Goal: Information Seeking & Learning: Find specific page/section

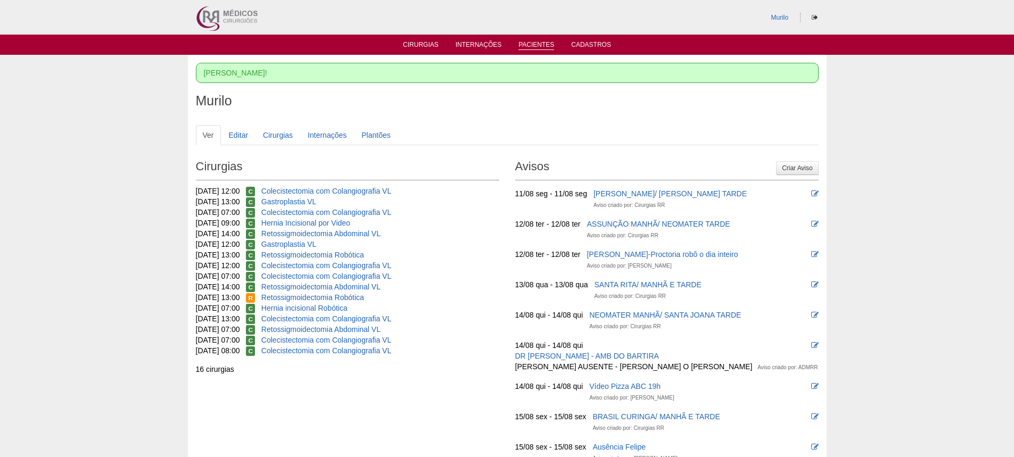
click at [534, 44] on link "Pacientes" at bounding box center [536, 45] width 36 height 9
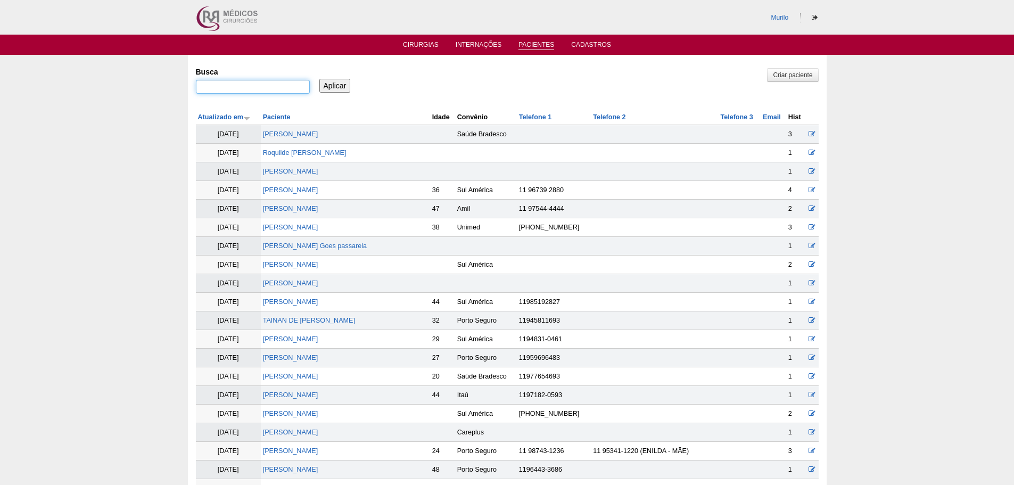
click at [236, 84] on input "Busca" at bounding box center [253, 87] width 114 height 14
paste input "Jessica Costa Silva"
type input "Jessica Costa Silva"
click at [319, 79] on input "Aplicar" at bounding box center [334, 86] width 31 height 14
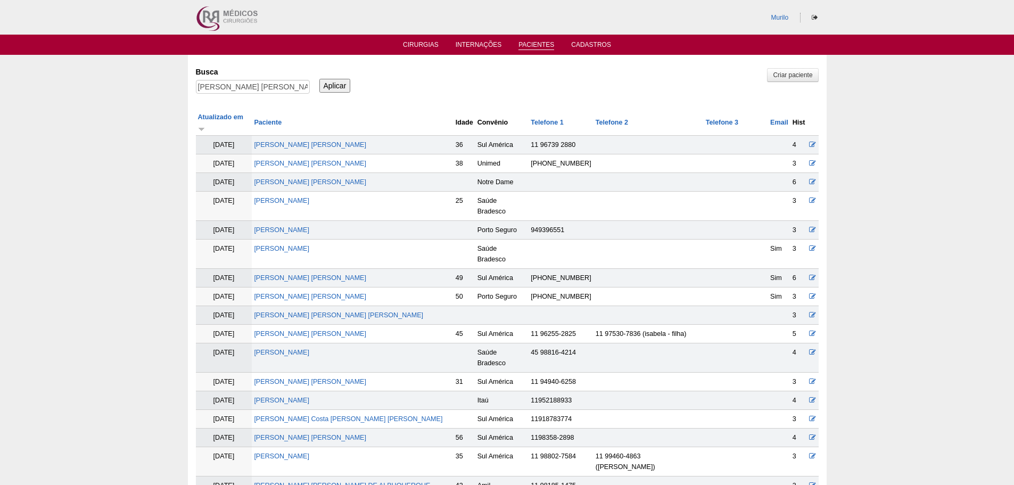
click at [328, 90] on input "Aplicar" at bounding box center [334, 86] width 31 height 14
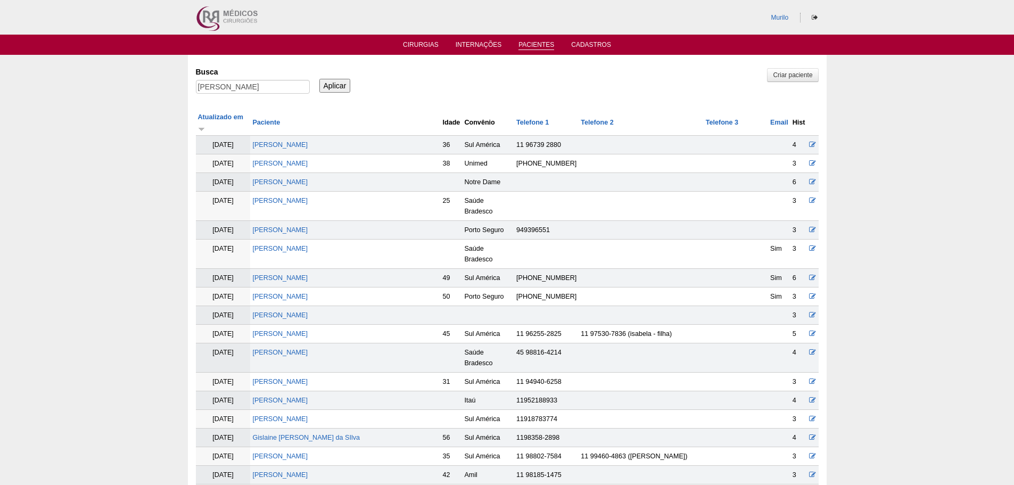
scroll to position [1196, 0]
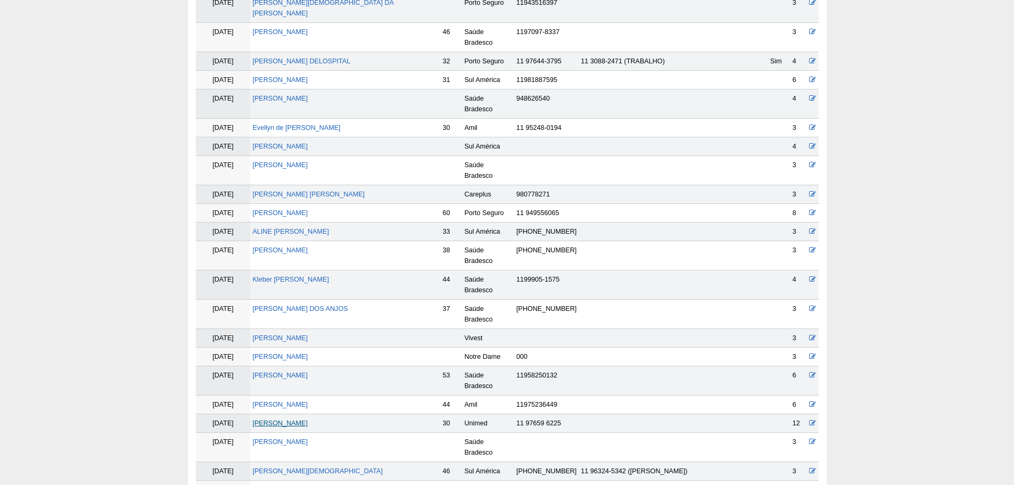
click at [308, 419] on link "Jessica Costa Silva" at bounding box center [279, 422] width 55 height 7
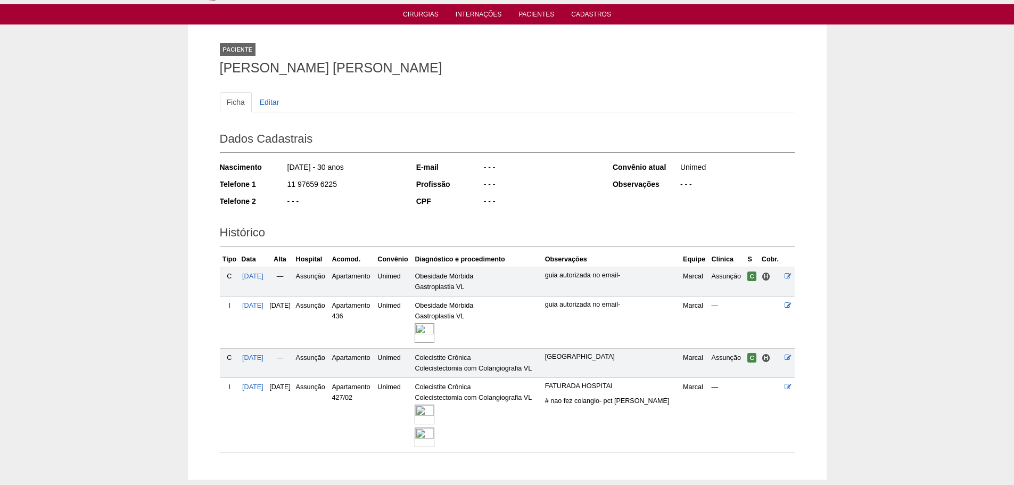
scroll to position [89, 0]
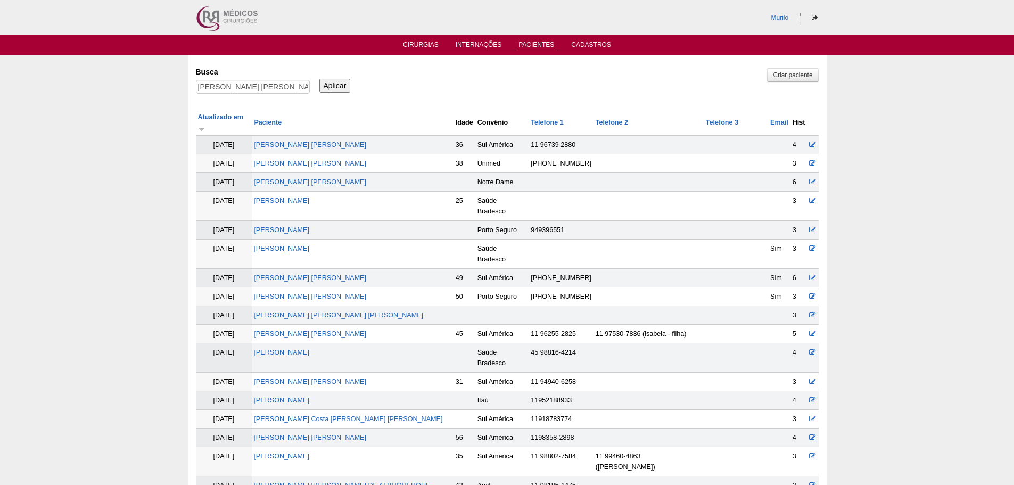
scroll to position [1191, 0]
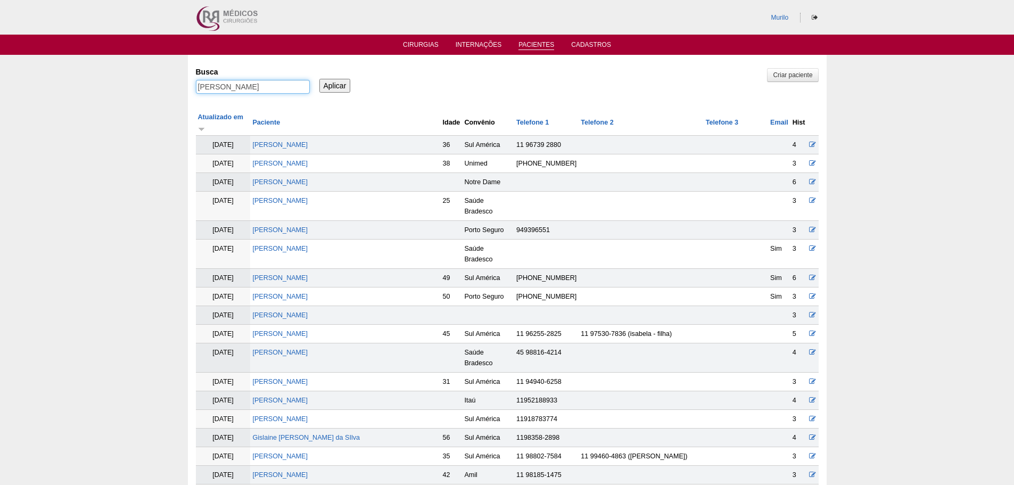
click at [250, 87] on input "[PERSON_NAME]" at bounding box center [253, 87] width 114 height 14
paste input "Camila Terribili Kamenschek"
type input "Camila Terribili Kamenschek,"
click at [319, 79] on input "Aplicar" at bounding box center [334, 86] width 31 height 14
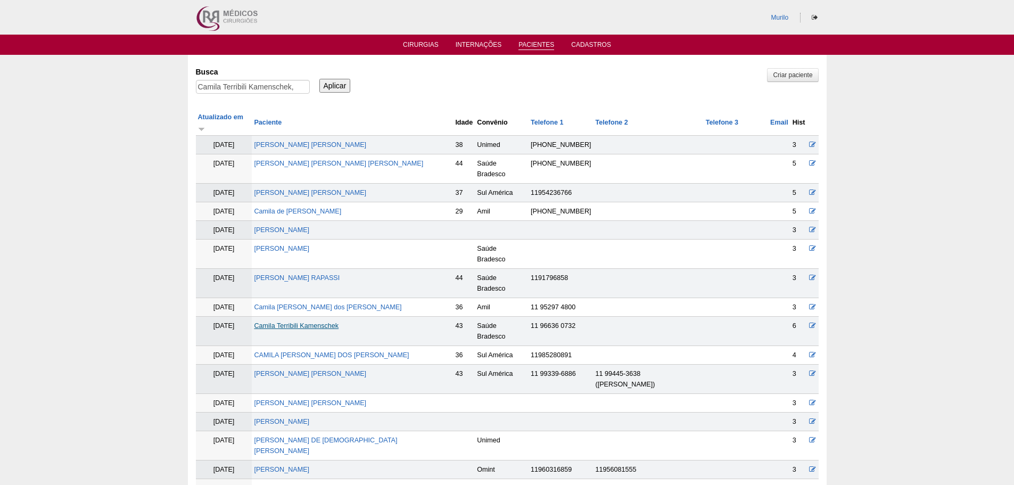
click at [298, 322] on link "Camila Terribili Kamenschek" at bounding box center [296, 325] width 85 height 7
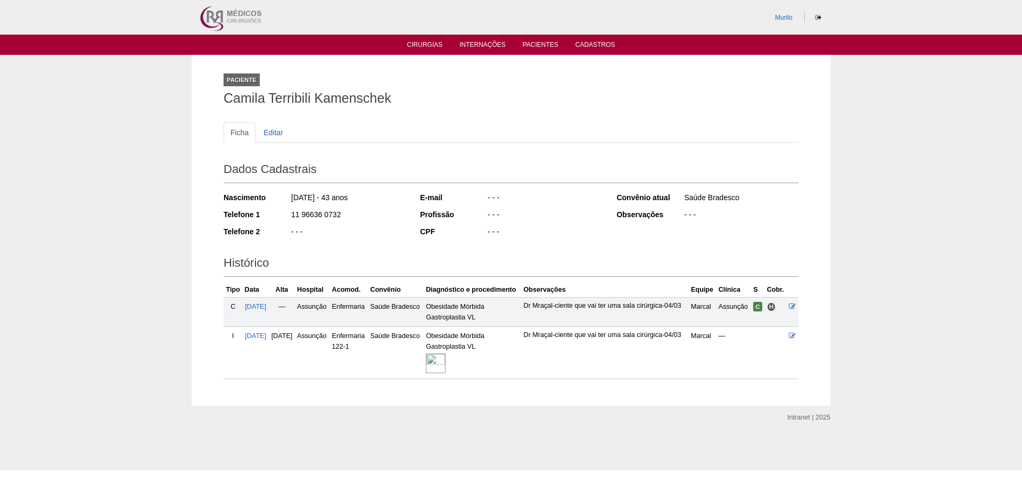
click at [445, 373] on img at bounding box center [436, 363] width 20 height 20
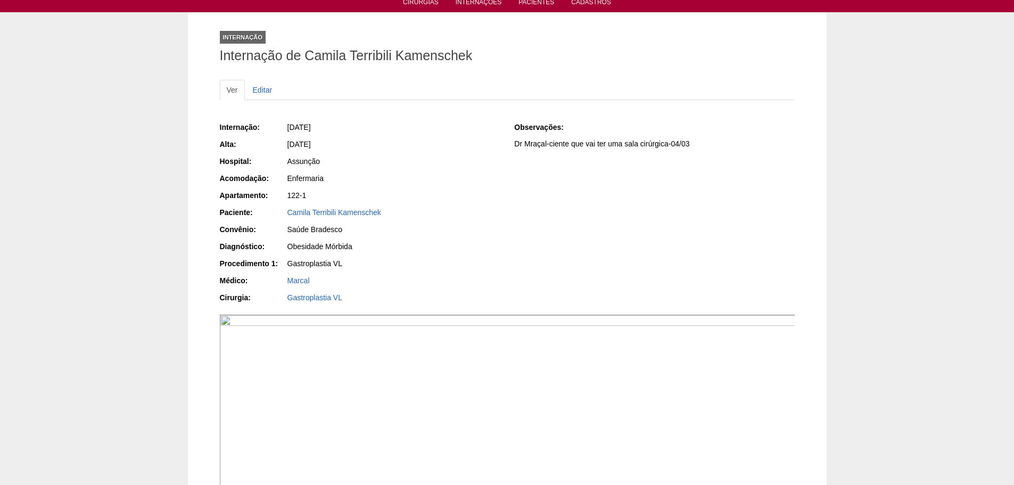
scroll to position [426, 0]
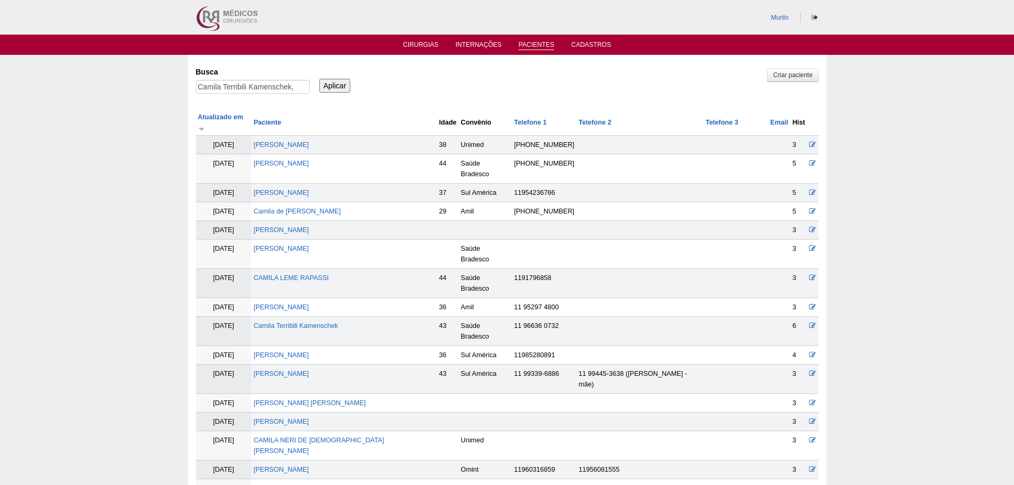
click at [274, 99] on div "Camila Terribili Kamenschek," at bounding box center [253, 89] width 114 height 19
click at [276, 95] on div "Camila Terribili Kamenschek," at bounding box center [253, 89] width 114 height 19
click at [278, 91] on input "Camila Terribili Kamenschek," at bounding box center [253, 87] width 114 height 14
paste input "Fabiana dos Santos Picoli"
type input "Fabiana dos Santos Picoli"
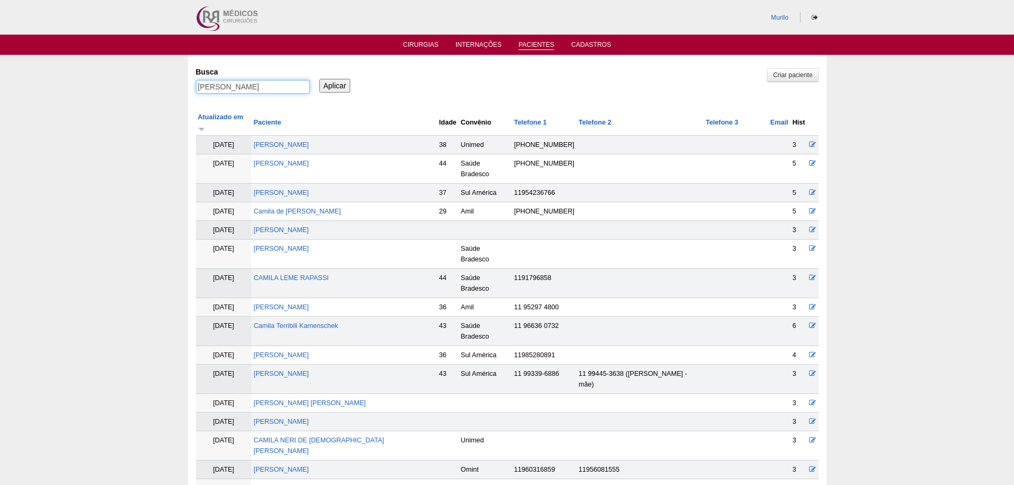
click at [319, 79] on input "Aplicar" at bounding box center [334, 86] width 31 height 14
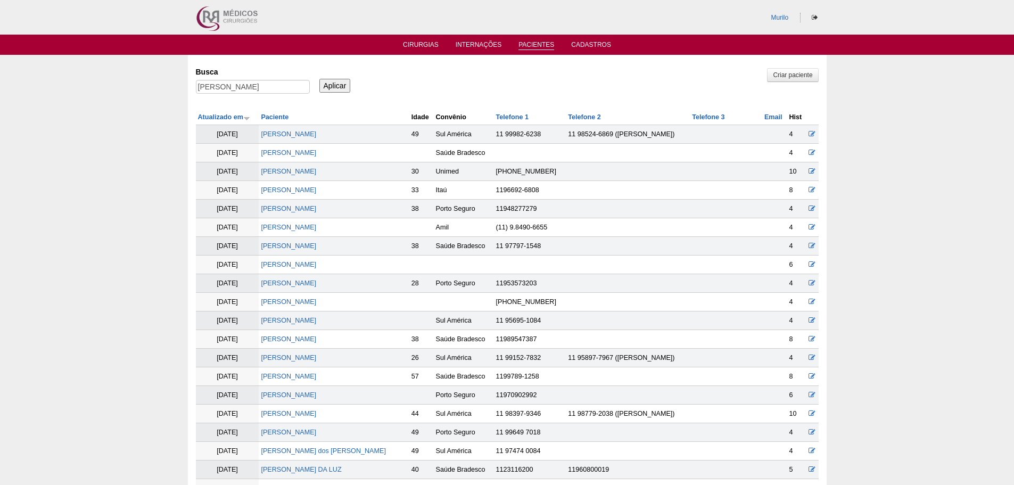
click at [301, 91] on input "[PERSON_NAME]" at bounding box center [253, 87] width 114 height 14
drag, startPoint x: 301, startPoint y: 86, endPoint x: 229, endPoint y: 84, distance: 71.3
click at [229, 84] on input "[PERSON_NAME]" at bounding box center [253, 87] width 114 height 14
type input "Fabiana"
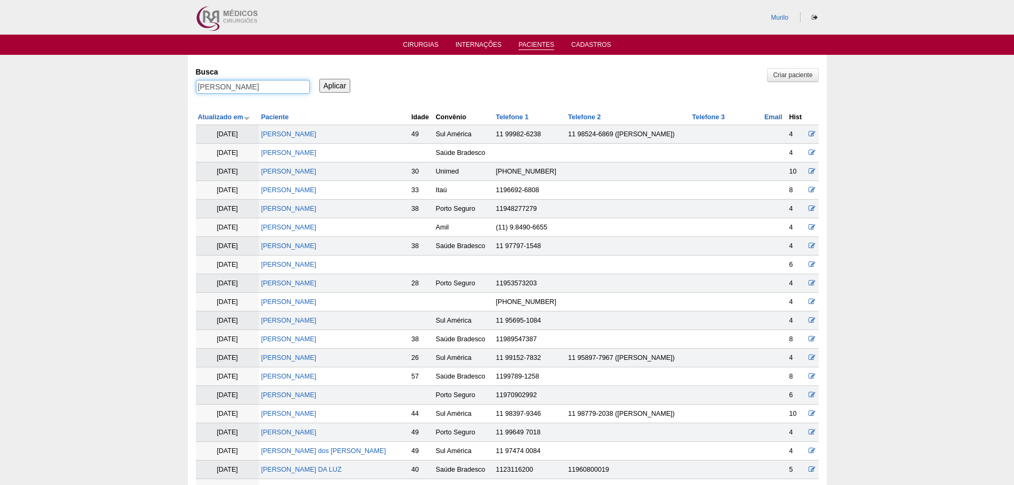
click at [319, 79] on input "Aplicar" at bounding box center [334, 86] width 31 height 14
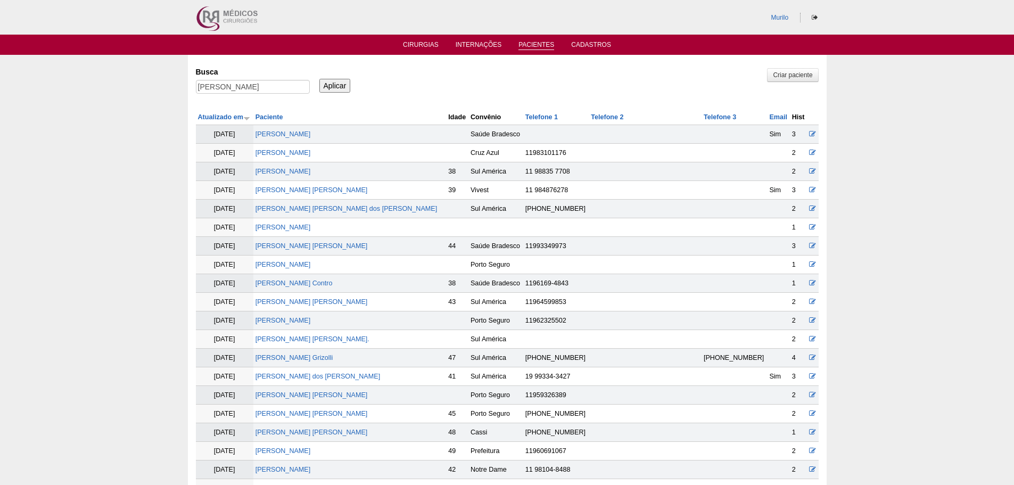
scroll to position [376, 0]
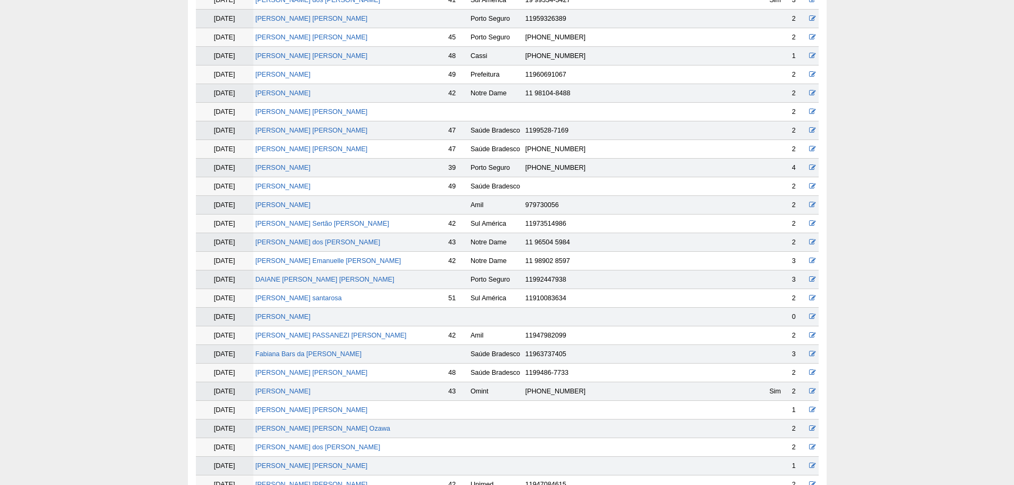
click at [324, 247] on td "Fabiana dos Santos Picoli" at bounding box center [349, 242] width 193 height 19
click at [333, 245] on link "Fabiana dos Santos Picoli" at bounding box center [317, 241] width 125 height 7
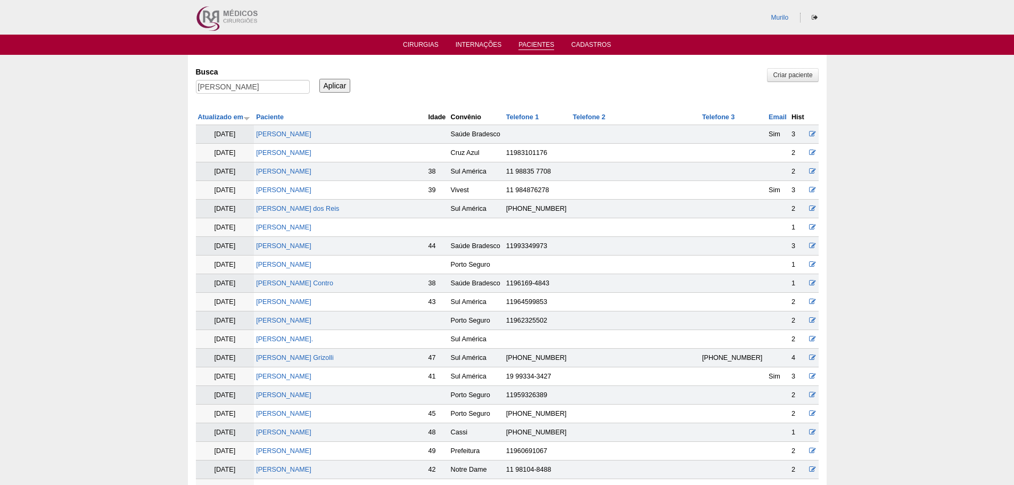
scroll to position [371, 0]
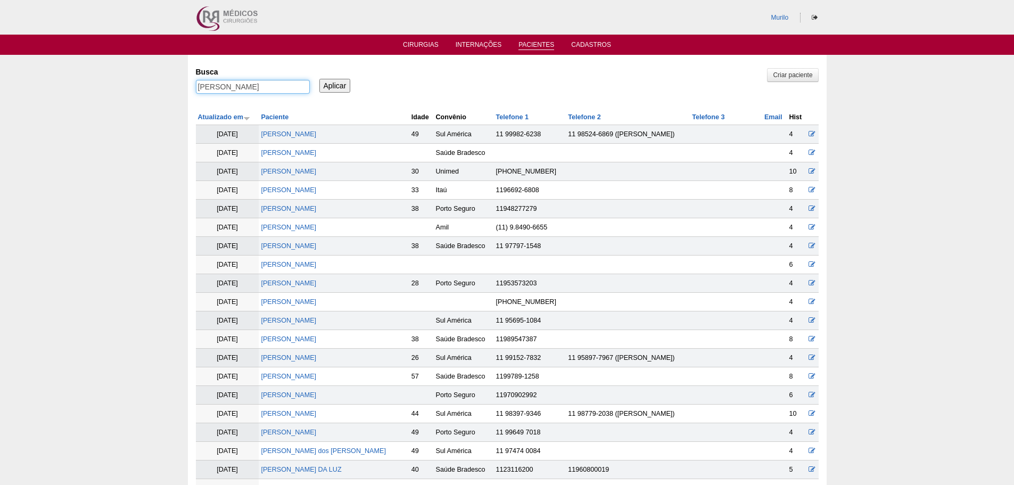
click at [239, 83] on input "Fabiana" at bounding box center [253, 87] width 114 height 14
paste input "[PERSON_NAME]"
type input "[PERSON_NAME]"
click at [319, 79] on input "Aplicar" at bounding box center [334, 86] width 31 height 14
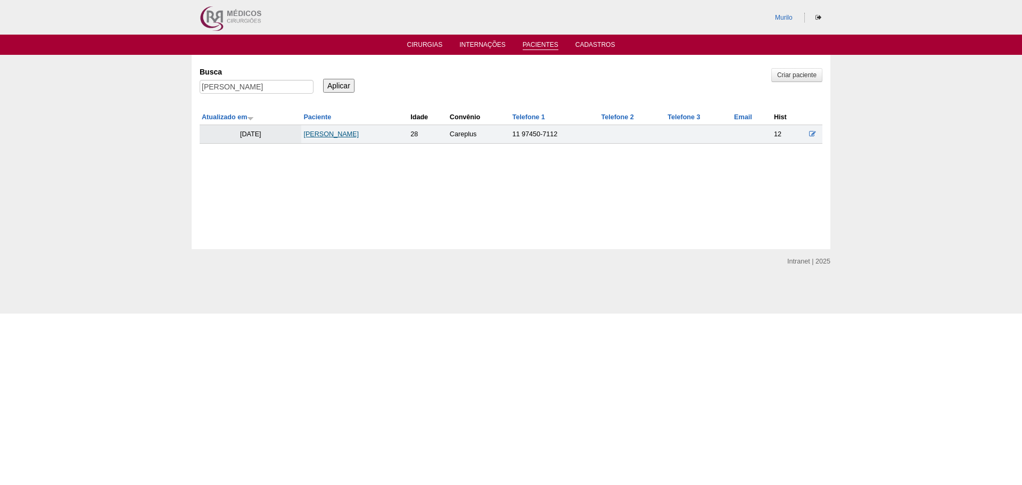
click at [359, 136] on link "[PERSON_NAME]" at bounding box center [330, 133] width 55 height 7
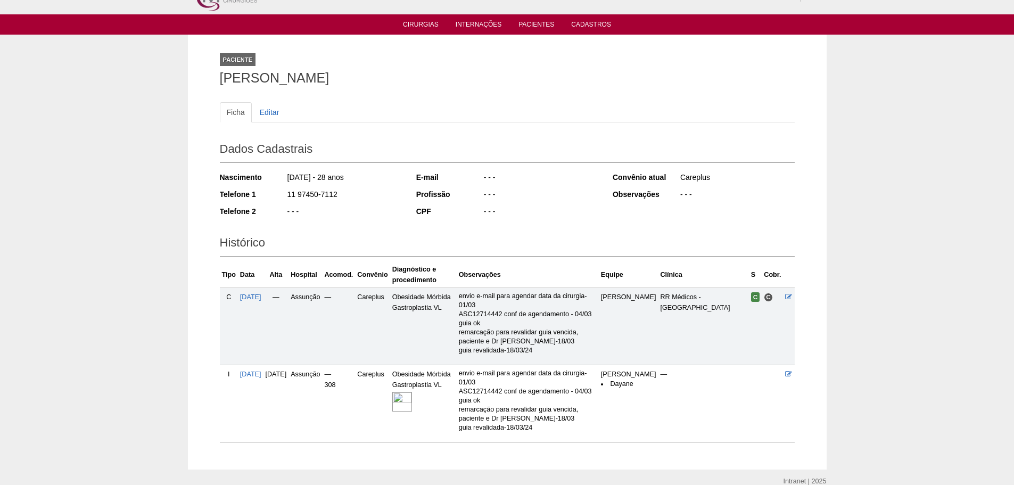
scroll to position [87, 0]
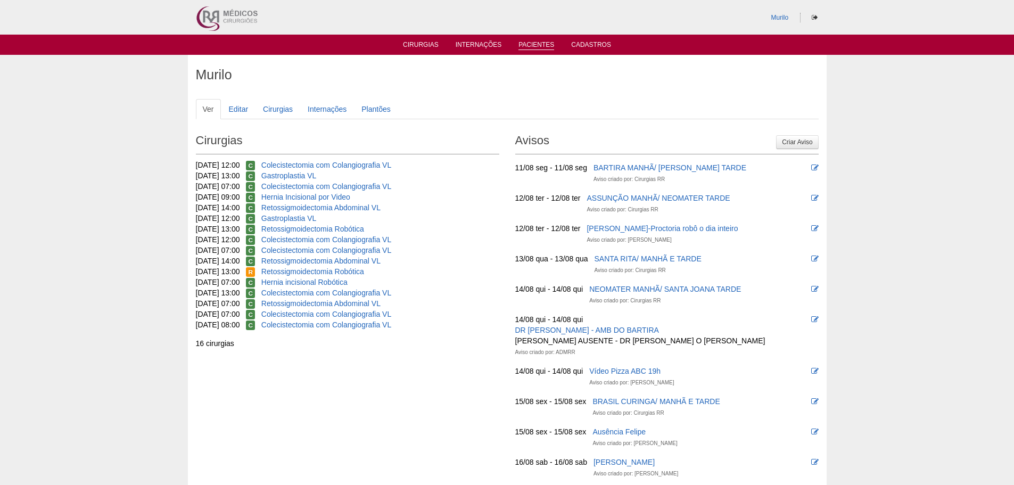
click at [532, 44] on link "Pacientes" at bounding box center [536, 45] width 36 height 9
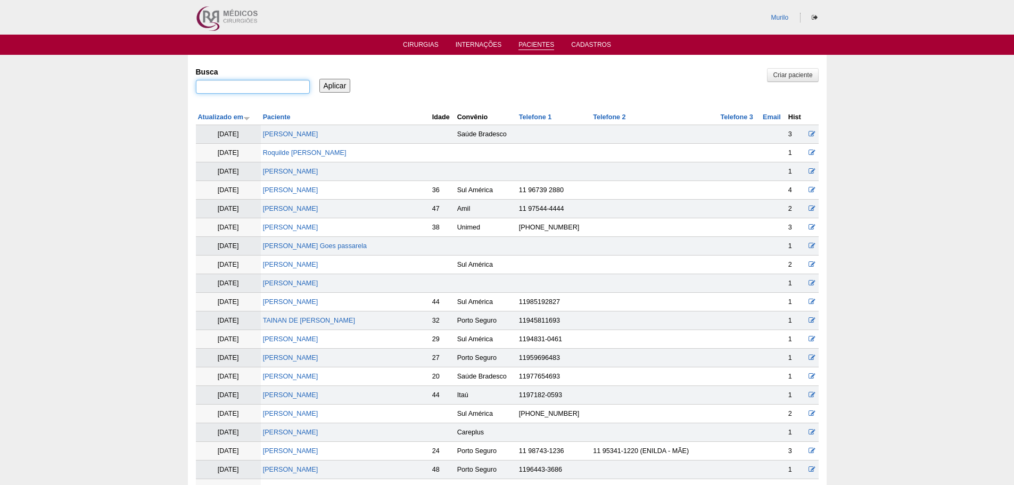
click at [276, 92] on input "Busca" at bounding box center [253, 87] width 114 height 14
paste input "Felipe de Sousa Borges"
type input "Felipe de Sousa Borges"
click at [319, 79] on input "Aplicar" at bounding box center [334, 86] width 31 height 14
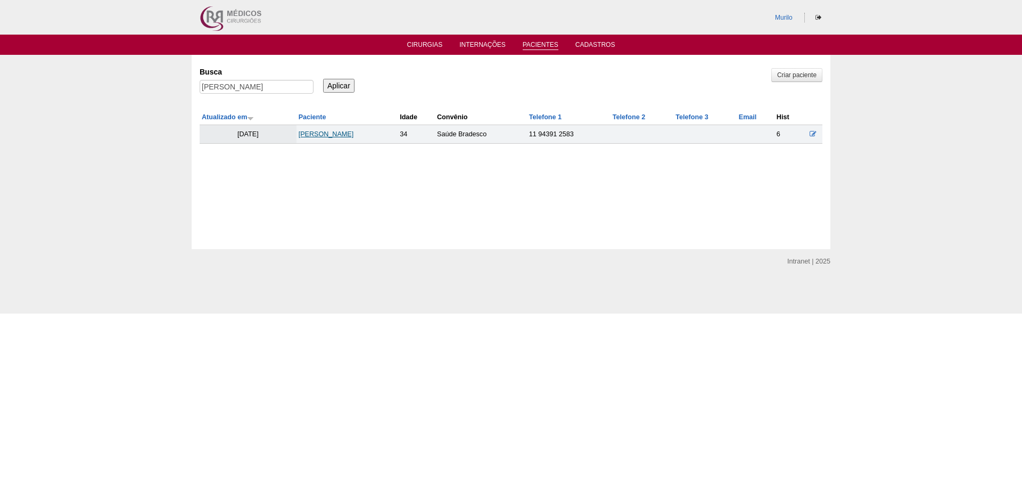
click at [320, 135] on link "[PERSON_NAME]" at bounding box center [326, 133] width 55 height 7
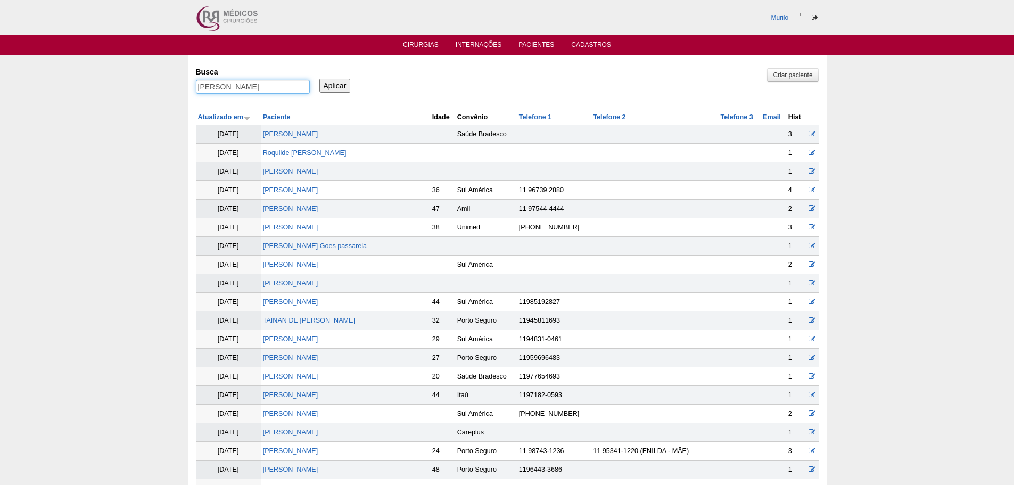
click at [205, 82] on input "[PERSON_NAME]" at bounding box center [253, 87] width 114 height 14
paste input "[PERSON_NAME]"
type input "[PERSON_NAME]"
click at [319, 79] on input "Aplicar" at bounding box center [334, 86] width 31 height 14
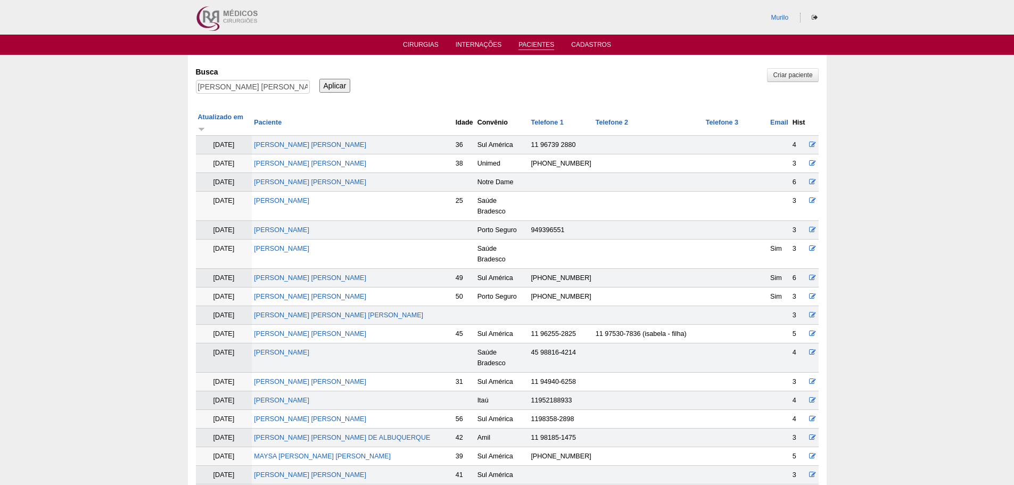
scroll to position [1550, 0]
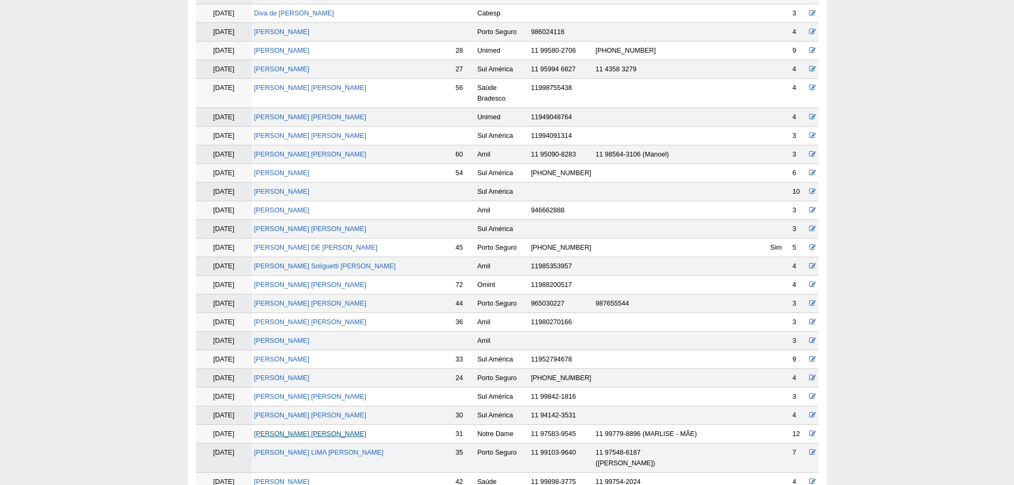
click at [308, 430] on link "[PERSON_NAME] [PERSON_NAME]" at bounding box center [310, 433] width 112 height 7
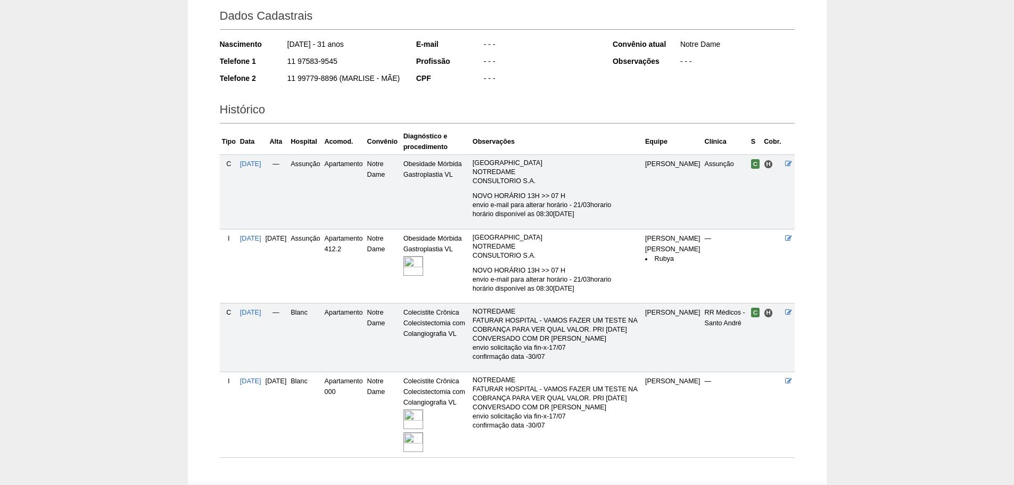
scroll to position [160, 0]
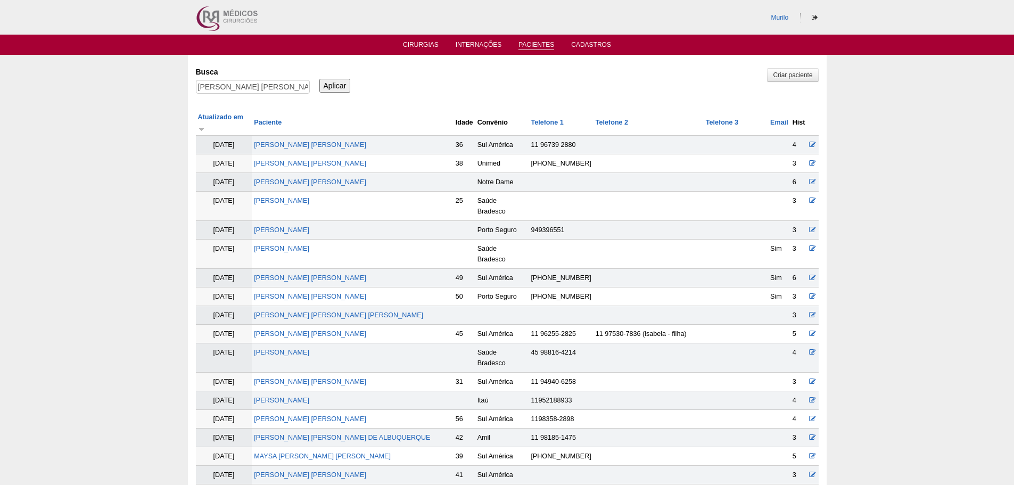
scroll to position [1544, 0]
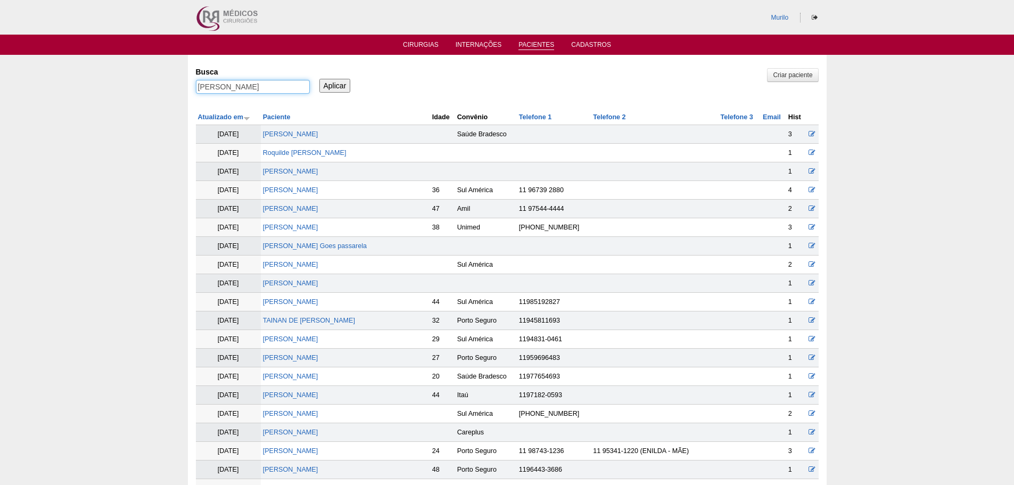
click at [227, 84] on input "BARBARA ASSAN SILVA" at bounding box center [253, 87] width 114 height 14
paste input "ALINE SABINO"
type input "ALINE SABINO SILVA"
click at [319, 79] on input "Aplicar" at bounding box center [334, 86] width 31 height 14
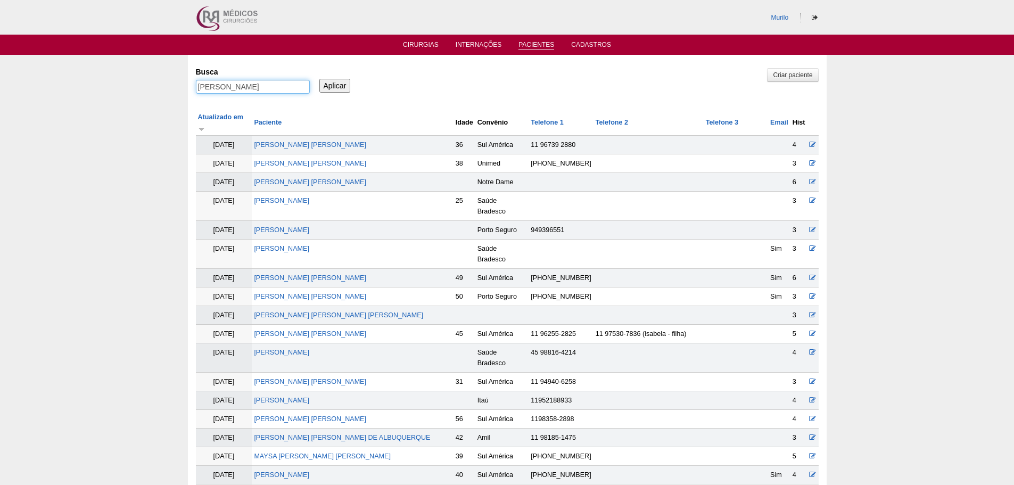
drag, startPoint x: 221, startPoint y: 83, endPoint x: 312, endPoint y: 83, distance: 91.0
click at [312, 83] on div "Busca [PERSON_NAME]" at bounding box center [256, 81] width 121 height 36
type input "ALINE"
click at [319, 79] on input "Aplicar" at bounding box center [334, 86] width 31 height 14
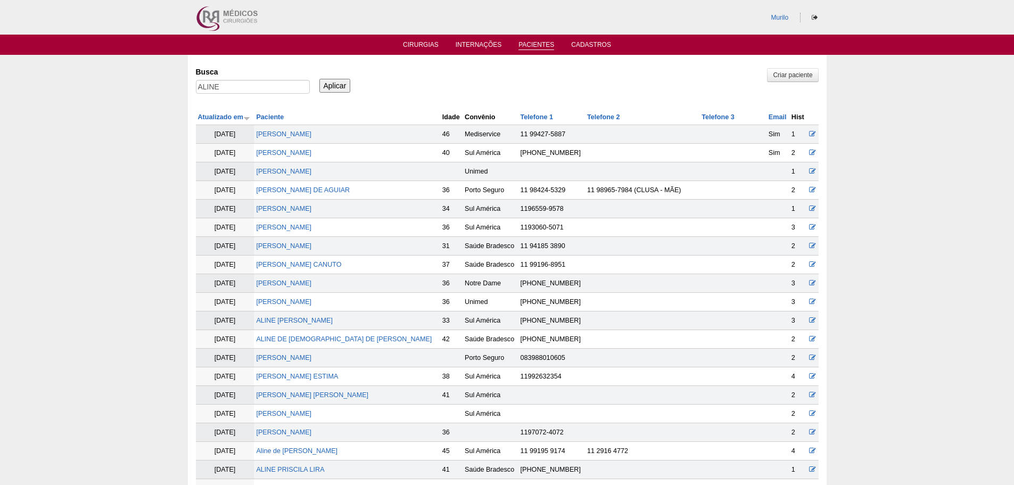
scroll to position [544, 0]
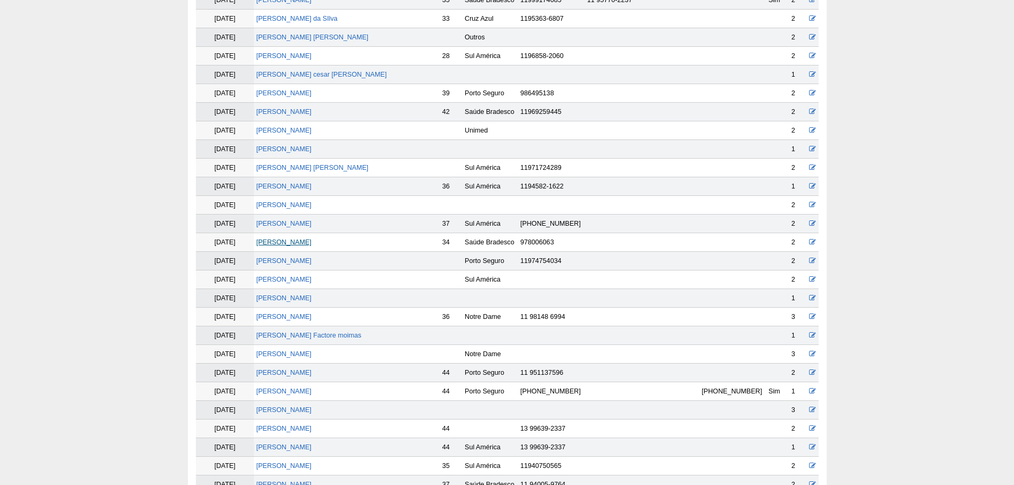
click at [291, 241] on link "[PERSON_NAME]" at bounding box center [283, 241] width 55 height 7
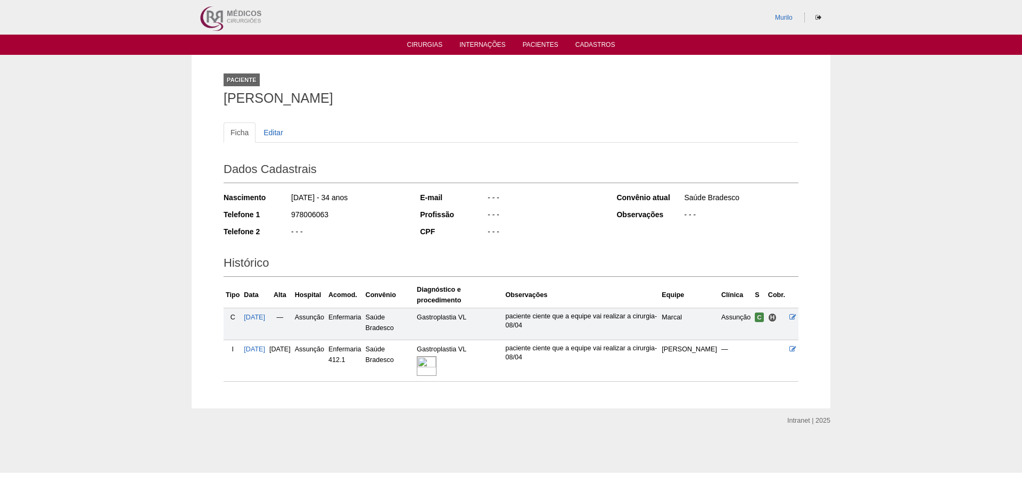
click at [436, 362] on img at bounding box center [427, 366] width 20 height 20
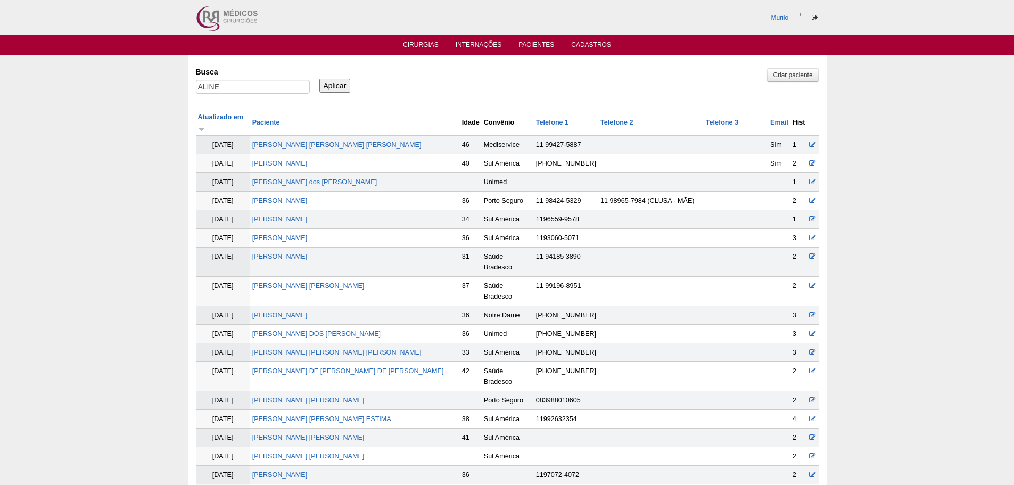
click at [243, 77] on label "Busca" at bounding box center [253, 72] width 114 height 11
click at [243, 80] on input "ALINE" at bounding box center [253, 87] width 114 height 14
click at [244, 82] on input "ALINE" at bounding box center [253, 87] width 114 height 14
paste input "[PERSON_NAME] [PERSON_NAME]"
type input "[PERSON_NAME] [PERSON_NAME]"
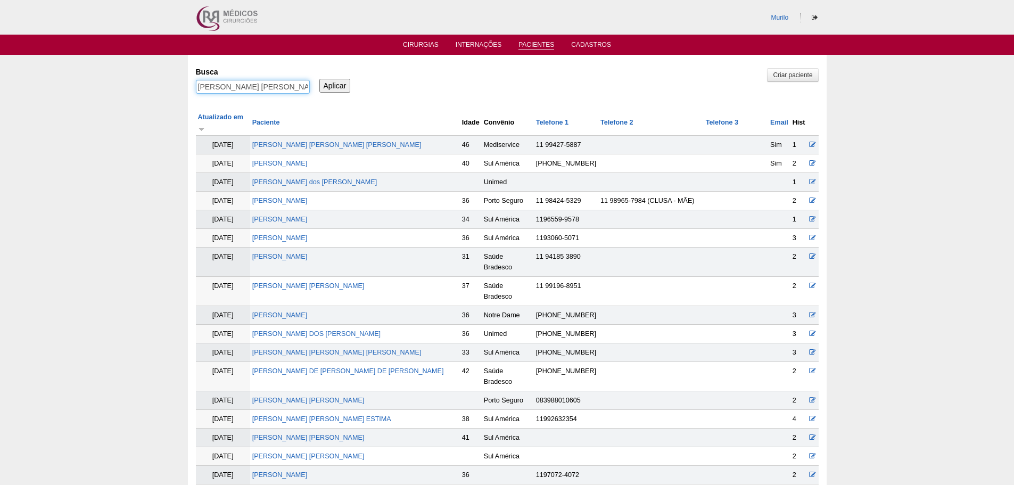
click at [319, 79] on input "Aplicar" at bounding box center [334, 86] width 31 height 14
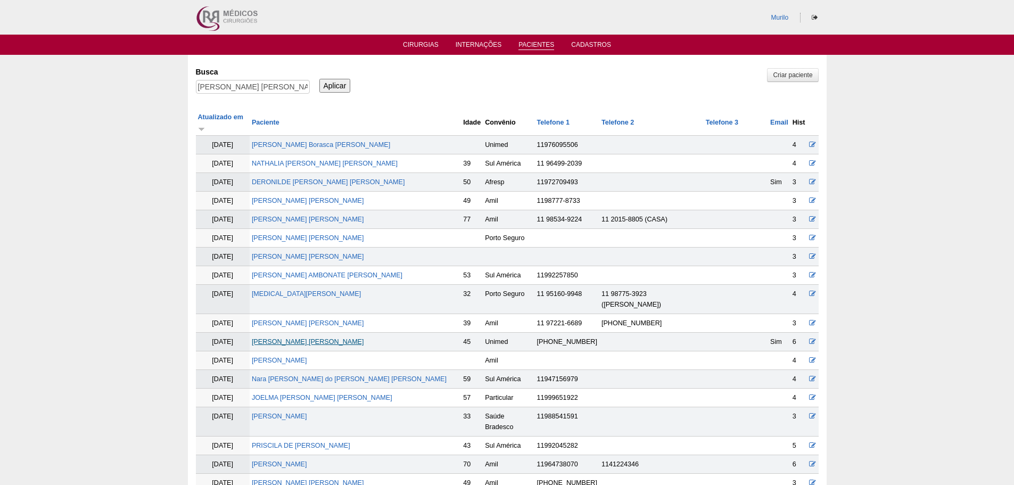
click at [287, 338] on link "[PERSON_NAME] [PERSON_NAME]" at bounding box center [308, 341] width 112 height 7
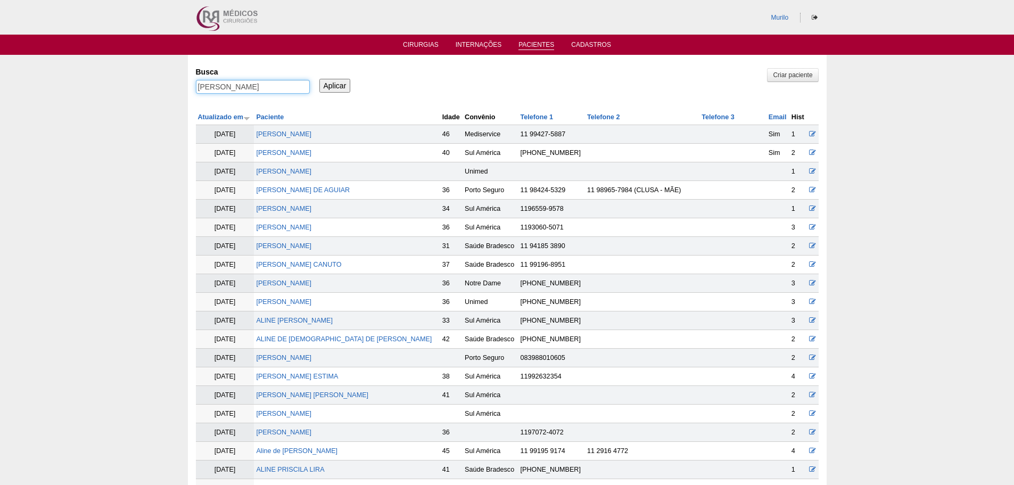
click at [247, 81] on input "ERICA BORRASCA LOPES" at bounding box center [253, 87] width 114 height 14
paste input "[PERSON_NAME]"
type input "[PERSON_NAME]"
click at [319, 79] on input "Aplicar" at bounding box center [334, 86] width 31 height 14
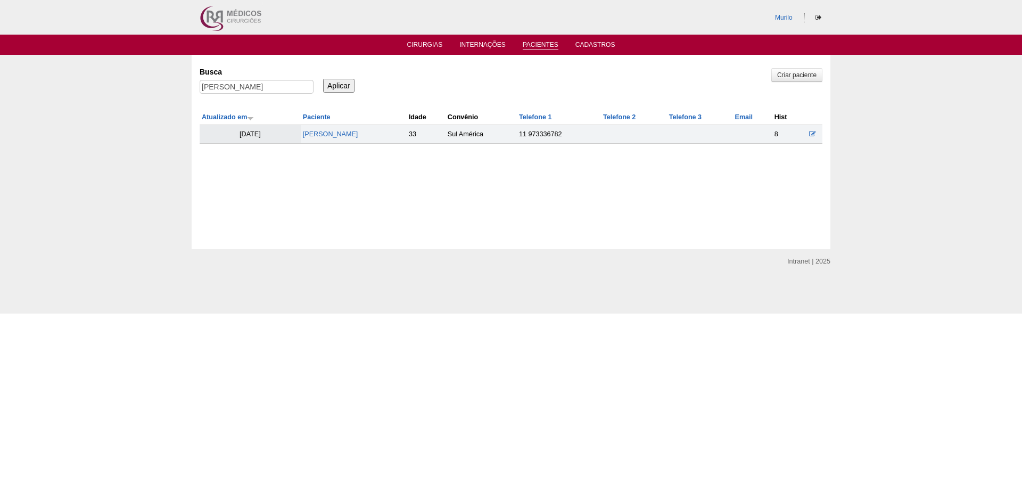
click at [375, 140] on td "[PERSON_NAME]" at bounding box center [354, 134] width 106 height 19
click at [358, 136] on link "[PERSON_NAME]" at bounding box center [330, 133] width 55 height 7
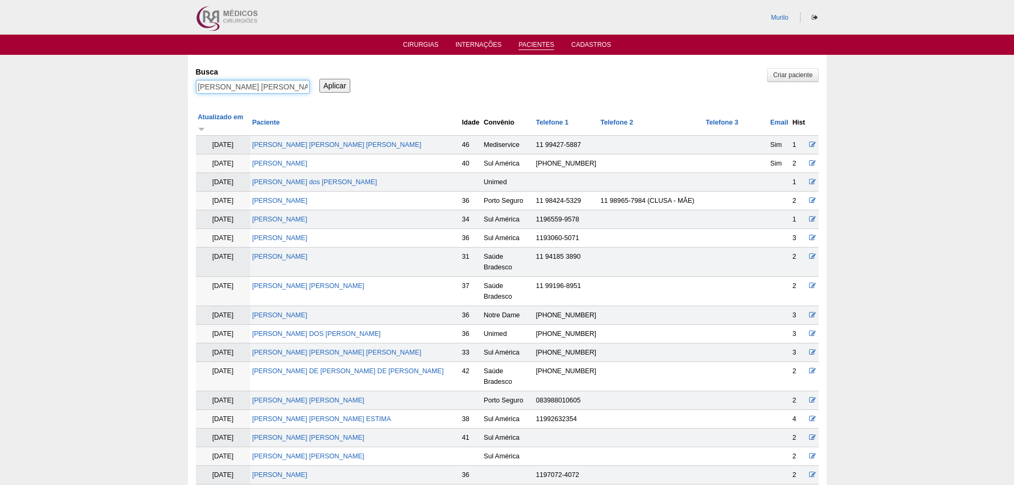
click at [232, 92] on input "Tamara Cristina de Sousa Menezes" at bounding box center [253, 87] width 114 height 14
paste input "[PERSON_NAME]"
type input "[PERSON_NAME]"
click at [319, 79] on input "Aplicar" at bounding box center [334, 86] width 31 height 14
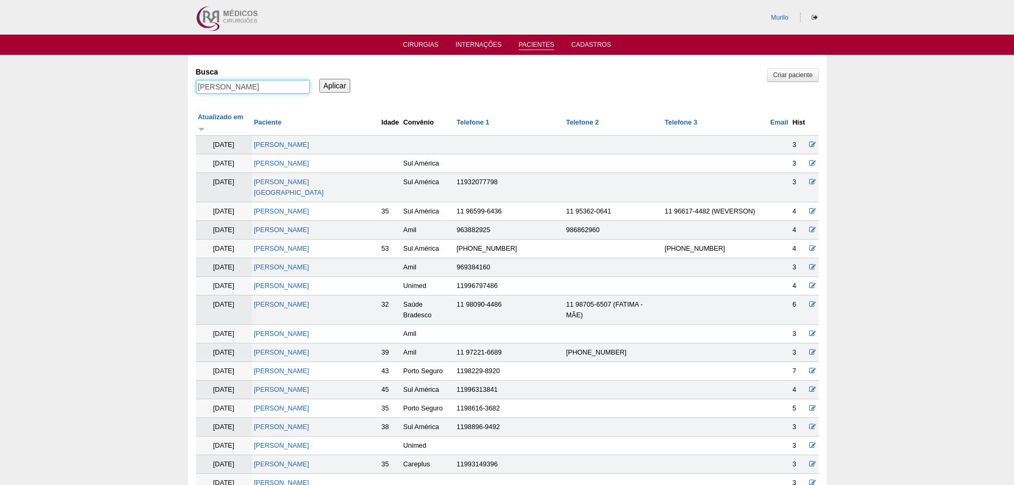
click at [232, 92] on input "[PERSON_NAME]" at bounding box center [253, 87] width 114 height 14
click at [321, 294] on td "Vinicius Ferrazza Silva" at bounding box center [316, 286] width 128 height 19
click at [309, 302] on link "VINICIUS LACERDA SOARES" at bounding box center [281, 304] width 55 height 7
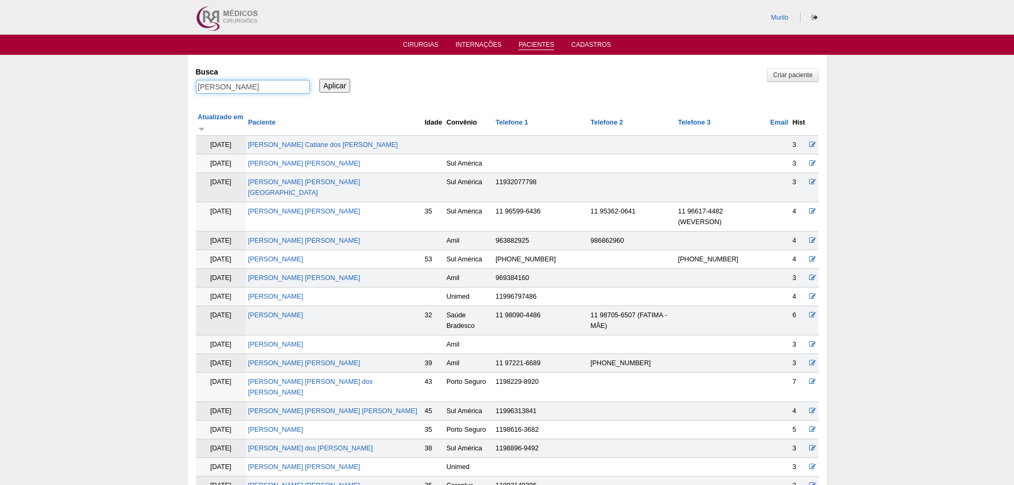
click at [219, 91] on input "VINICIUS LACERDA SOARES" at bounding box center [253, 87] width 114 height 14
paste input "[PERSON_NAME]"
type input "[PERSON_NAME]"
click at [319, 79] on input "Aplicar" at bounding box center [334, 86] width 31 height 14
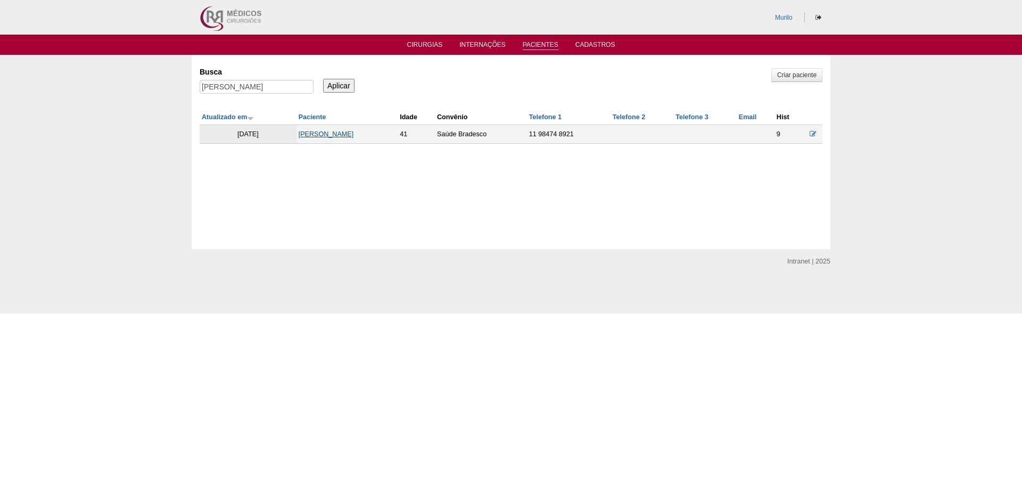
click at [310, 135] on link "[PERSON_NAME]" at bounding box center [326, 133] width 55 height 7
click at [272, 89] on input "Cristina Azevedo da Silva" at bounding box center [257, 87] width 114 height 14
paste input "Ana Cristina Peres Vargas"
type input "Ana Cristina Peres Vargas"
click at [323, 79] on input "Aplicar" at bounding box center [338, 86] width 31 height 14
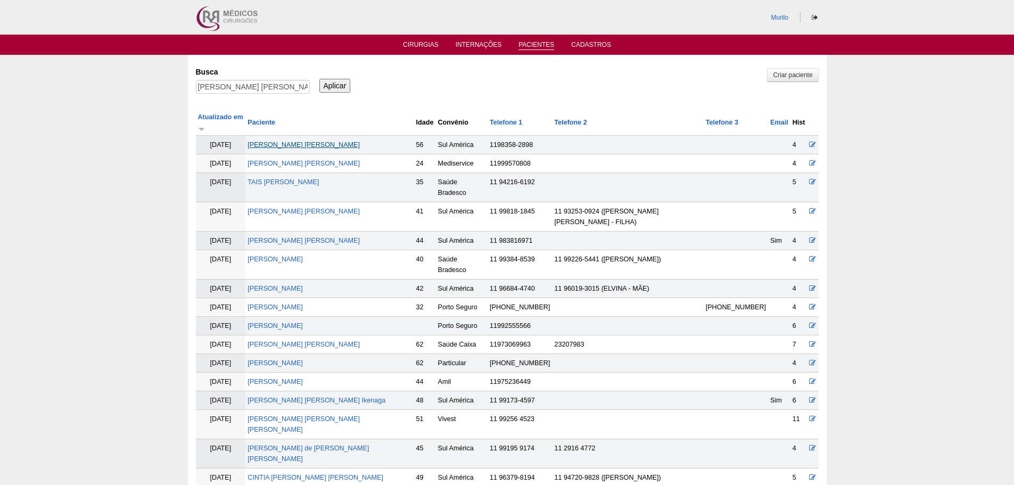
scroll to position [265, 0]
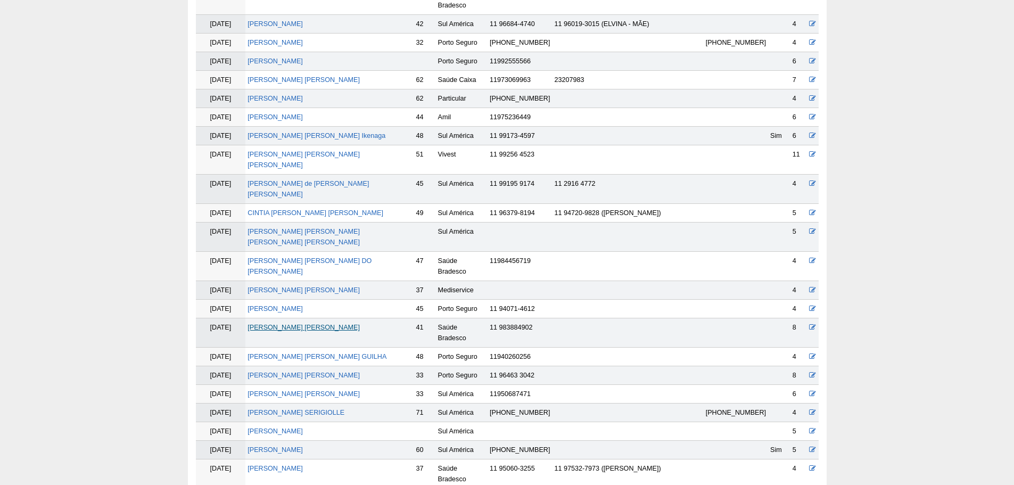
click at [292, 324] on link "[PERSON_NAME] [PERSON_NAME]" at bounding box center [303, 327] width 112 height 7
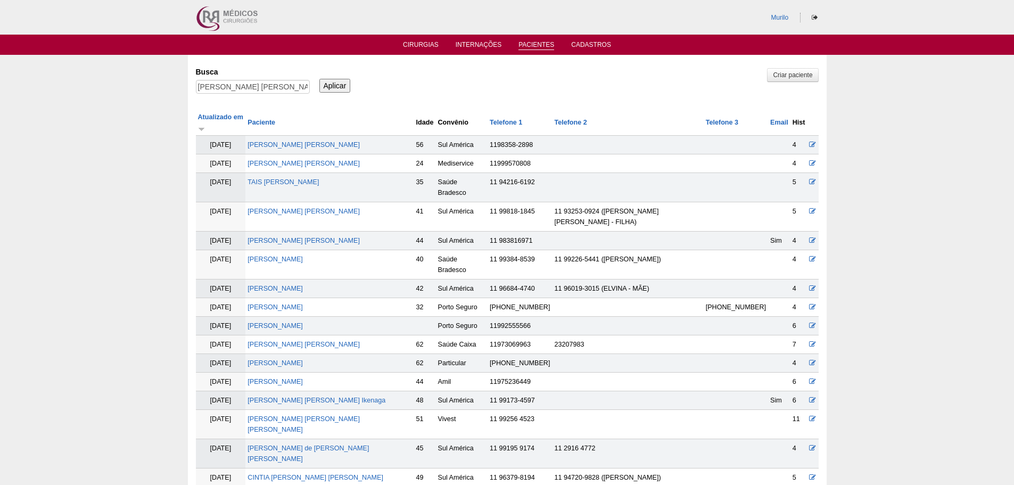
scroll to position [259, 0]
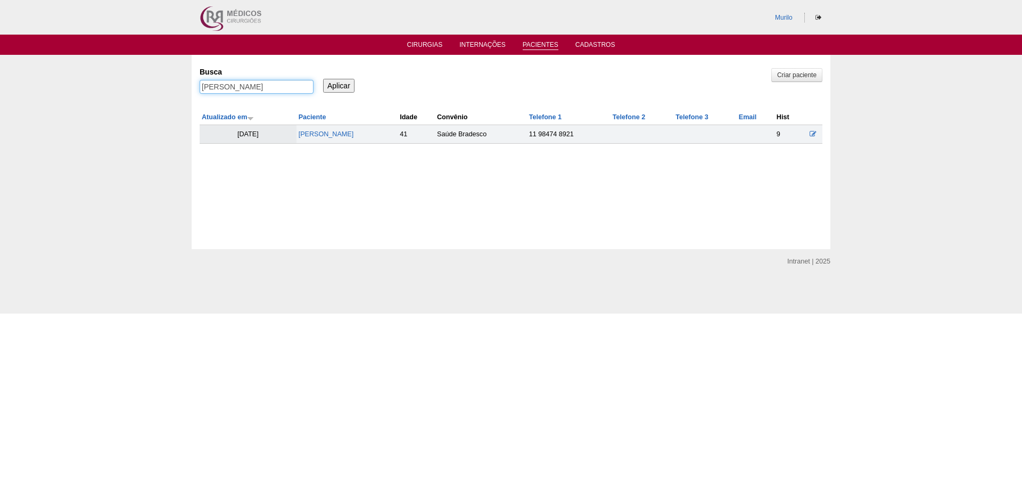
click at [245, 80] on input "[PERSON_NAME] [PERSON_NAME]" at bounding box center [257, 87] width 114 height 14
paste input "Vera Lúcia dos Santos Rocha"
type input "Vera Lúcia dos Santos Rocha"
click at [323, 79] on input "Aplicar" at bounding box center [338, 86] width 31 height 14
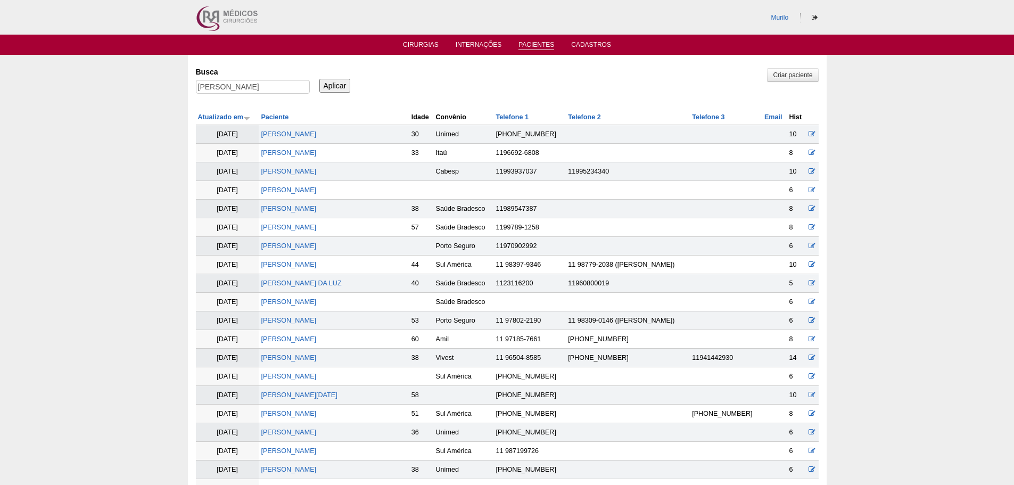
scroll to position [618, 0]
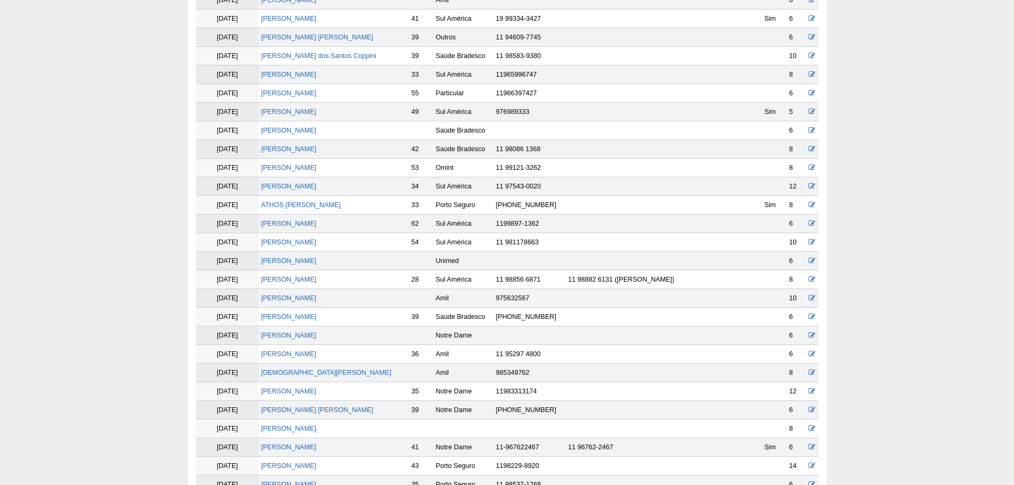
click at [313, 246] on td "Vera Lúcia dos Santos Rocha" at bounding box center [334, 242] width 150 height 19
click at [315, 243] on link "Vera Lúcia dos Santos Rocha" at bounding box center [288, 241] width 55 height 7
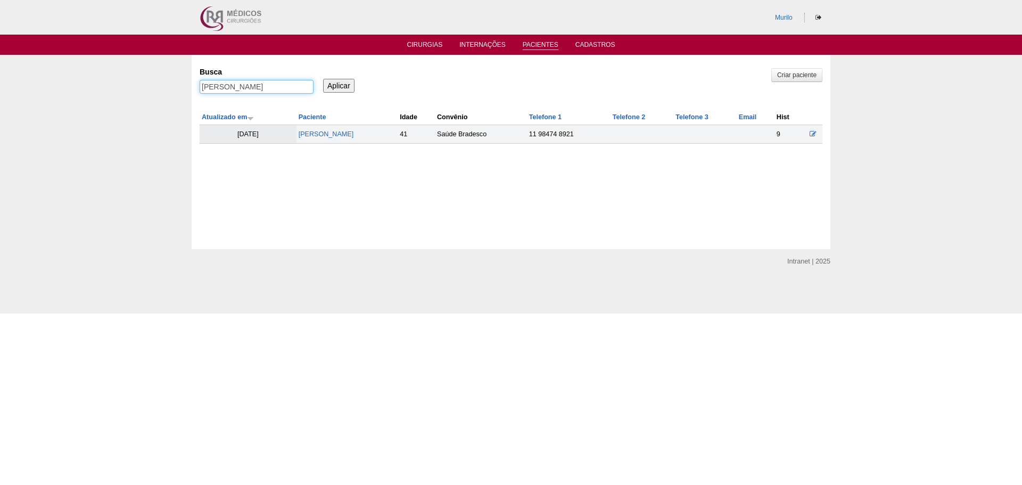
click at [283, 88] on input "[PERSON_NAME]" at bounding box center [257, 87] width 114 height 14
click at [338, 85] on input "Aplicar" at bounding box center [338, 86] width 31 height 14
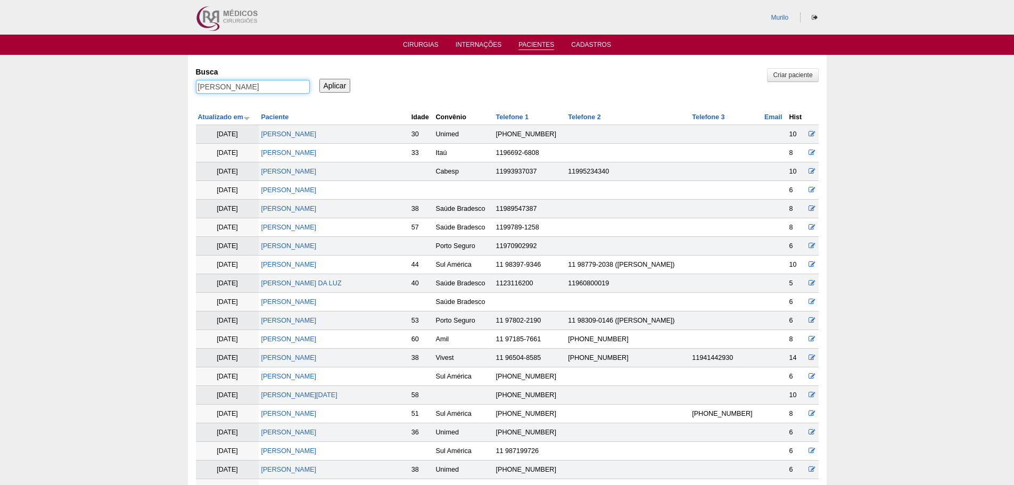
click at [279, 85] on input "Vera Lúcia dos Santos Rocha" at bounding box center [253, 87] width 114 height 14
paste input "[PERSON_NAME] [PERSON_NAME]"
type input "[PERSON_NAME]"
click at [319, 79] on input "Aplicar" at bounding box center [334, 86] width 31 height 14
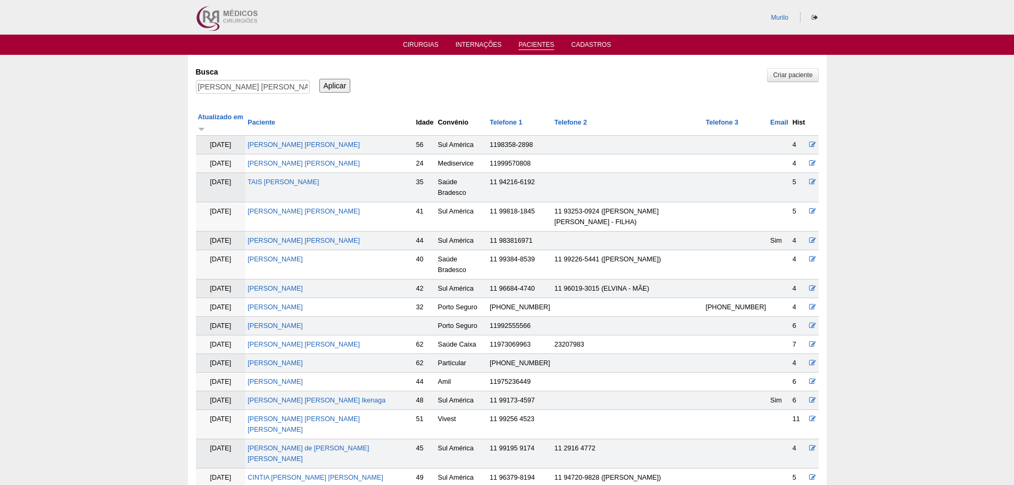
scroll to position [265, 0]
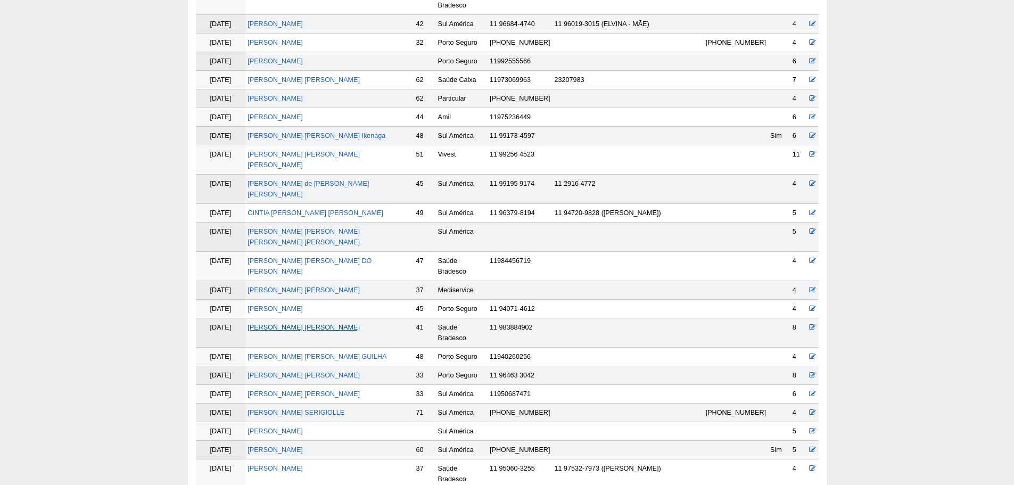
click at [293, 324] on link "Ana Cristina Peres Vargas" at bounding box center [303, 327] width 112 height 7
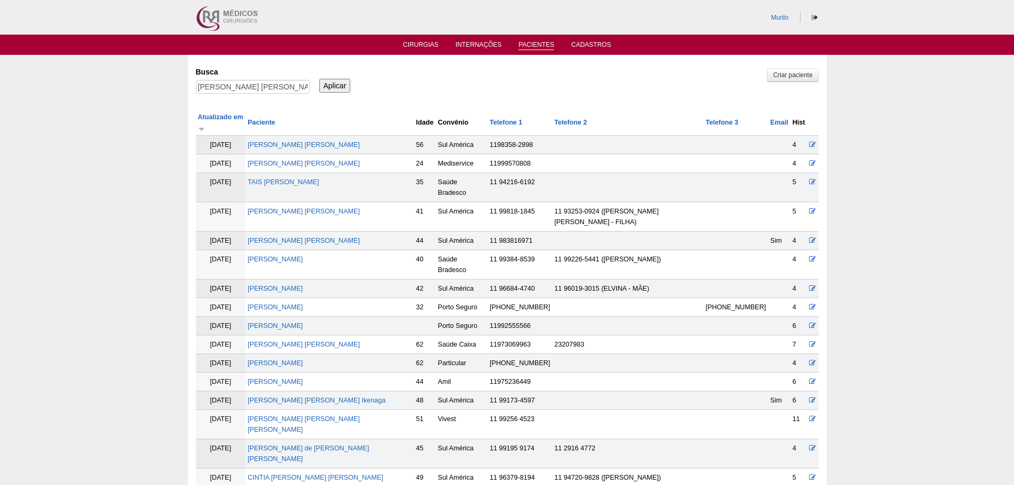
scroll to position [259, 0]
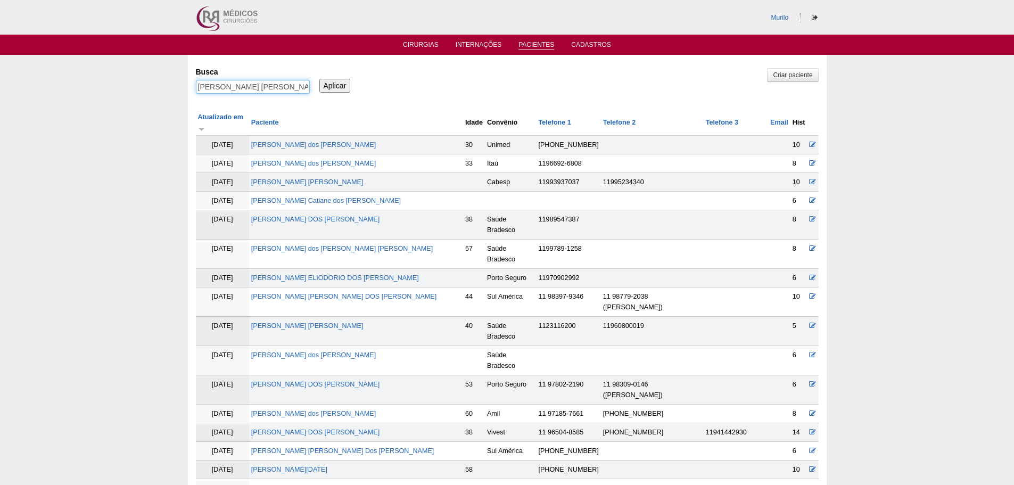
click at [251, 90] on input "[PERSON_NAME] [PERSON_NAME]" at bounding box center [253, 87] width 114 height 14
paste input "[PERSON_NAME] dos [PERSON_NAME]"
type input "[PERSON_NAME] dos [PERSON_NAME]"
click at [319, 79] on input "Aplicar" at bounding box center [334, 86] width 31 height 14
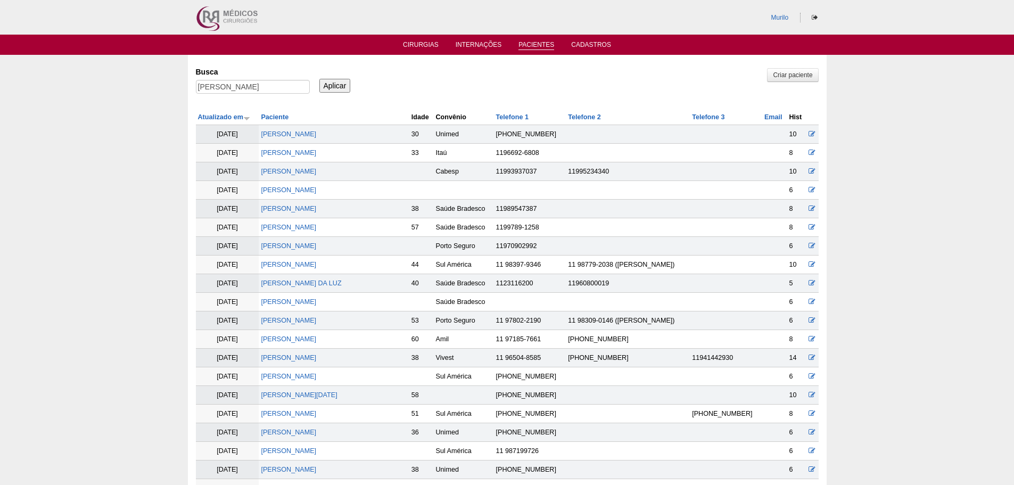
scroll to position [618, 0]
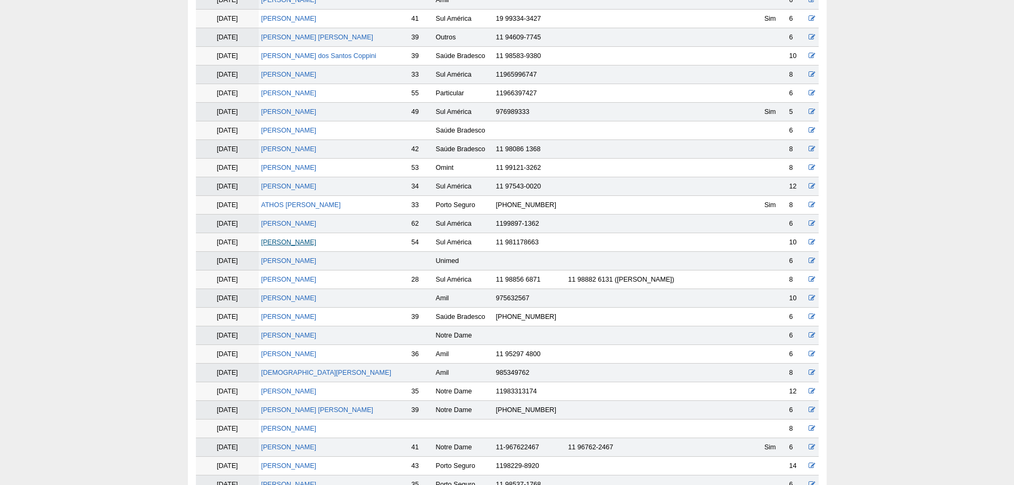
click at [282, 245] on link "[PERSON_NAME]" at bounding box center [288, 241] width 55 height 7
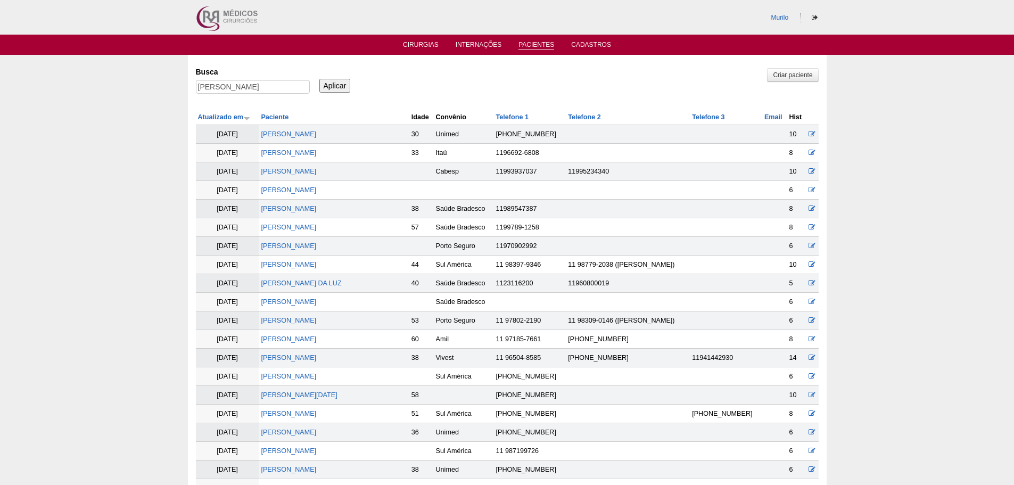
scroll to position [613, 0]
click at [284, 79] on div "Busca Vera Lúcia dos Santos Rocha" at bounding box center [256, 81] width 121 height 36
click at [275, 88] on input "Vera Lúcia dos Santos Rocha" at bounding box center [253, 87] width 114 height 14
paste input "[PERSON_NAME]"
type input "[PERSON_NAME]"
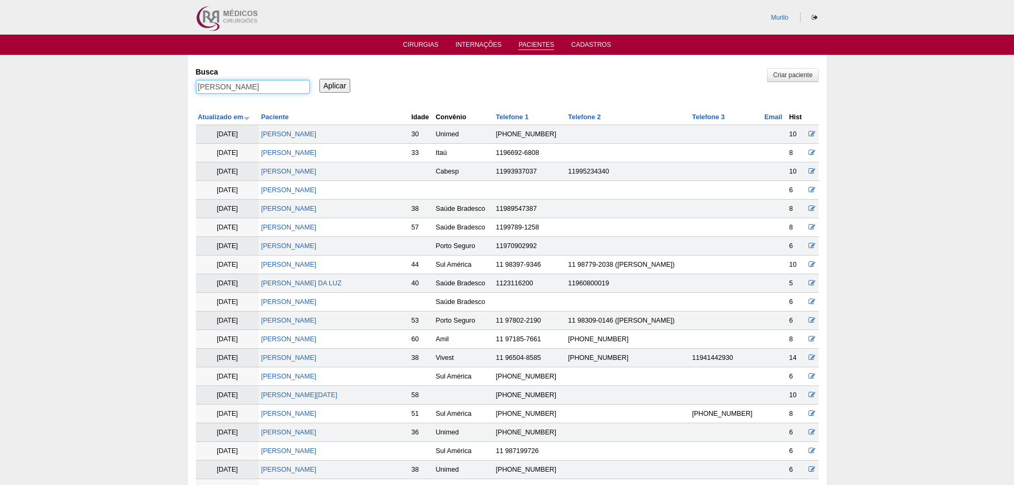
click at [319, 79] on input "Aplicar" at bounding box center [334, 86] width 31 height 14
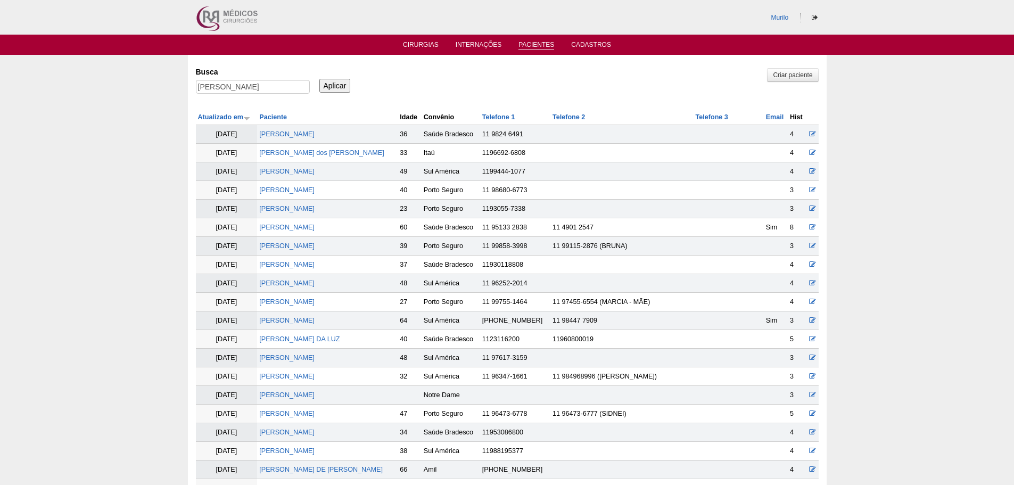
scroll to position [730, 0]
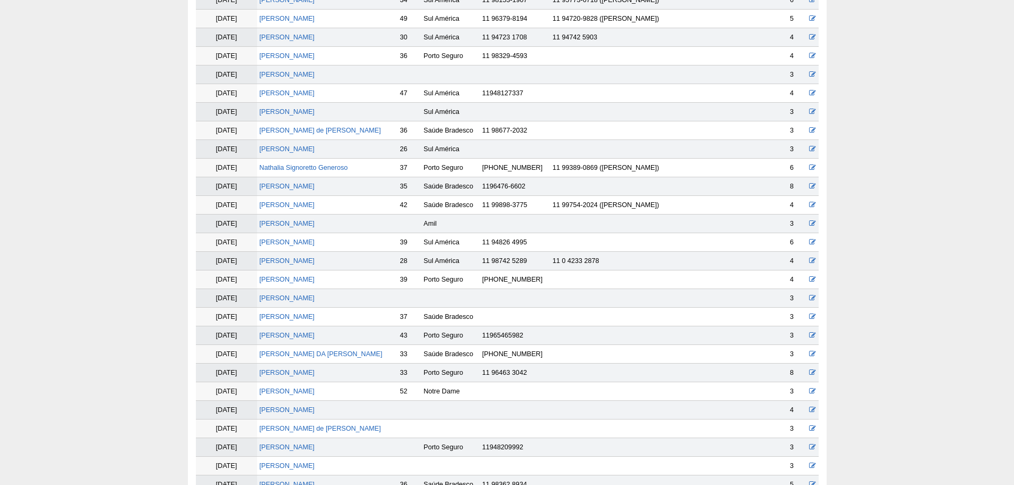
click at [279, 237] on td "[PERSON_NAME]" at bounding box center [327, 242] width 141 height 19
click at [281, 239] on link "[PERSON_NAME]" at bounding box center [286, 241] width 55 height 7
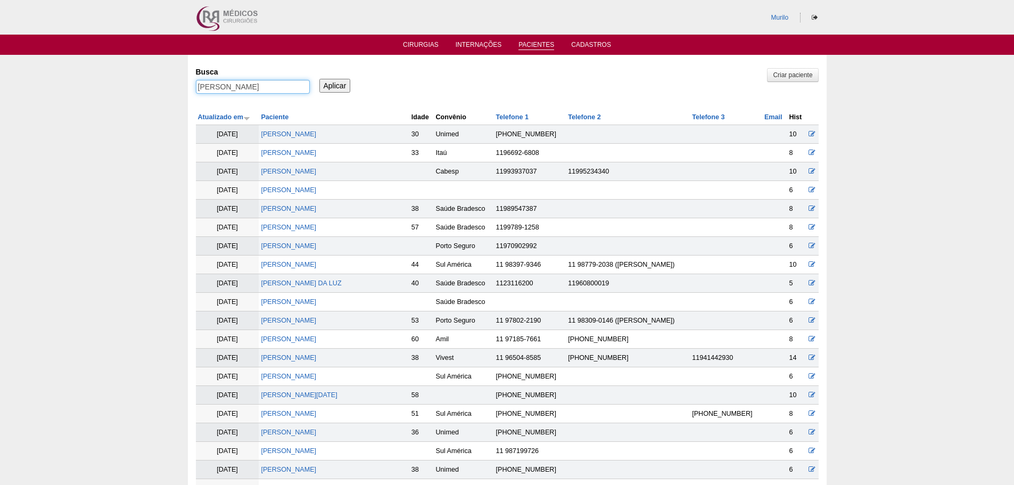
click at [199, 81] on input "Bruno Oliveira Lorenzoni" at bounding box center [253, 87] width 114 height 14
paste input "Clenildo Jose Soares da Silva"
type input "Clenildo Jose Soares da Silva"
click at [319, 79] on input "Aplicar" at bounding box center [334, 86] width 31 height 14
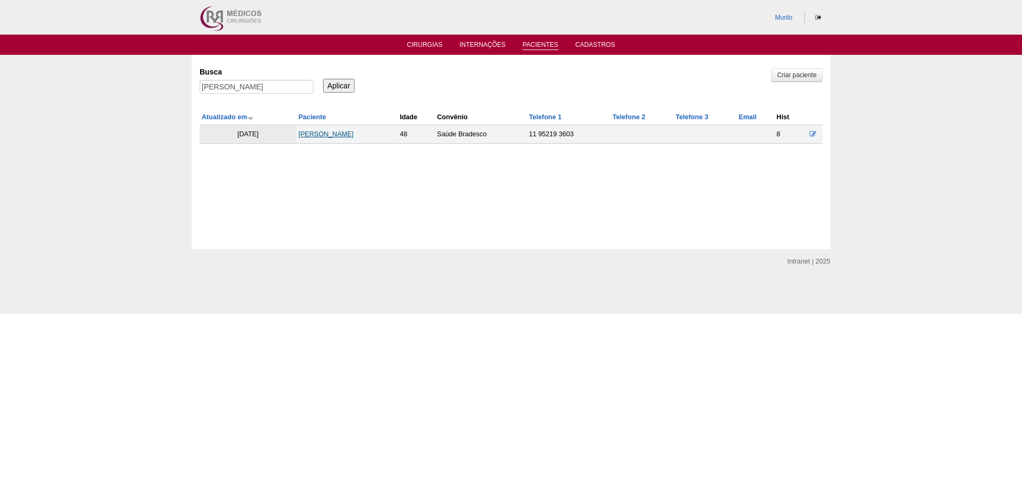
click at [341, 132] on link "[PERSON_NAME]" at bounding box center [326, 133] width 55 height 7
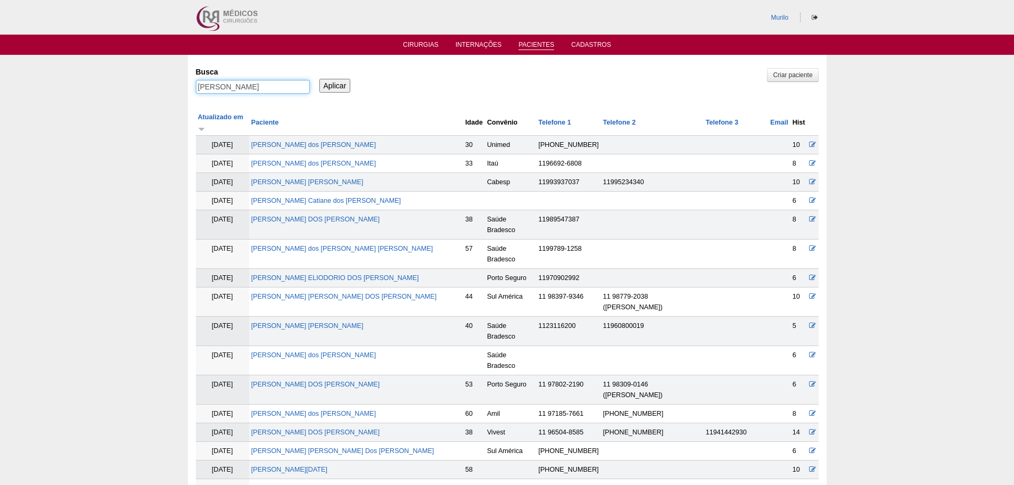
click at [230, 84] on input "Clenildo Jose Soares da Silva" at bounding box center [253, 87] width 114 height 14
paste input "Percia Irene Martins Cabrer"
type input "Percia Irene Martins Cabrera"
click at [319, 79] on input "Aplicar" at bounding box center [334, 86] width 31 height 14
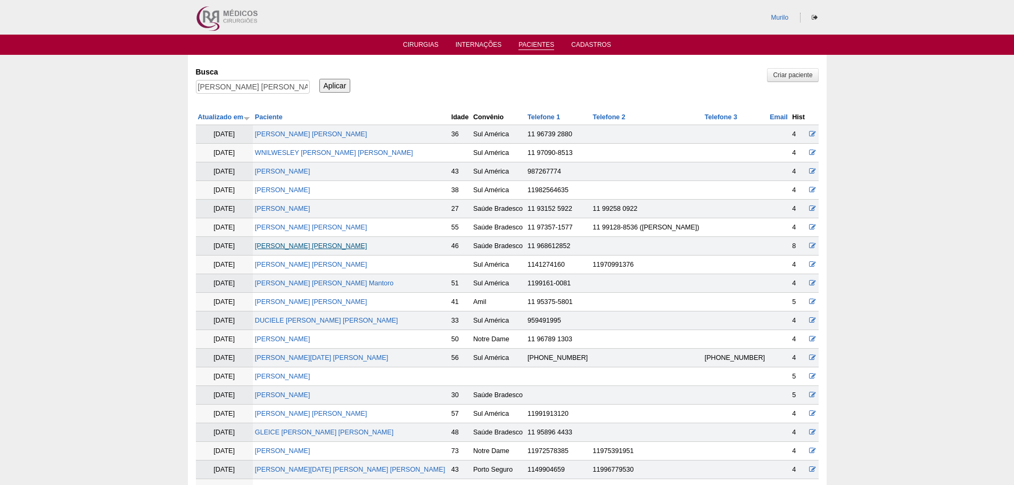
click at [283, 249] on link "[PERSON_NAME] [PERSON_NAME]" at bounding box center [311, 245] width 112 height 7
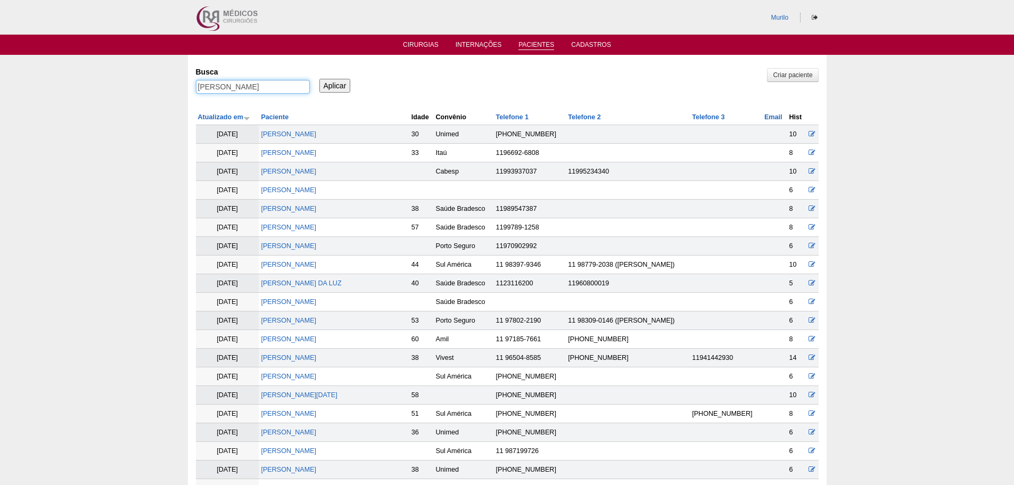
click at [205, 88] on input "[PERSON_NAME]" at bounding box center [253, 87] width 114 height 14
paste input "Michele Hara Yoshid"
type input "Michele Hara Yoshida"
click at [319, 79] on input "Aplicar" at bounding box center [334, 86] width 31 height 14
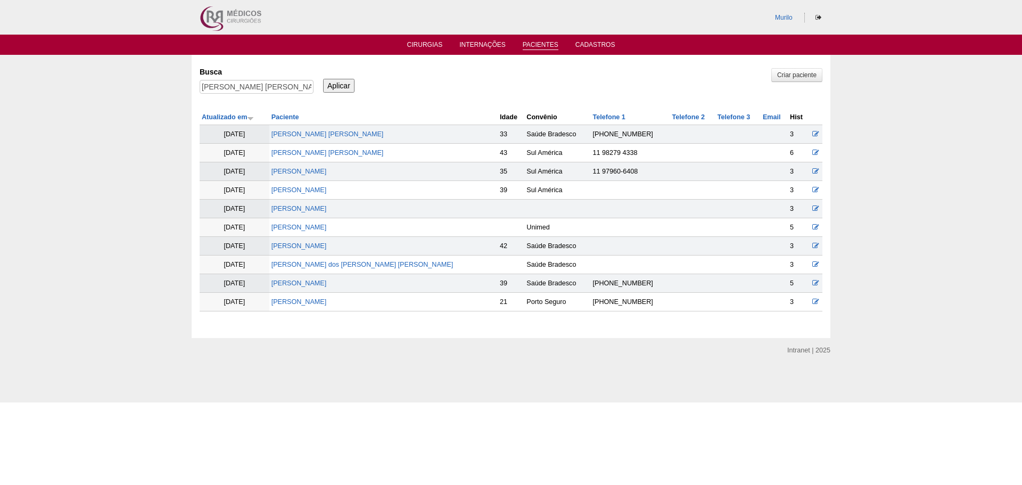
click at [323, 162] on td "MICHELE MENEZES RODRIGUES" at bounding box center [383, 171] width 228 height 19
click at [323, 155] on link "[PERSON_NAME]" at bounding box center [327, 152] width 112 height 7
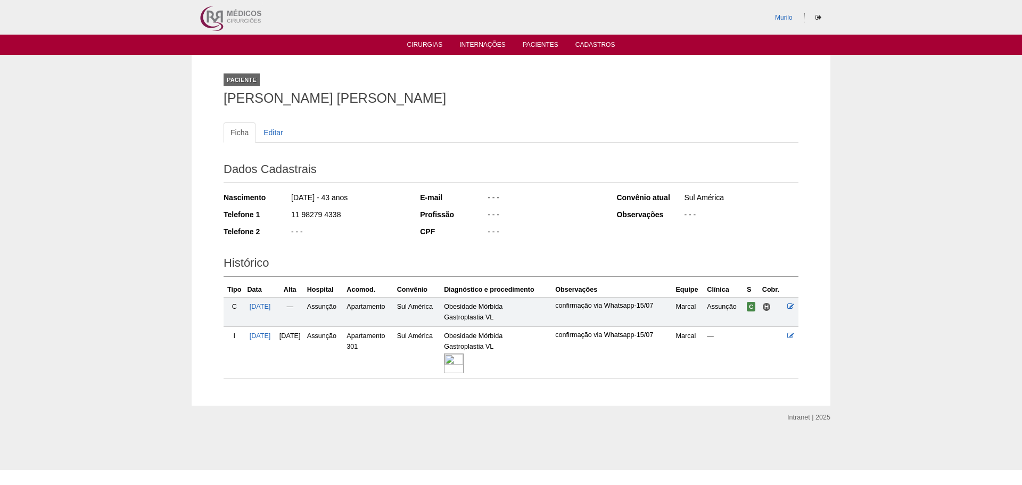
click at [464, 354] on img at bounding box center [454, 363] width 20 height 20
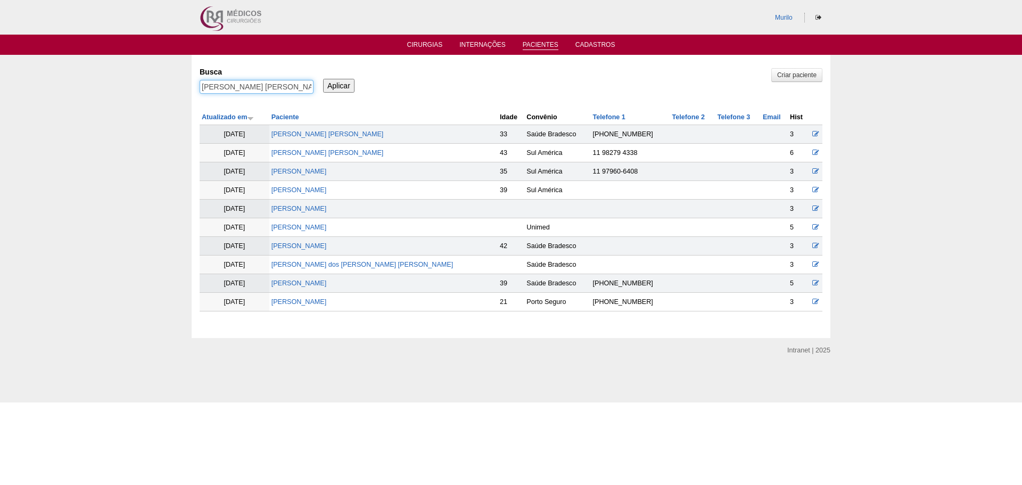
click at [266, 92] on input "[PERSON_NAME] [PERSON_NAME]" at bounding box center [257, 87] width 114 height 14
paste input "Isabela Vitoria Barbos"
type input "Isabela Vitoria Barbosa"
click at [323, 79] on input "Aplicar" at bounding box center [338, 86] width 31 height 14
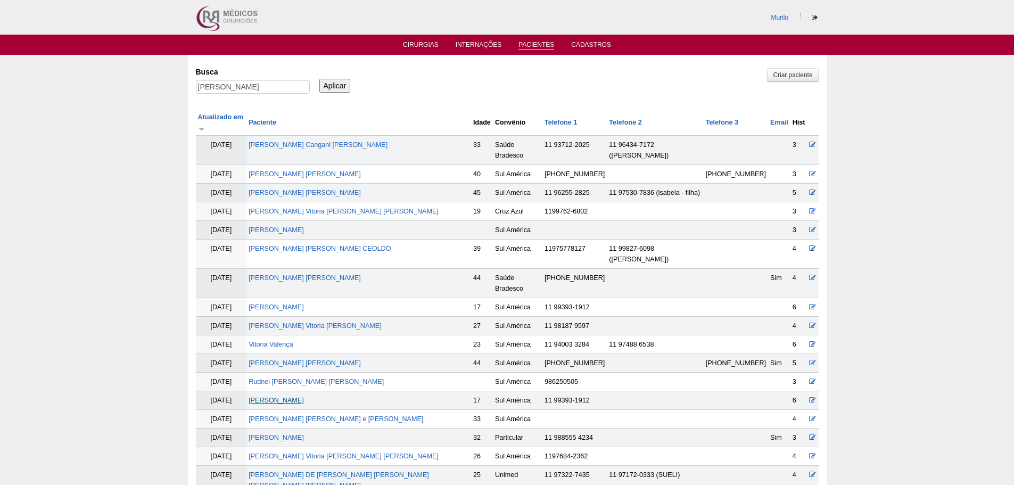
click at [277, 396] on link "Isabela Vitoria Barbosa" at bounding box center [276, 399] width 55 height 7
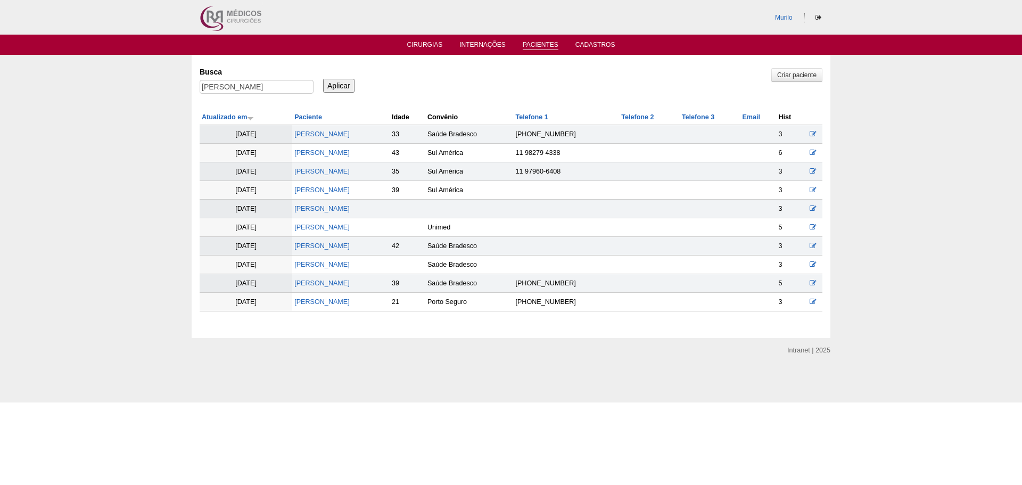
click at [261, 102] on div "Criar paciente Busca Isabela Vitoria Barbosa Aplicar Atualizado em Paciente Ida…" at bounding box center [511, 187] width 623 height 249
click at [261, 88] on input "Isabela Vitoria Barbosa" at bounding box center [257, 87] width 114 height 14
paste input "Luana Thais Reis Olioveir"
type input "Luana Thais Reis Olioveira"
click at [323, 79] on input "Aplicar" at bounding box center [338, 86] width 31 height 14
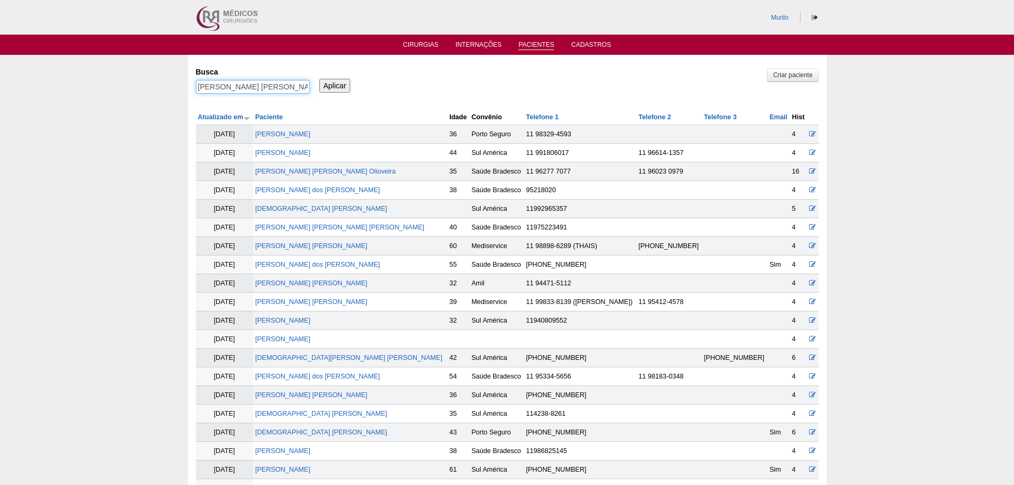
click at [196, 80] on input "[PERSON_NAME] [PERSON_NAME] Olioveira" at bounding box center [253, 87] width 114 height 14
click at [308, 169] on link "[PERSON_NAME] Reis Olioveira" at bounding box center [325, 171] width 141 height 7
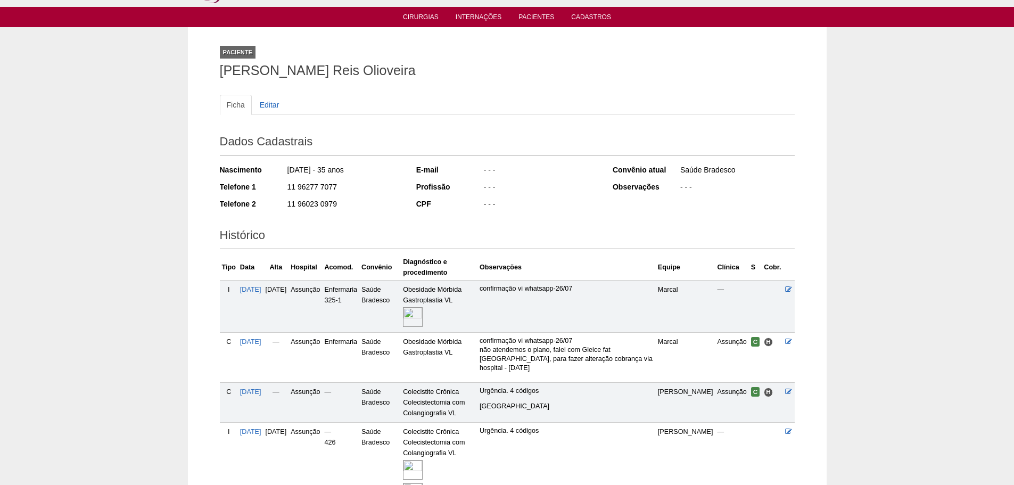
scroll to position [106, 0]
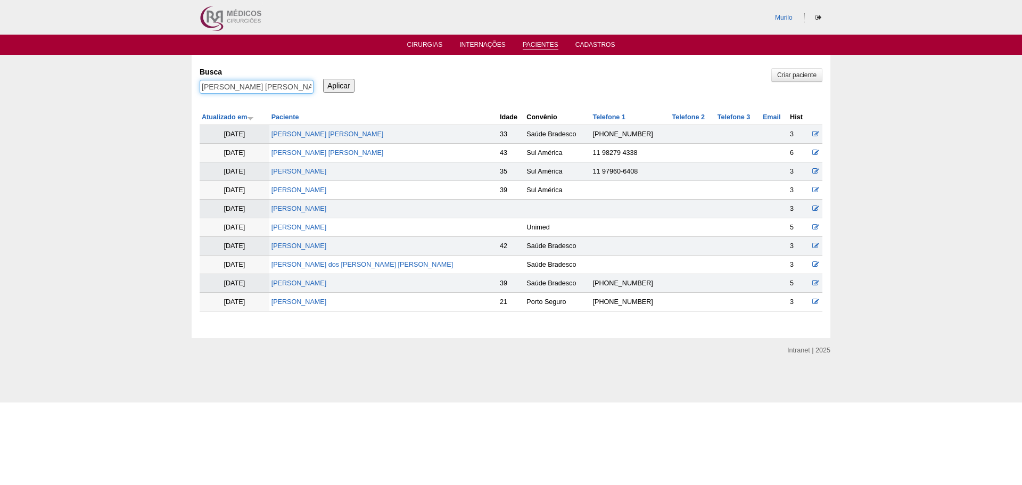
click at [253, 81] on input "[PERSON_NAME] [PERSON_NAME] Olioveira" at bounding box center [257, 87] width 114 height 14
paste input "[PERSON_NAME]"
type input "[PERSON_NAME]"
click at [323, 79] on input "Aplicar" at bounding box center [338, 86] width 31 height 14
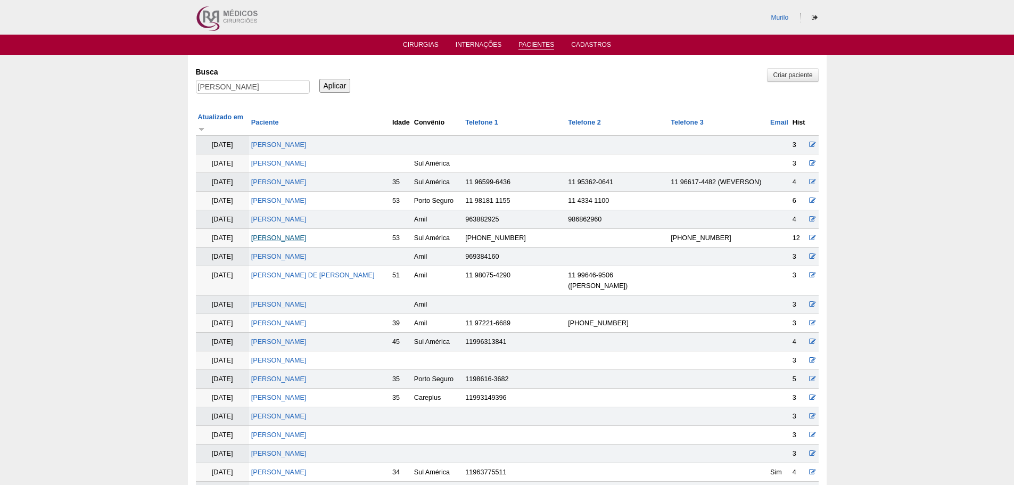
click at [307, 242] on link "[PERSON_NAME]" at bounding box center [278, 237] width 55 height 7
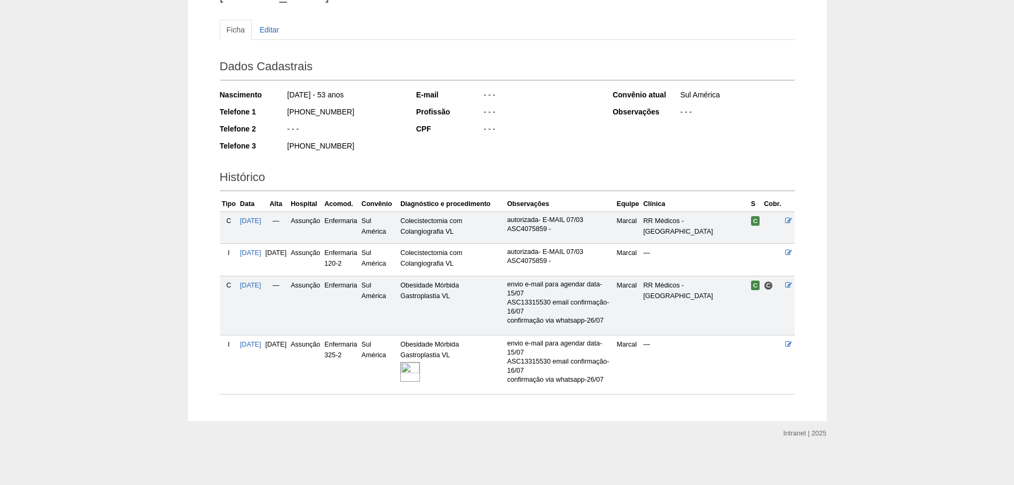
scroll to position [103, 0]
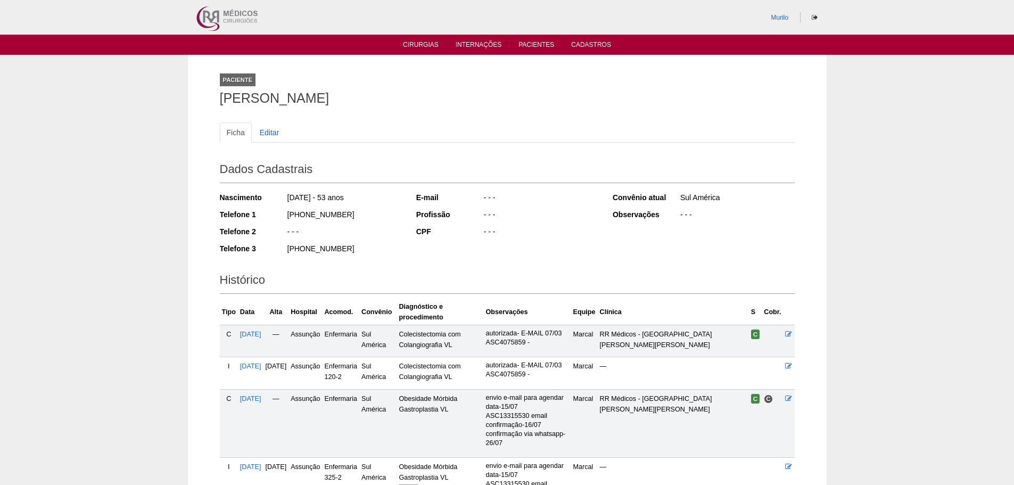
scroll to position [103, 0]
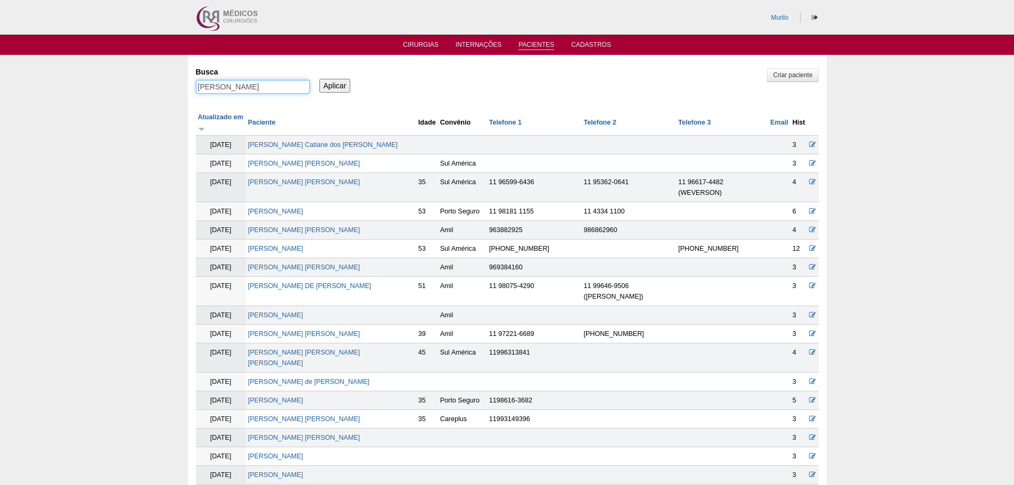
click at [208, 89] on input "SIMONE SOARES GATTI" at bounding box center [253, 87] width 114 height 14
paste input "JULIA MARIA DUDA MELA"
type input "JULIA MARIA DUDA MELA"
click at [319, 79] on input "Aplicar" at bounding box center [334, 86] width 31 height 14
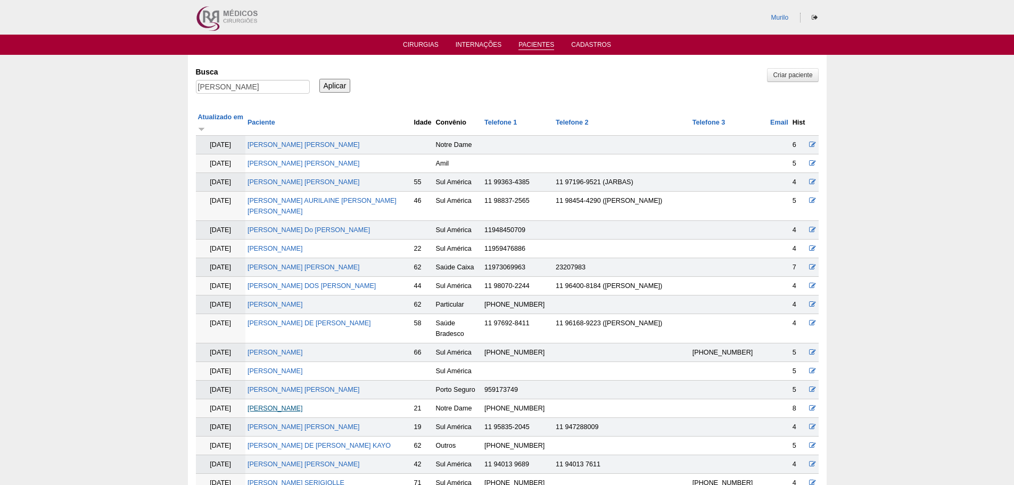
click at [303, 404] on link "[PERSON_NAME]" at bounding box center [274, 407] width 55 height 7
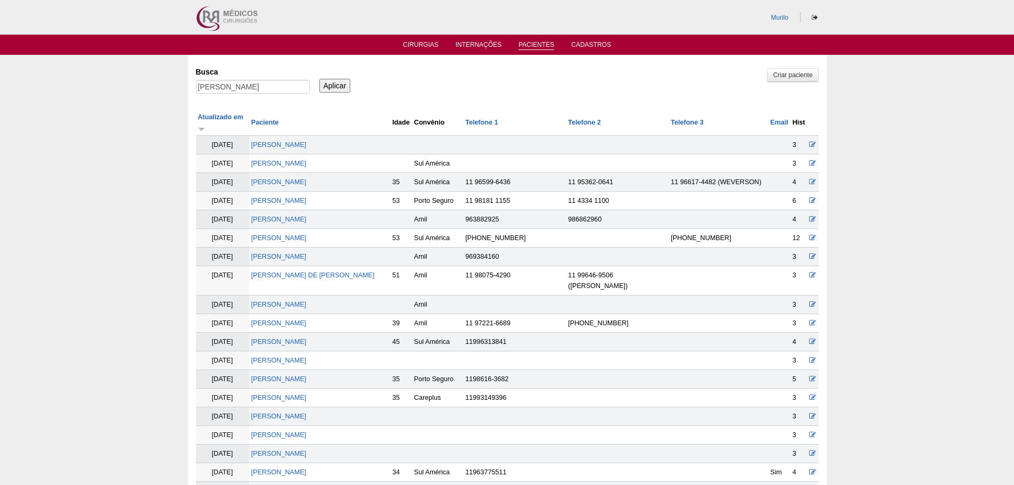
drag, startPoint x: 248, startPoint y: 79, endPoint x: 247, endPoint y: 84, distance: 5.4
click at [248, 83] on div "Busca [PERSON_NAME]" at bounding box center [256, 81] width 121 height 36
click at [247, 84] on input "[PERSON_NAME]" at bounding box center [253, 87] width 114 height 14
paste input "[PERSON_NAME]"
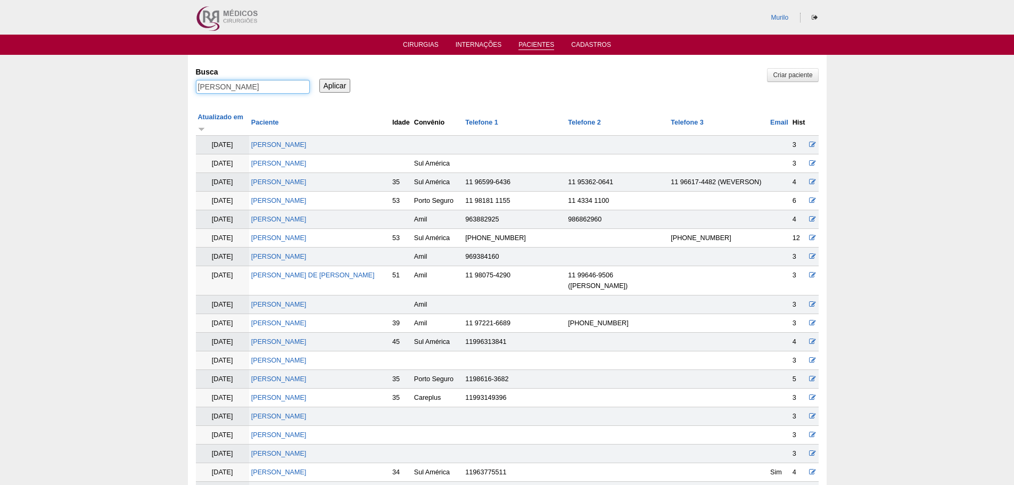
type input "[PERSON_NAME]"
click at [319, 79] on input "Aplicar" at bounding box center [334, 86] width 31 height 14
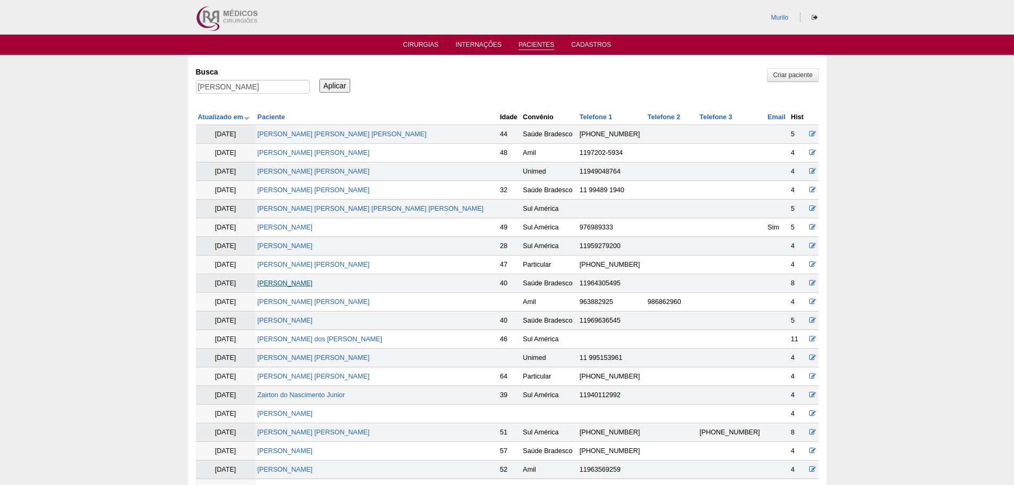
click at [313, 282] on link "[PERSON_NAME]" at bounding box center [285, 282] width 55 height 7
click at [242, 90] on input "[PERSON_NAME]" at bounding box center [253, 87] width 114 height 14
paste input "[PERSON_NAME] [PERSON_NAME]"
type input "[PERSON_NAME] [PERSON_NAME]"
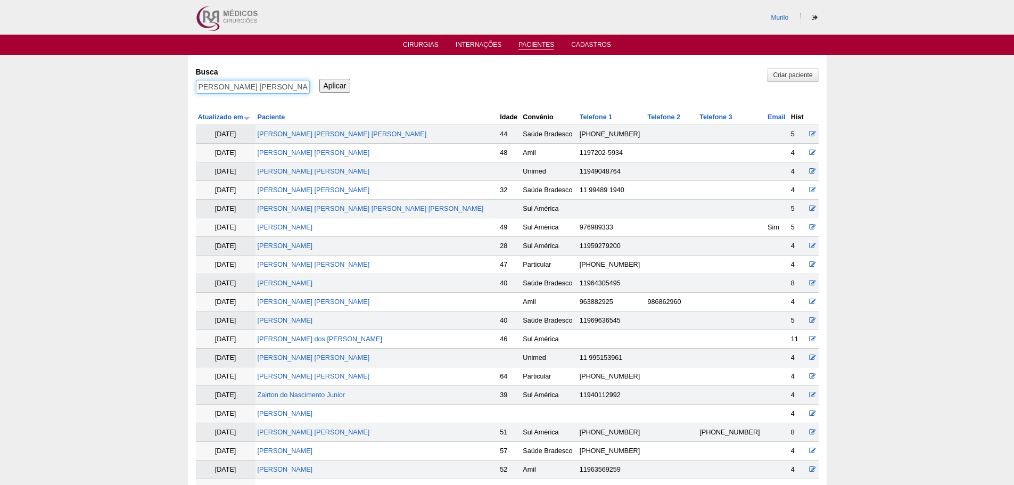
click at [319, 79] on input "Aplicar" at bounding box center [334, 86] width 31 height 14
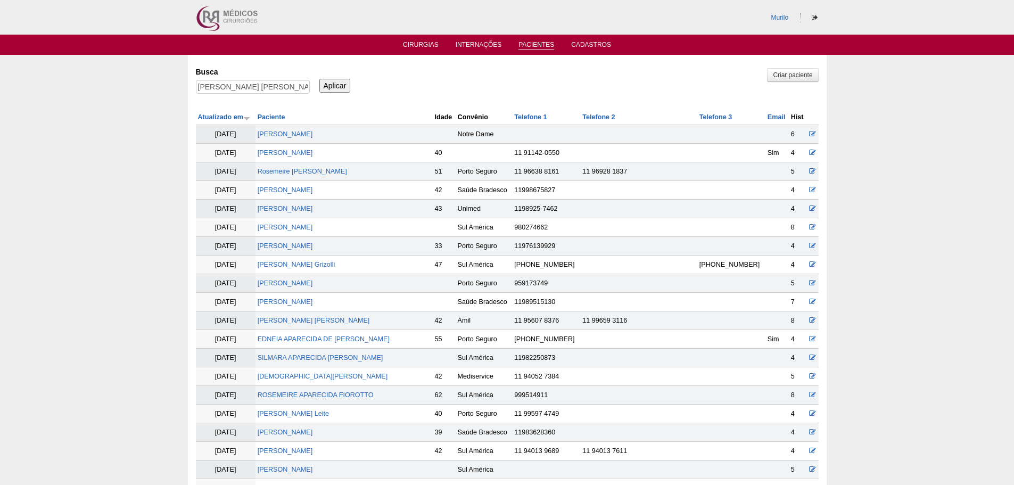
click at [324, 325] on td "[PERSON_NAME] [PERSON_NAME]" at bounding box center [343, 320] width 177 height 19
click at [331, 319] on link "[PERSON_NAME] [PERSON_NAME]" at bounding box center [314, 320] width 112 height 7
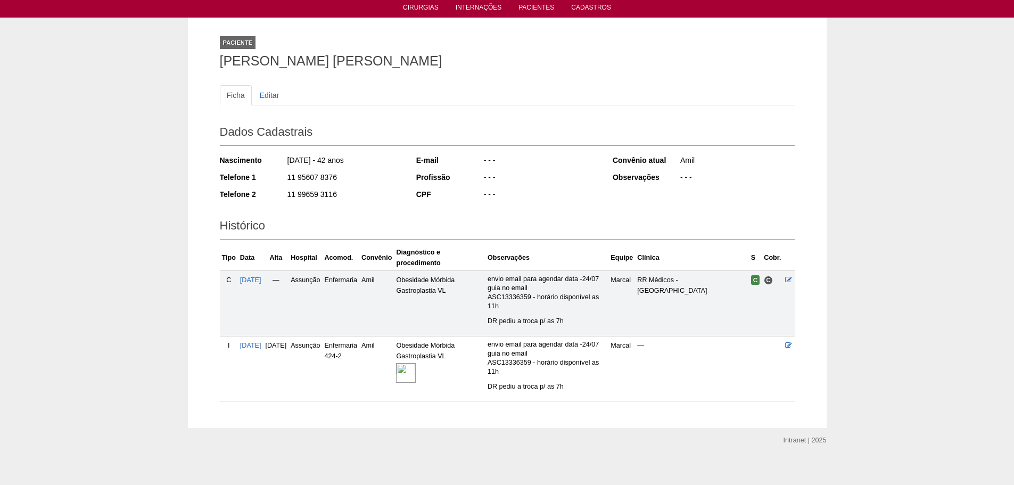
scroll to position [63, 0]
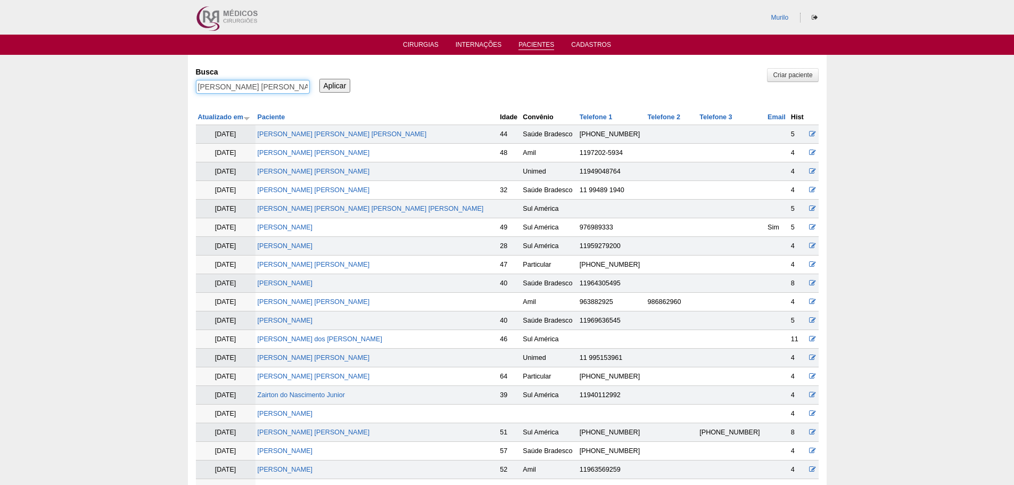
click at [225, 90] on input "Viviane Aparecida Candido Cunto" at bounding box center [253, 87] width 114 height 14
paste input "[PERSON_NAME]"
type input "[PERSON_NAME]"
click at [319, 79] on input "Aplicar" at bounding box center [334, 86] width 31 height 14
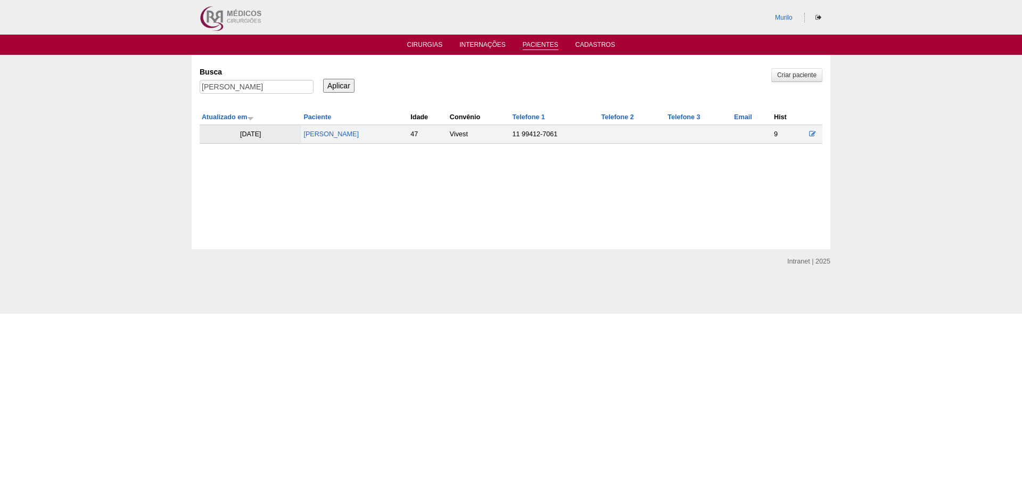
click at [360, 141] on td "[PERSON_NAME]" at bounding box center [354, 134] width 107 height 19
click at [365, 139] on td "[PERSON_NAME]" at bounding box center [354, 134] width 107 height 19
click at [359, 135] on link "[PERSON_NAME]" at bounding box center [330, 133] width 55 height 7
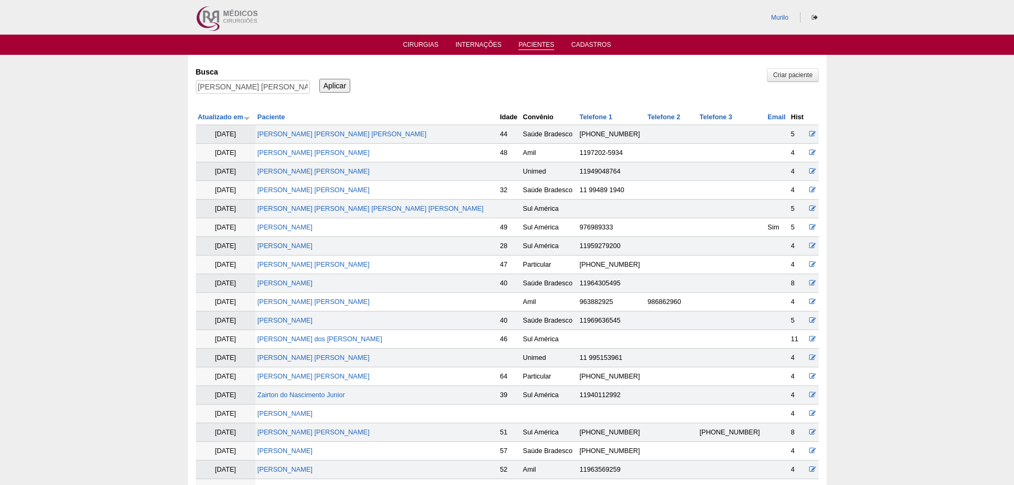
click at [245, 79] on div "Busca [PERSON_NAME] [PERSON_NAME]" at bounding box center [256, 81] width 121 height 36
click at [240, 87] on input "[PERSON_NAME] [PERSON_NAME]" at bounding box center [253, 87] width 114 height 14
paste input "[PERSON_NAME] [PERSON_NAME]"
type input "[PERSON_NAME] [PERSON_NAME]"
click at [319, 79] on input "Aplicar" at bounding box center [334, 86] width 31 height 14
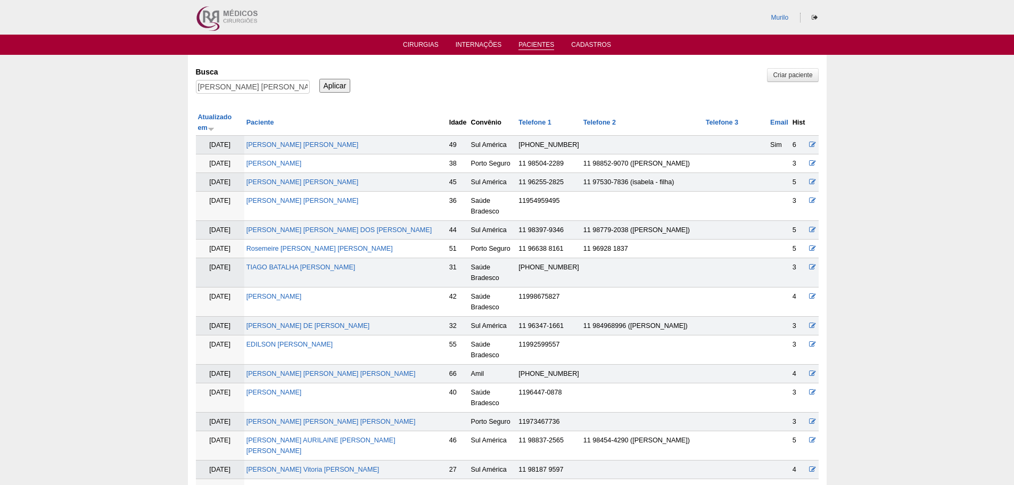
click at [306, 479] on td "[PERSON_NAME] [PERSON_NAME]" at bounding box center [345, 488] width 203 height 19
click at [305, 484] on link "[PERSON_NAME] [PERSON_NAME]" at bounding box center [302, 487] width 112 height 7
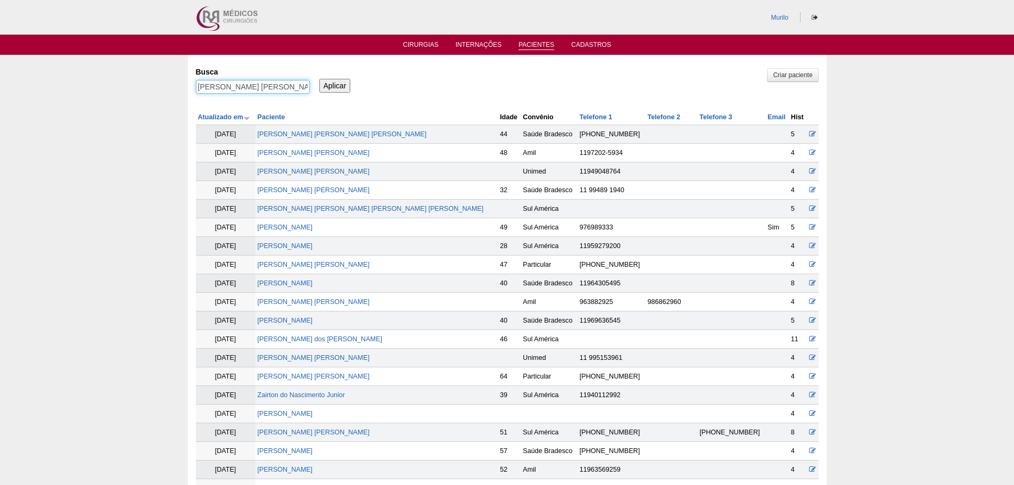
click at [282, 87] on input "[PERSON_NAME] [PERSON_NAME]" at bounding box center [253, 87] width 114 height 14
paste input "[PERSON_NAME]"
type input "[PERSON_NAME]"
click at [319, 79] on input "Aplicar" at bounding box center [334, 86] width 31 height 14
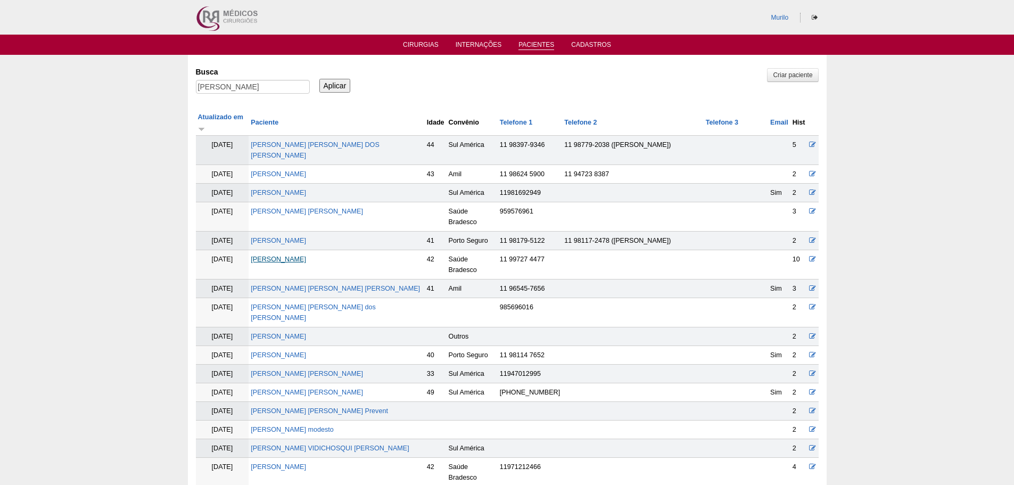
click at [292, 255] on link "Carla Pelosini" at bounding box center [278, 258] width 55 height 7
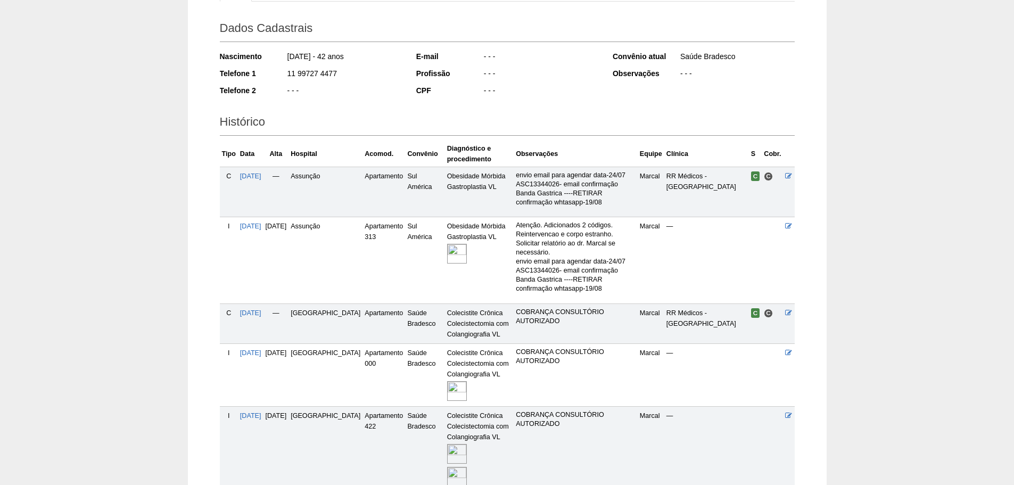
scroll to position [213, 0]
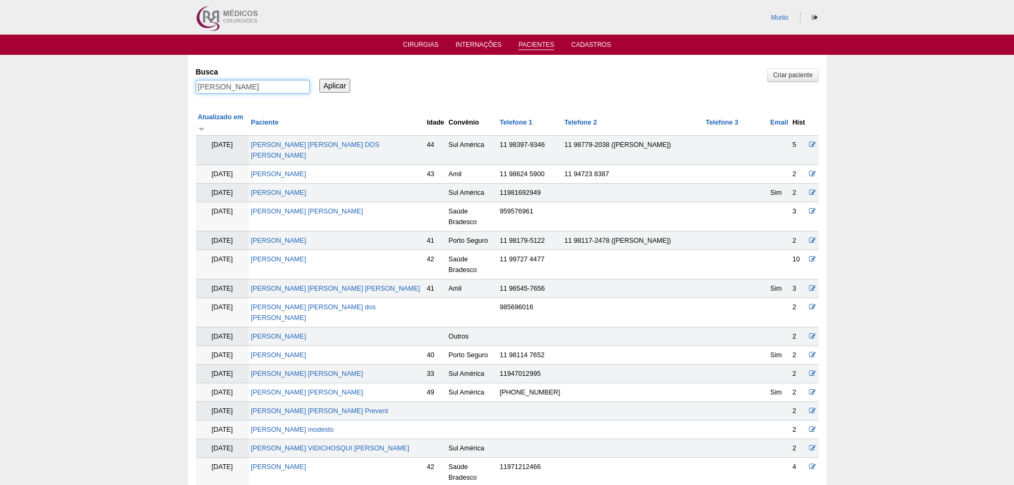
click at [226, 89] on input "Carla Pelosini" at bounding box center [253, 87] width 114 height 14
paste input "Erenaldo Jacinto da Silva"
type input "Erenaldo Jacinto da Silva"
click at [319, 79] on input "Aplicar" at bounding box center [334, 86] width 31 height 14
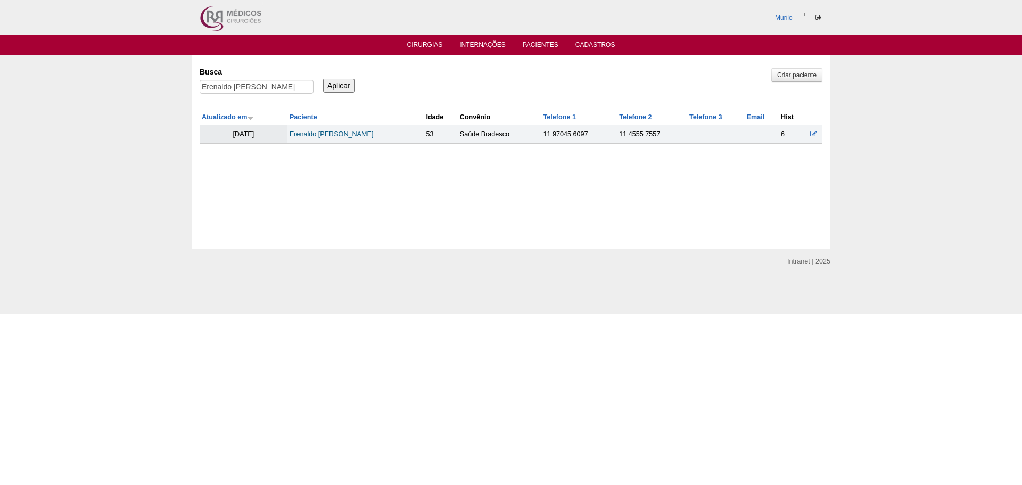
click at [345, 135] on link "Erenaldo [PERSON_NAME]" at bounding box center [332, 133] width 84 height 7
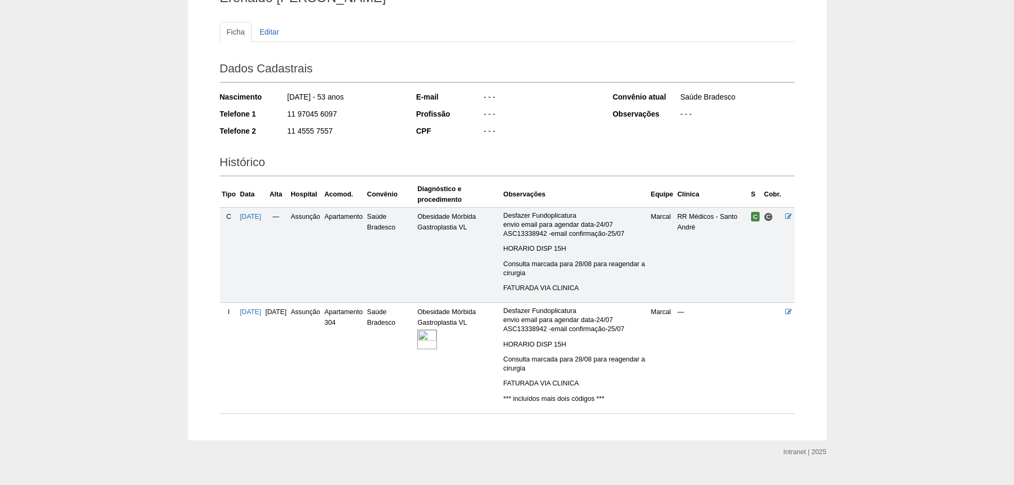
scroll to position [120, 0]
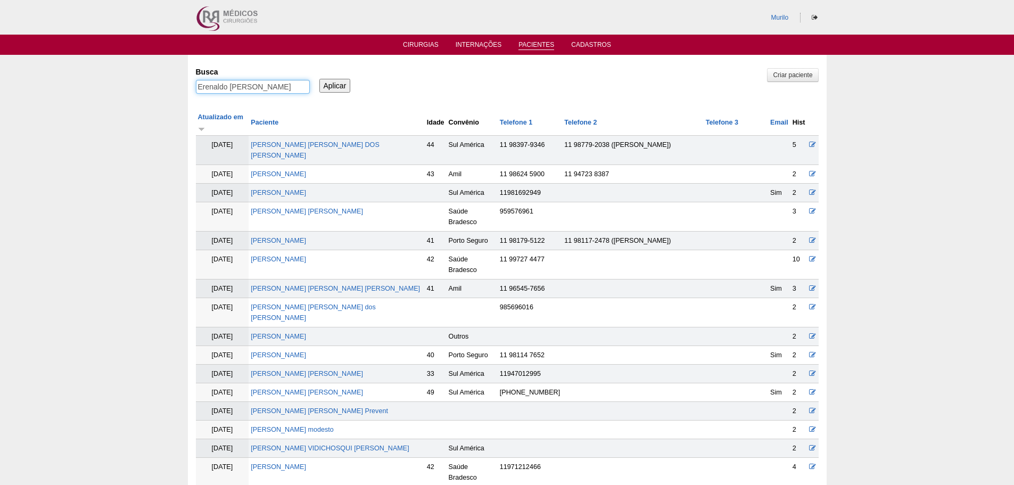
click at [251, 87] on input "Erenaldo [PERSON_NAME]" at bounding box center [253, 87] width 114 height 14
paste input "Aline Cristina da Silva Pereir"
type input "[PERSON_NAME]"
click at [319, 79] on input "Aplicar" at bounding box center [334, 86] width 31 height 14
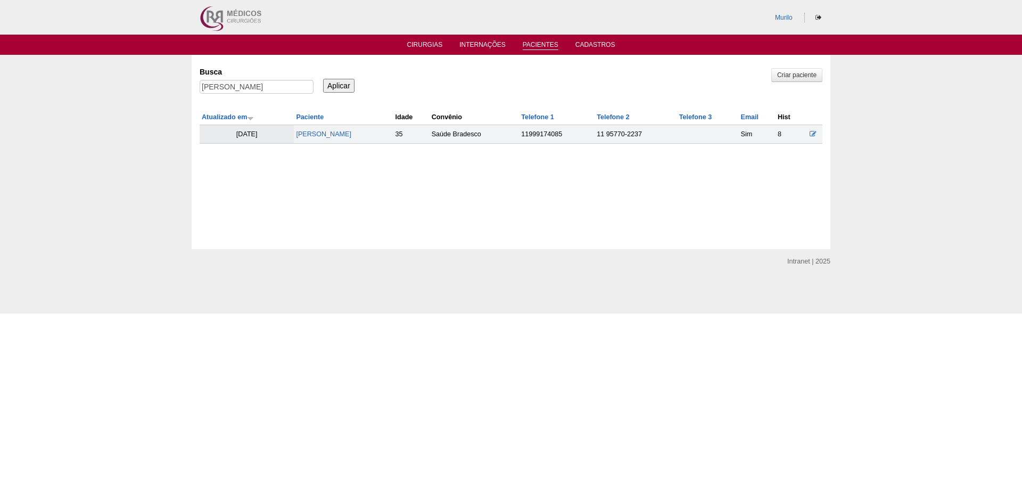
drag, startPoint x: 349, startPoint y: 153, endPoint x: 367, endPoint y: 139, distance: 23.5
click at [353, 149] on div "Criar paciente Busca Aline Cristina da Silva Pereira Aplicar Atualizado em Paci…" at bounding box center [511, 143] width 623 height 160
click at [367, 139] on td "Aline Cristina da Silva Pereira" at bounding box center [343, 134] width 99 height 19
click at [351, 137] on link "Aline Cristina da Silva Pereira" at bounding box center [323, 133] width 55 height 7
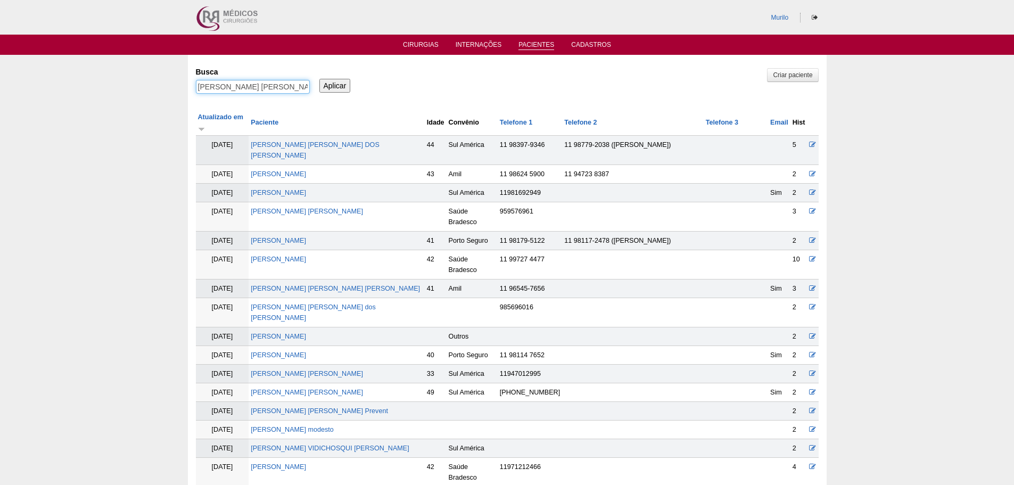
click at [285, 86] on input "Aline Cristina da Silva Pereira" at bounding box center [253, 87] width 114 height 14
paste input "Fabiana de Vasconcelos"
type input "Fabiana de Vasconcelos"
click at [319, 79] on input "Aplicar" at bounding box center [334, 86] width 31 height 14
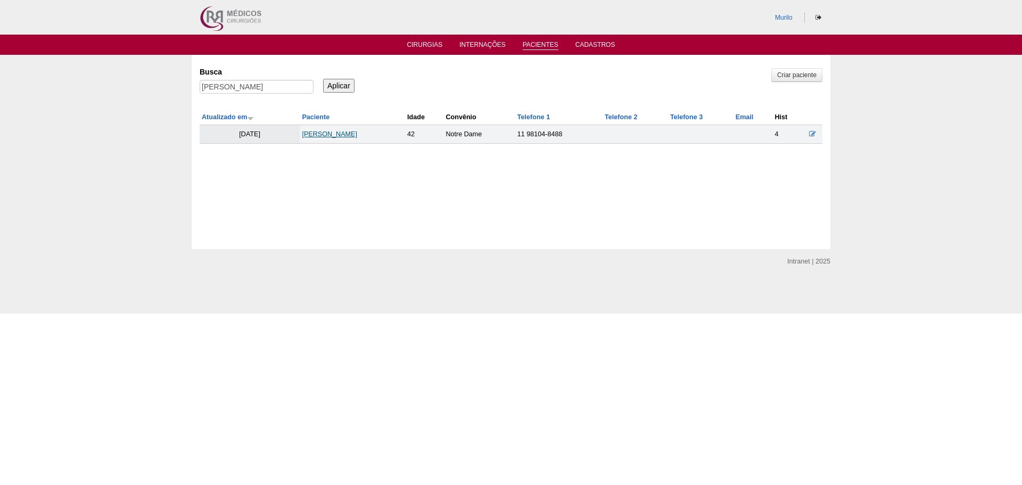
click at [319, 133] on link "[PERSON_NAME]" at bounding box center [329, 133] width 55 height 7
click at [209, 76] on label "Busca" at bounding box center [257, 72] width 114 height 11
click at [209, 80] on input "[PERSON_NAME]" at bounding box center [257, 87] width 114 height 14
click at [211, 90] on input "Fabiana de Vasconcelos" at bounding box center [257, 87] width 114 height 14
paste input "[PERSON_NAME]"
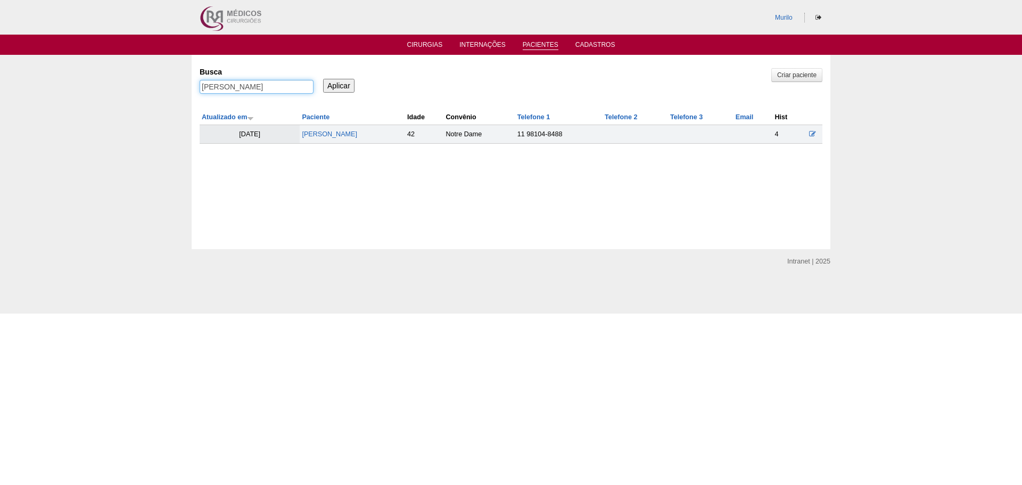
type input "[PERSON_NAME]"
click at [323, 79] on input "Aplicar" at bounding box center [338, 86] width 31 height 14
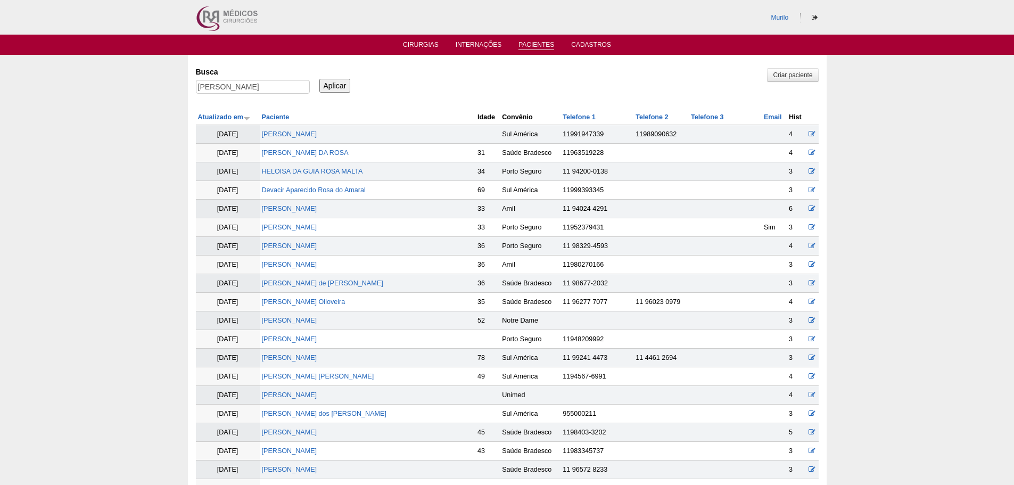
click at [329, 209] on td "[PERSON_NAME]" at bounding box center [368, 209] width 216 height 19
click at [317, 208] on link "[PERSON_NAME]" at bounding box center [289, 208] width 55 height 7
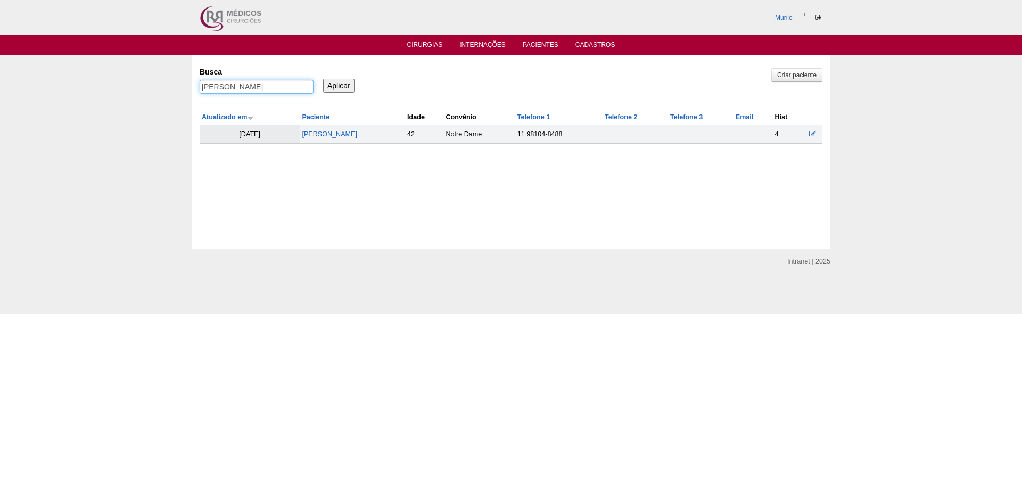
click at [266, 90] on input "Luana Rosa Csch" at bounding box center [257, 87] width 114 height 14
paste input "Ademir Benedito Caparroz Possane"
type input "Ademir Benedito Caparroz Possane"
click at [323, 79] on input "Aplicar" at bounding box center [338, 86] width 31 height 14
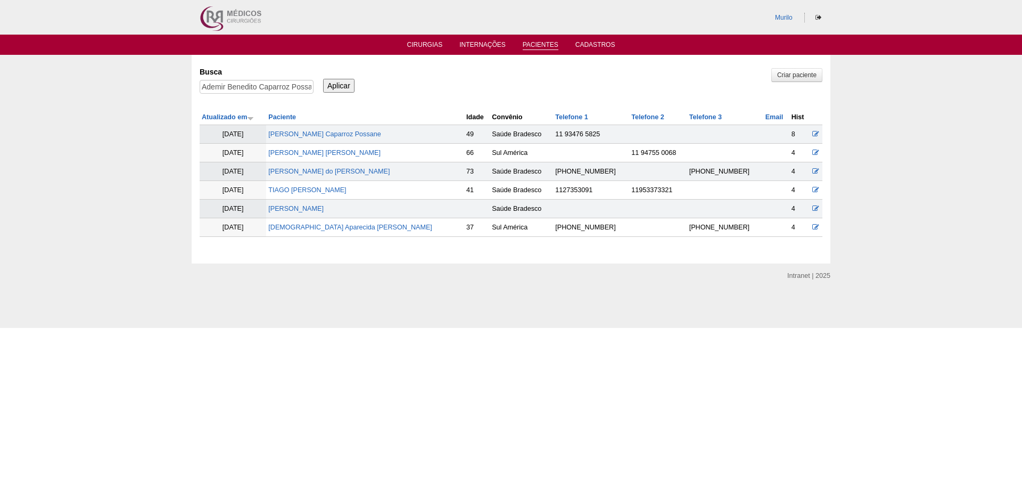
click at [348, 127] on td "Ademir Benedito Caparroz Possane" at bounding box center [365, 134] width 198 height 19
click at [343, 139] on td "Ademir Benedito Caparroz Possane" at bounding box center [365, 134] width 198 height 19
click at [350, 129] on td "Ademir Benedito Caparroz Possane" at bounding box center [365, 134] width 198 height 19
click at [343, 139] on td "Ademir Benedito Caparroz Possane" at bounding box center [365, 134] width 198 height 19
click at [343, 137] on link "Ademir Benedito Caparroz Possane" at bounding box center [324, 133] width 112 height 7
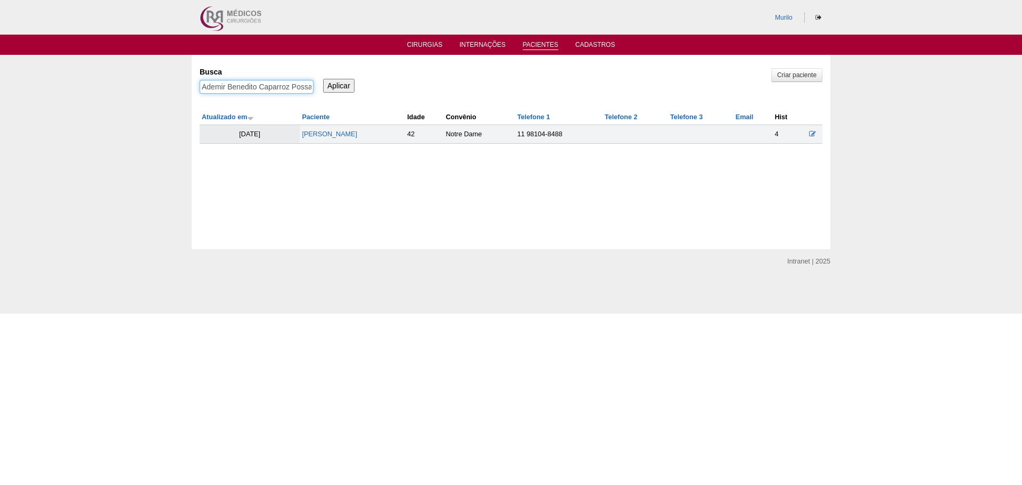
click at [218, 89] on input "Ademir Benedito Caparroz Possane" at bounding box center [257, 87] width 114 height 14
paste input "[PERSON_NAME]"
type input "[PERSON_NAME]"
click at [323, 79] on input "Aplicar" at bounding box center [338, 86] width 31 height 14
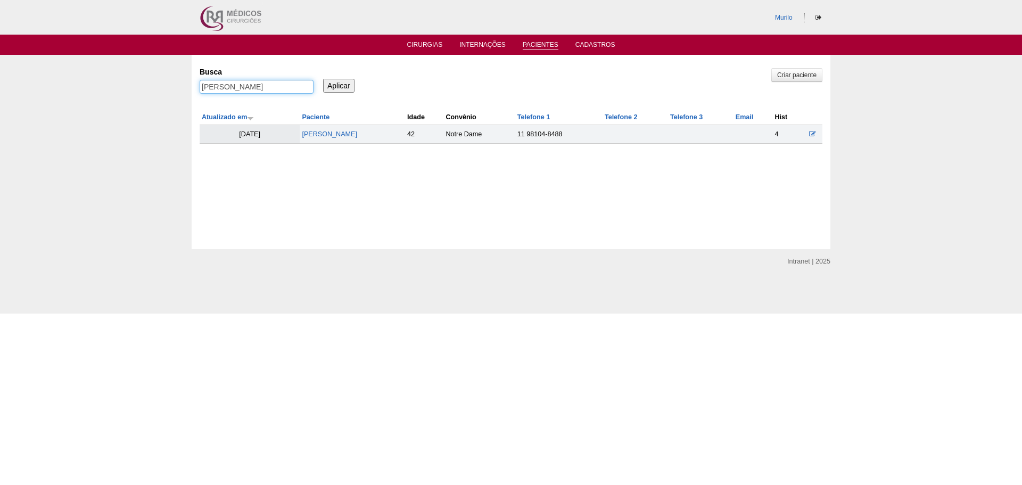
click at [278, 84] on input "Ellen Gabriel Rodrigues" at bounding box center [257, 87] width 114 height 14
paste input "[PERSON_NAME] [PERSON_NAME]"
type input "[PERSON_NAME] [PERSON_NAME]"
click at [323, 79] on input "Aplicar" at bounding box center [338, 86] width 31 height 14
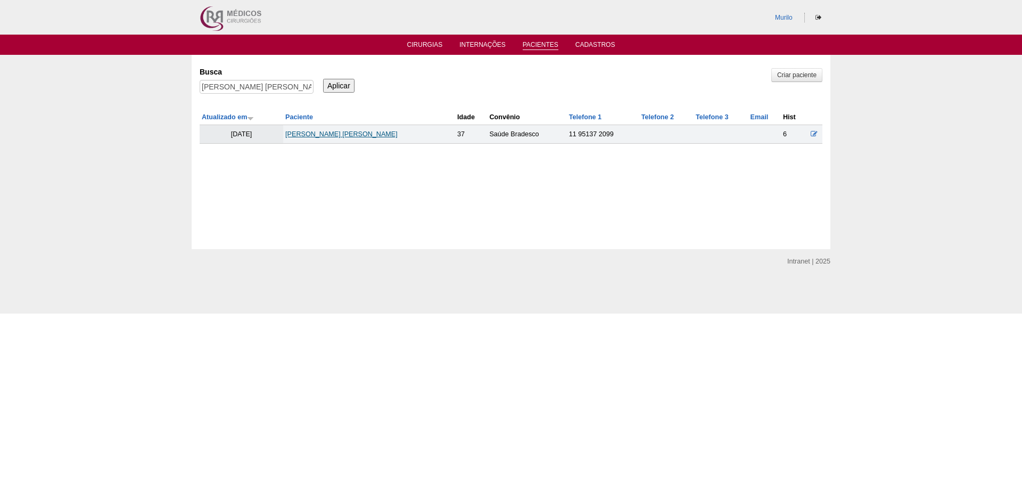
click at [324, 135] on link "[PERSON_NAME] [PERSON_NAME]" at bounding box center [341, 133] width 112 height 7
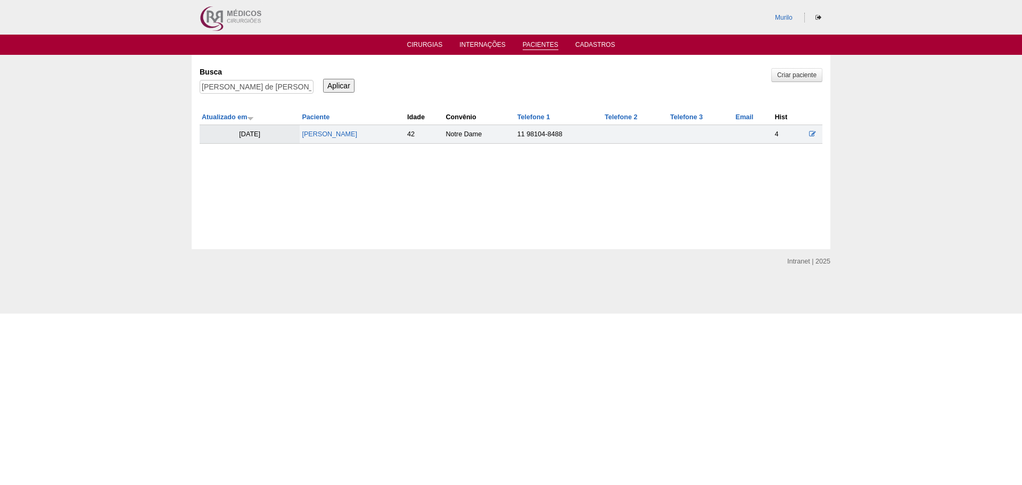
click at [249, 76] on label "Busca" at bounding box center [257, 72] width 114 height 11
click at [249, 80] on input "[PERSON_NAME] de [PERSON_NAME]" at bounding box center [257, 87] width 114 height 14
click at [248, 81] on input "[PERSON_NAME] de [PERSON_NAME]" at bounding box center [257, 87] width 114 height 14
paste input "[PERSON_NAME]"
type input "[PERSON_NAME]"
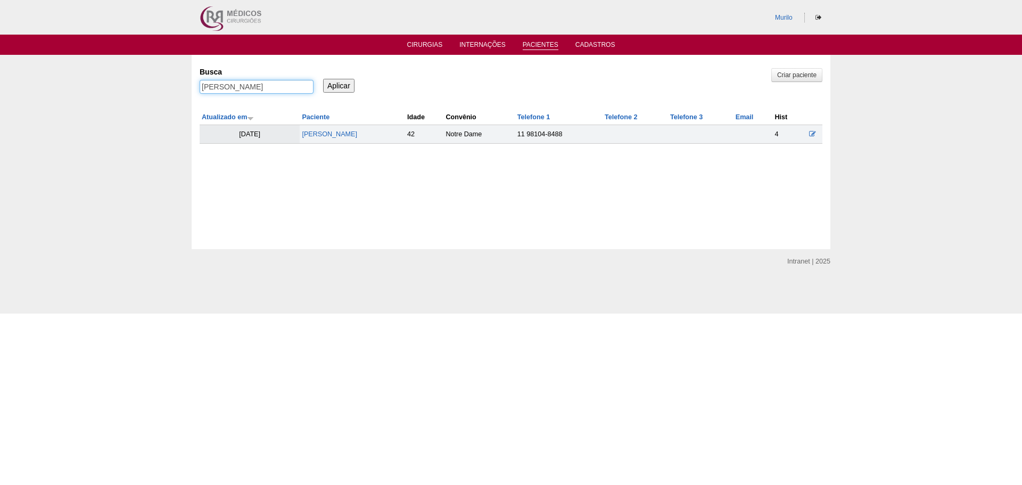
click at [323, 79] on input "Aplicar" at bounding box center [338, 86] width 31 height 14
click at [355, 125] on td "[PERSON_NAME]" at bounding box center [348, 134] width 103 height 19
click at [354, 136] on link "[PERSON_NAME]" at bounding box center [327, 133] width 55 height 7
click at [282, 82] on input "[PERSON_NAME]" at bounding box center [257, 87] width 114 height 14
paste input "[PERSON_NAME]"
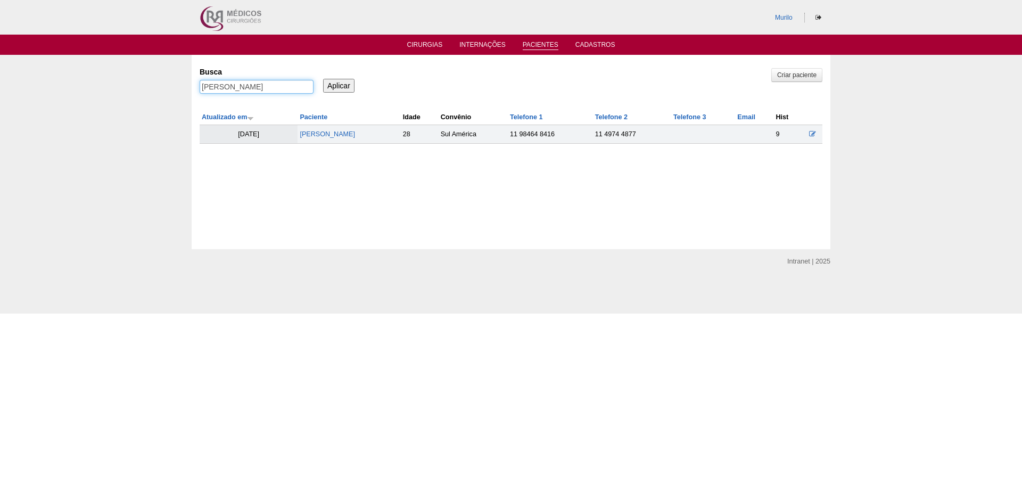
scroll to position [0, 19]
type input "[PERSON_NAME]"
click at [323, 79] on input "Aplicar" at bounding box center [338, 86] width 31 height 14
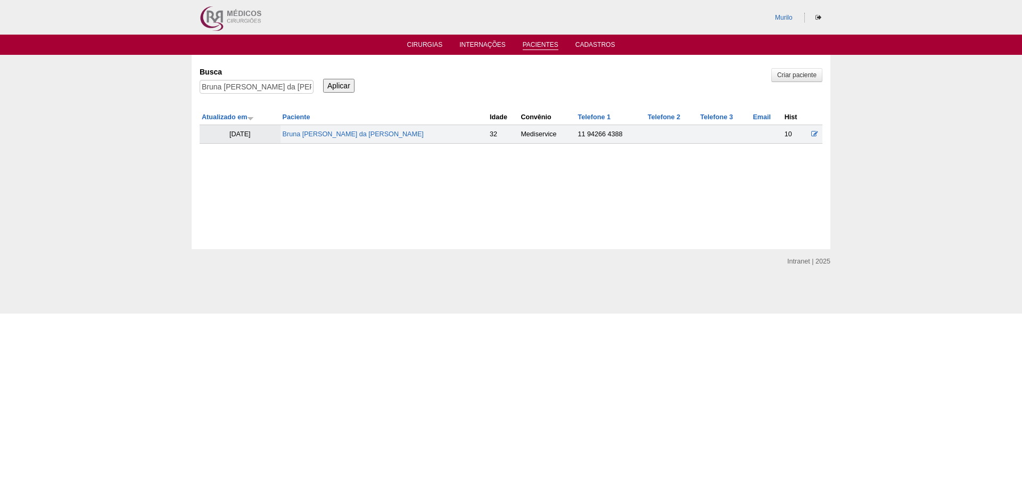
click at [346, 128] on td "[PERSON_NAME]" at bounding box center [383, 134] width 207 height 19
click at [349, 141] on td "[PERSON_NAME]" at bounding box center [383, 134] width 207 height 19
click at [356, 135] on link "Bruna Barbara Soares da Silva ferreira" at bounding box center [353, 133] width 141 height 7
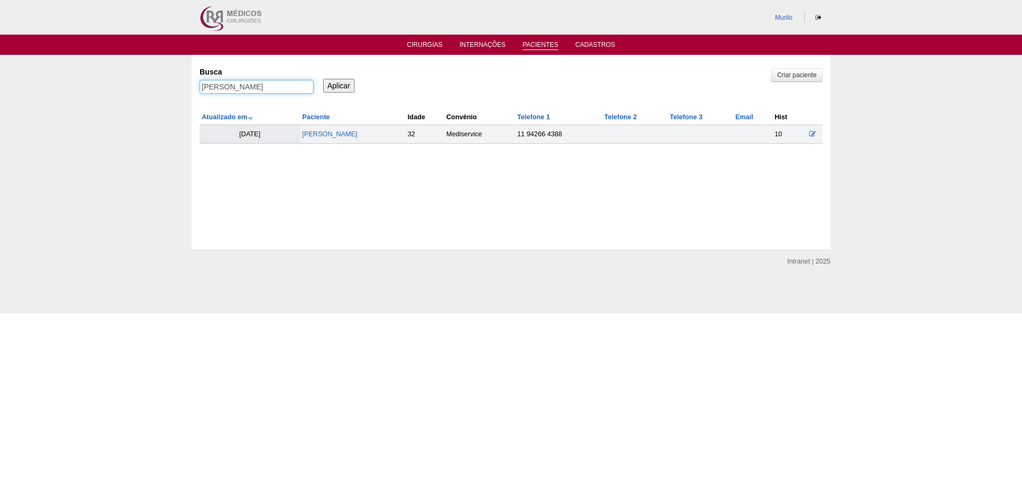
click at [228, 85] on input "Bruna Barbara Soares da Silva ferreira" at bounding box center [257, 87] width 114 height 14
paste input "Ana Paula Couto Bastos"
type input "Ana Paula Couto Bastos"
click at [323, 79] on input "Aplicar" at bounding box center [338, 86] width 31 height 14
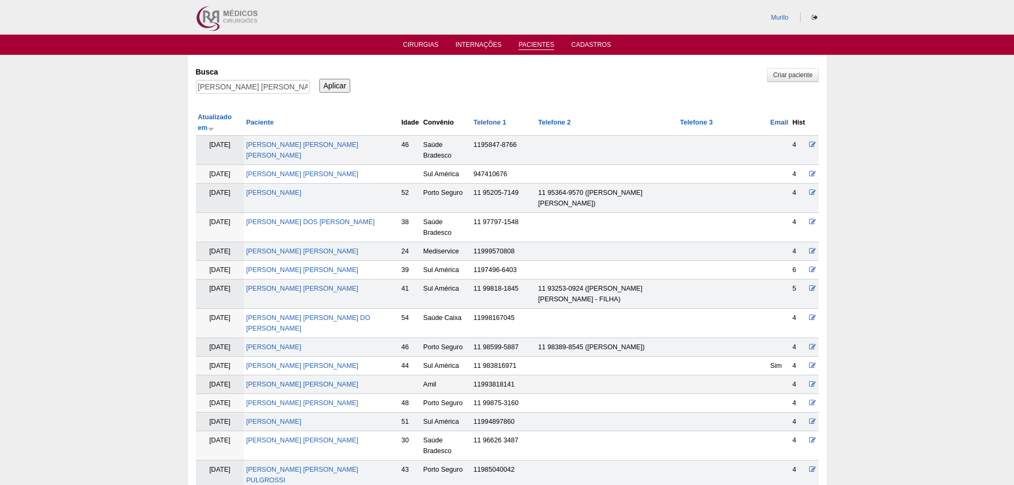
scroll to position [326, 0]
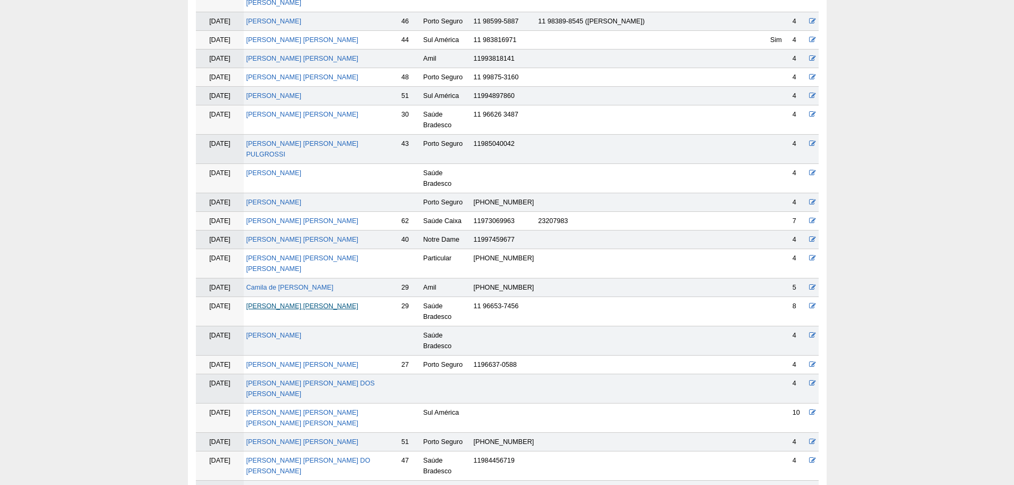
click at [268, 302] on link "[PERSON_NAME] [PERSON_NAME]" at bounding box center [302, 305] width 112 height 7
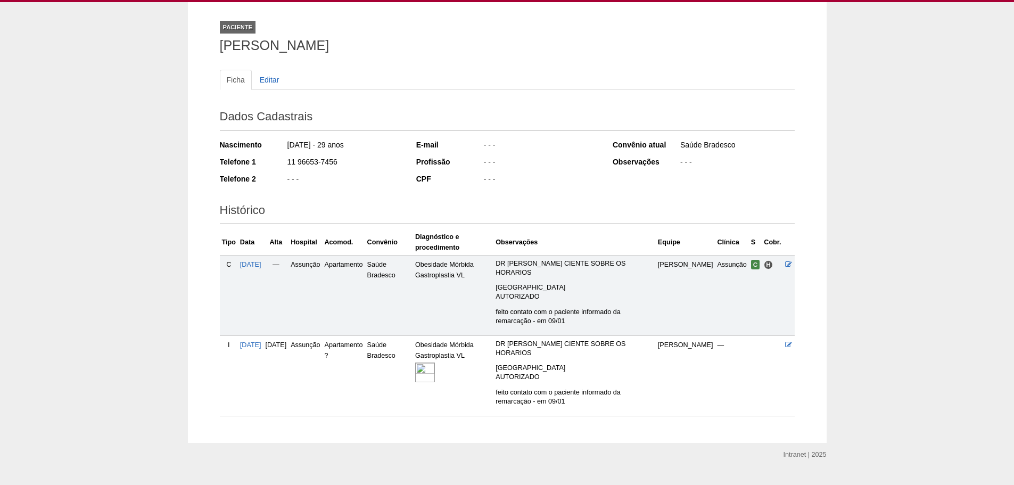
scroll to position [57, 0]
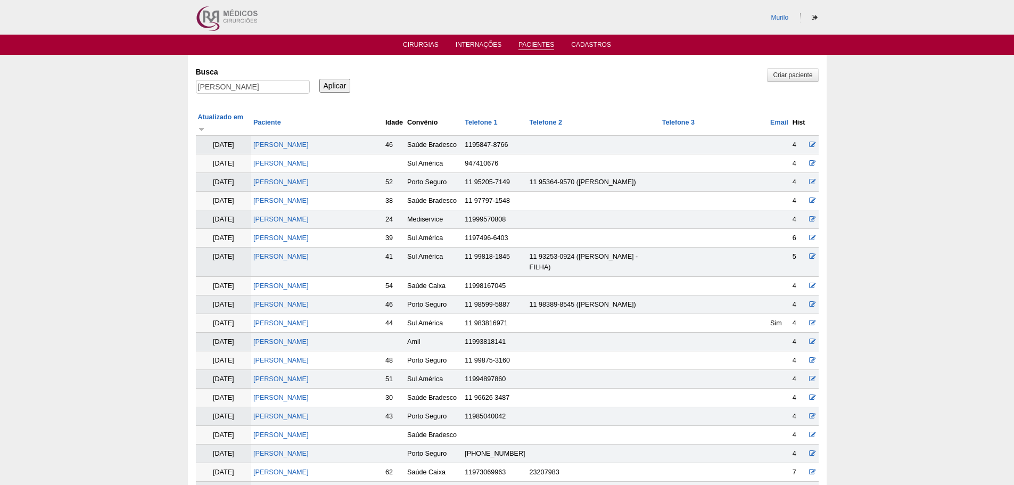
scroll to position [320, 0]
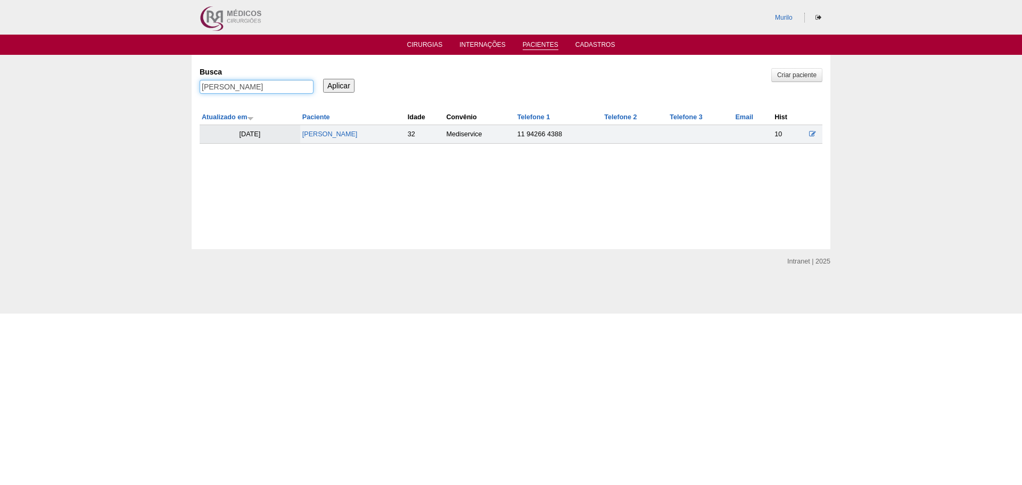
click at [219, 84] on input "[PERSON_NAME]" at bounding box center [257, 87] width 114 height 14
paste input "[PERSON_NAME]"
type input "[PERSON_NAME]"
click at [323, 79] on input "Aplicar" at bounding box center [338, 86] width 31 height 14
drag, startPoint x: 342, startPoint y: 127, endPoint x: 339, endPoint y: 137, distance: 10.6
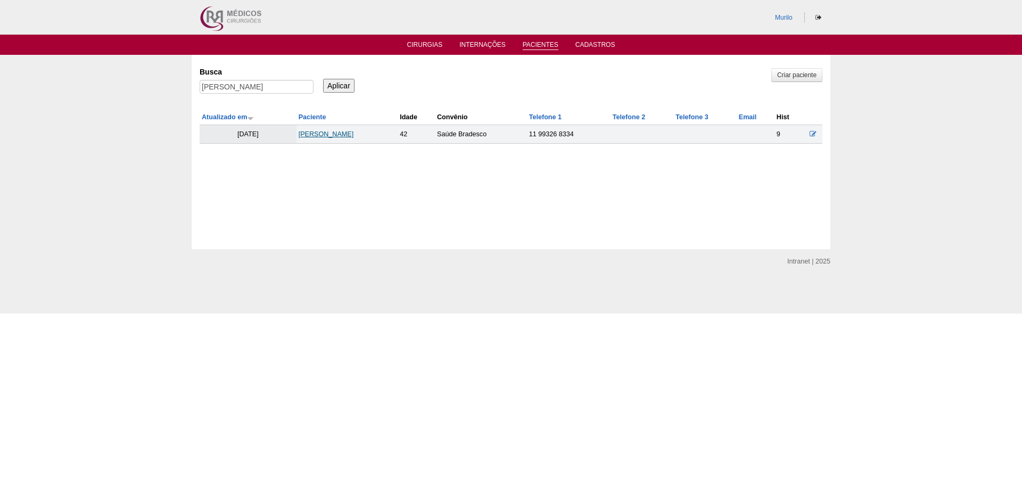
click at [341, 127] on td "[PERSON_NAME]" at bounding box center [347, 134] width 102 height 19
click at [339, 137] on link "[PERSON_NAME]" at bounding box center [326, 133] width 55 height 7
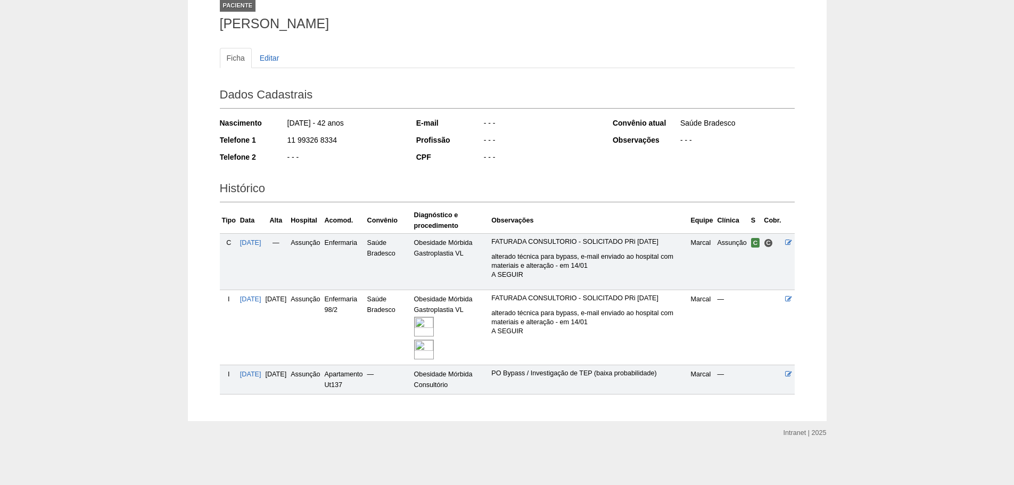
scroll to position [84, 0]
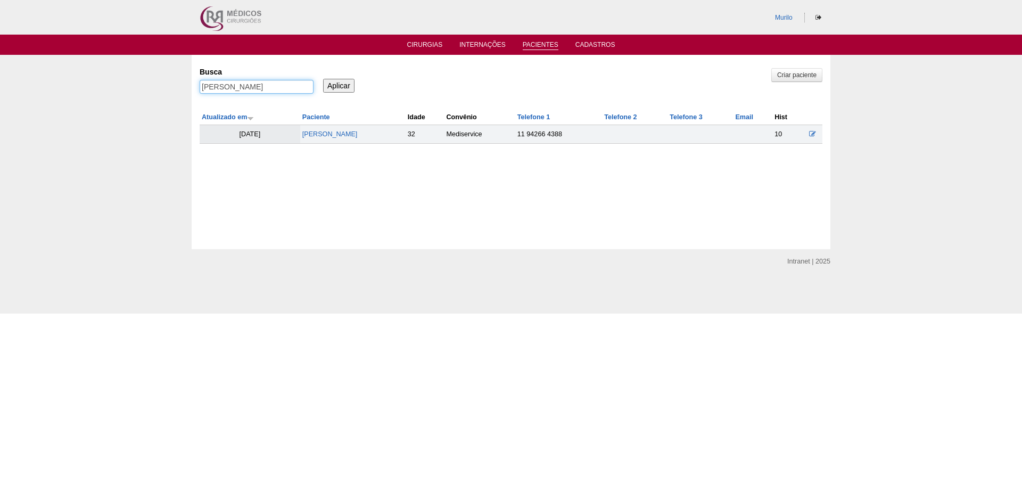
click at [242, 86] on input "[PERSON_NAME]" at bounding box center [257, 87] width 114 height 14
paste input "[PERSON_NAME]"
type input "[PERSON_NAME]"
click at [323, 79] on input "Aplicar" at bounding box center [338, 86] width 31 height 14
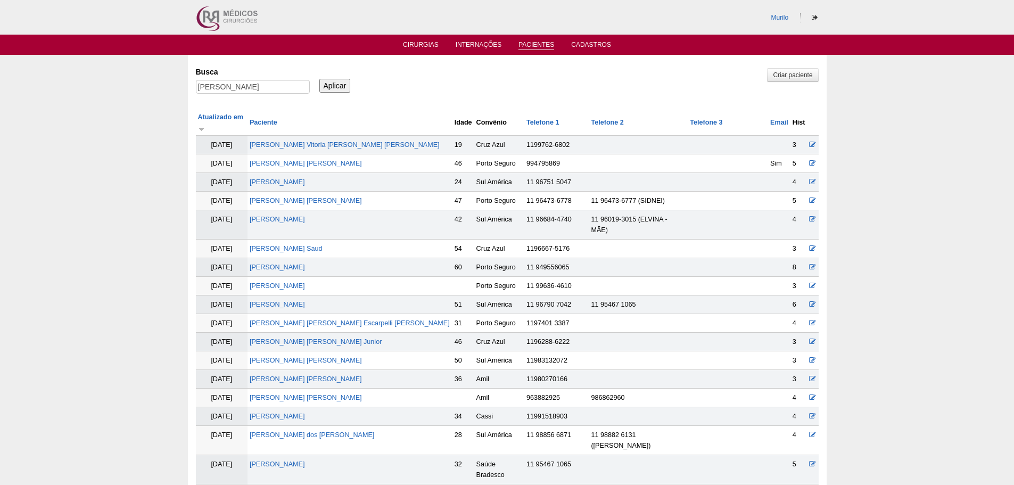
click at [301, 295] on td "Ionara Carvalho Cruz" at bounding box center [349, 304] width 205 height 19
click at [303, 301] on link "Ionara Carvalho Cruz" at bounding box center [277, 304] width 55 height 7
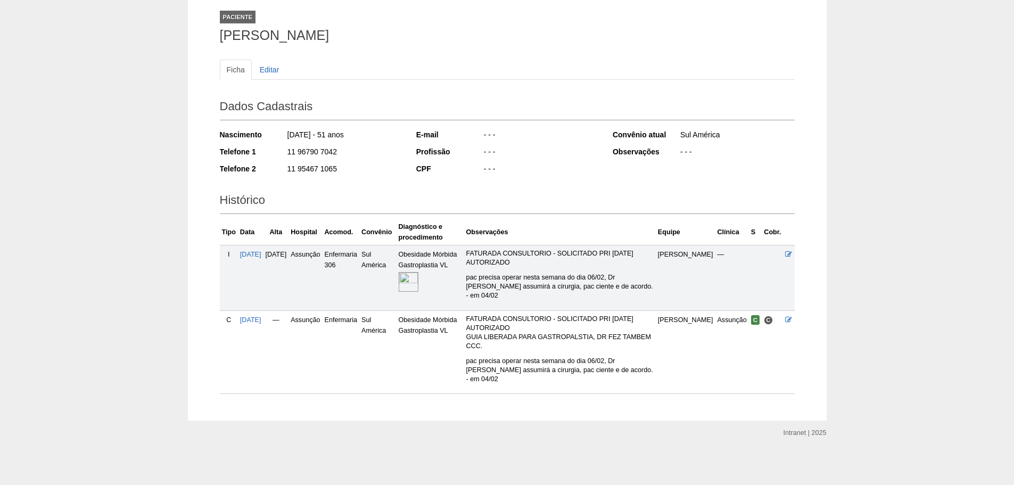
scroll to position [81, 0]
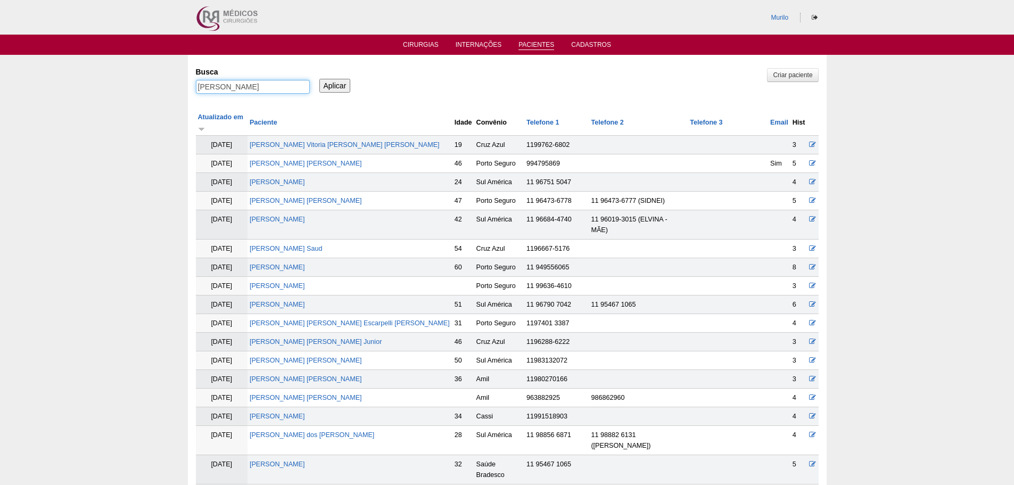
click at [259, 85] on input "Ionara Carvalho Cruz" at bounding box center [253, 87] width 114 height 14
paste input "JULIANA CARLOMAGNO"
type input "JULIANA CARLOMAGNO"
click at [319, 79] on input "Aplicar" at bounding box center [334, 86] width 31 height 14
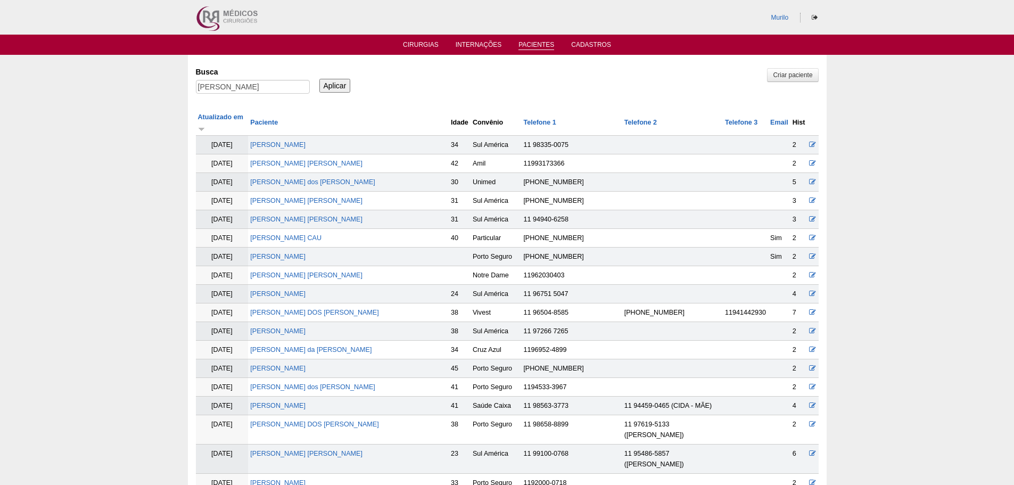
click at [296, 396] on td "JULIANA CARLOMAGNO" at bounding box center [348, 405] width 201 height 19
click at [293, 402] on link "[PERSON_NAME]" at bounding box center [277, 405] width 55 height 7
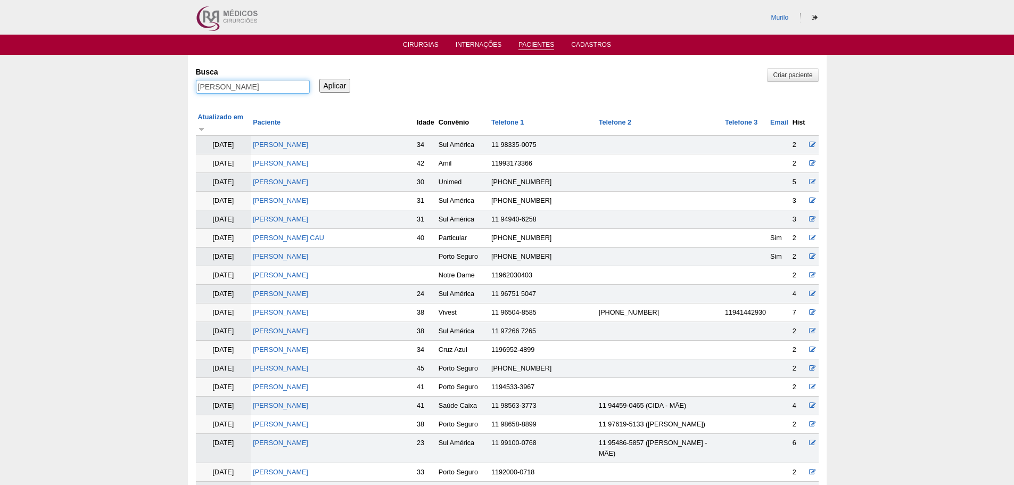
click at [221, 84] on input "JULIANA CARLOMAGNO" at bounding box center [253, 87] width 114 height 14
paste input "Vitoria Valença"
type input "Vitoria Valença"
click at [319, 79] on input "Aplicar" at bounding box center [334, 86] width 31 height 14
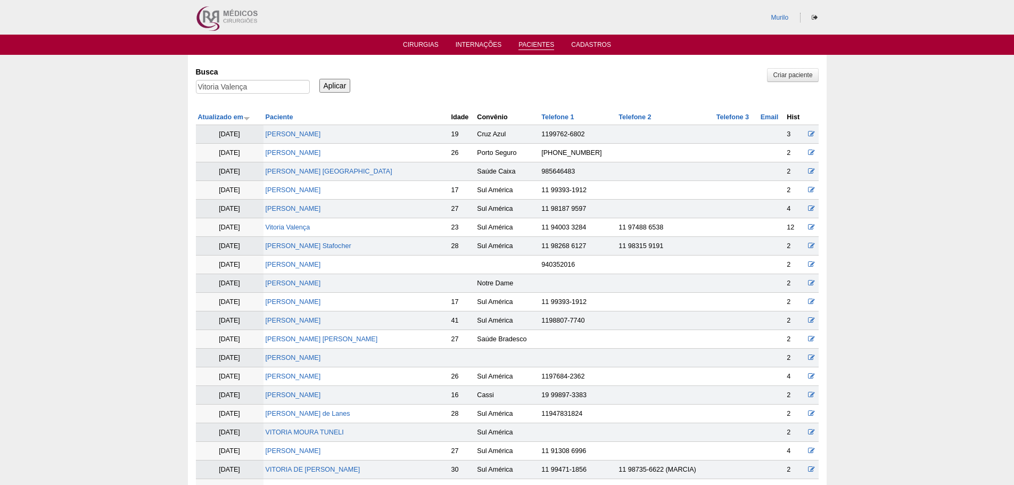
click at [285, 234] on td "Vitoria Valença" at bounding box center [356, 227] width 186 height 19
click at [287, 221] on td "Vitoria Valença" at bounding box center [356, 227] width 186 height 19
click at [291, 223] on td "Vitoria Valença" at bounding box center [356, 227] width 186 height 19
click at [292, 224] on link "Vitoria Valença" at bounding box center [288, 227] width 45 height 7
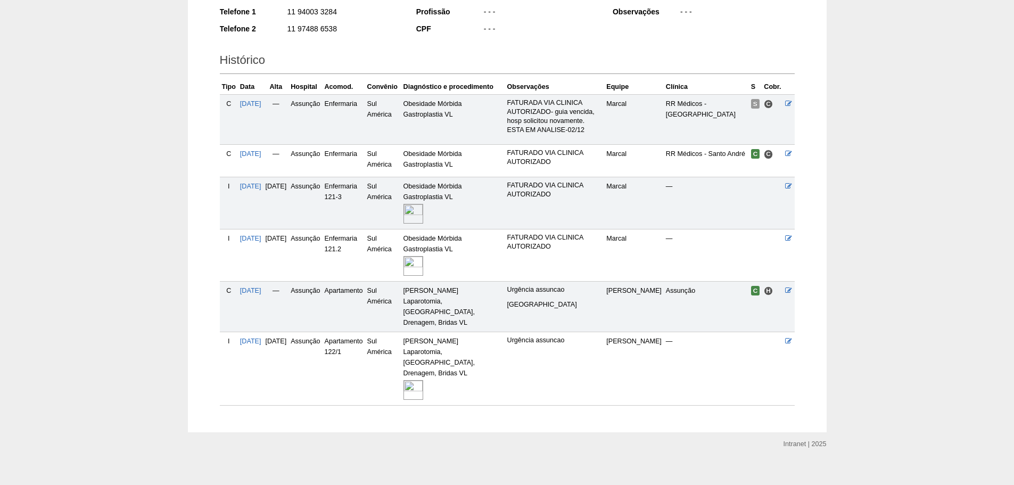
scroll to position [203, 0]
click at [423, 381] on img at bounding box center [413, 389] width 20 height 20
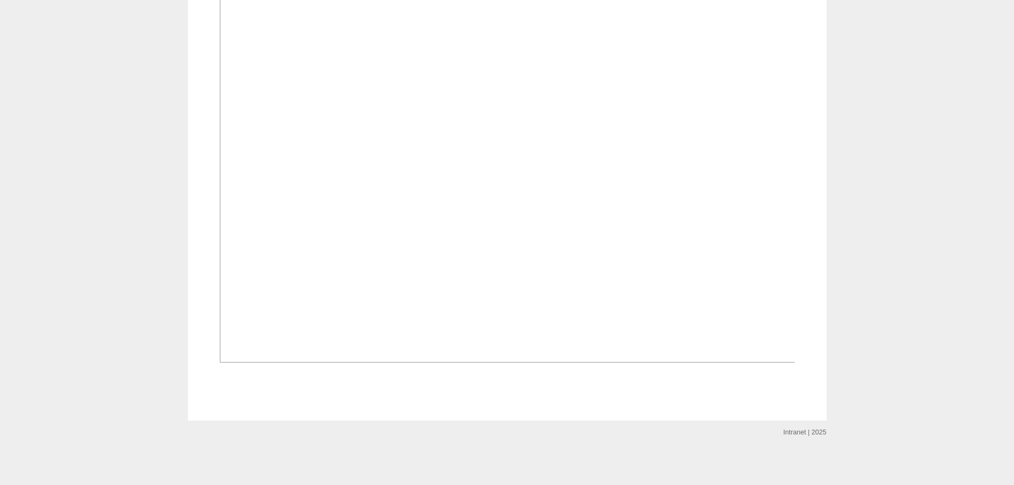
scroll to position [532, 0]
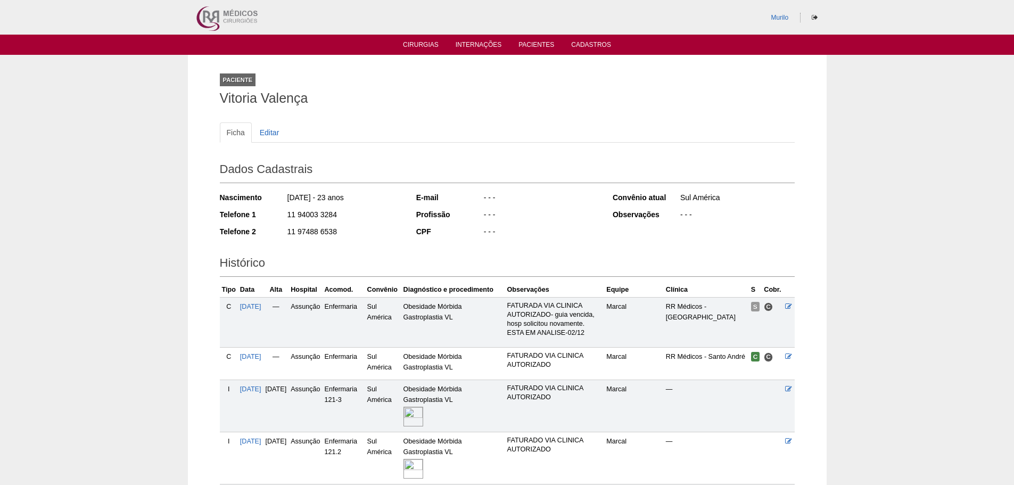
scroll to position [203, 0]
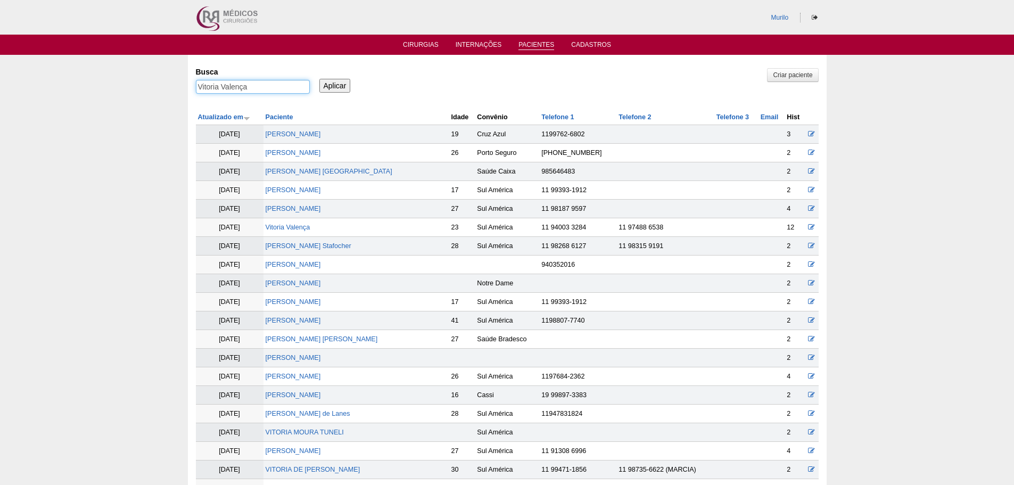
click at [220, 86] on input "Vitoria Valença" at bounding box center [253, 87] width 114 height 14
paste input "BEATRIZ COSTA DE ARAUJO"
type input "BEATRIZ COSTA DE ARAUJO"
click at [319, 79] on input "Aplicar" at bounding box center [334, 86] width 31 height 14
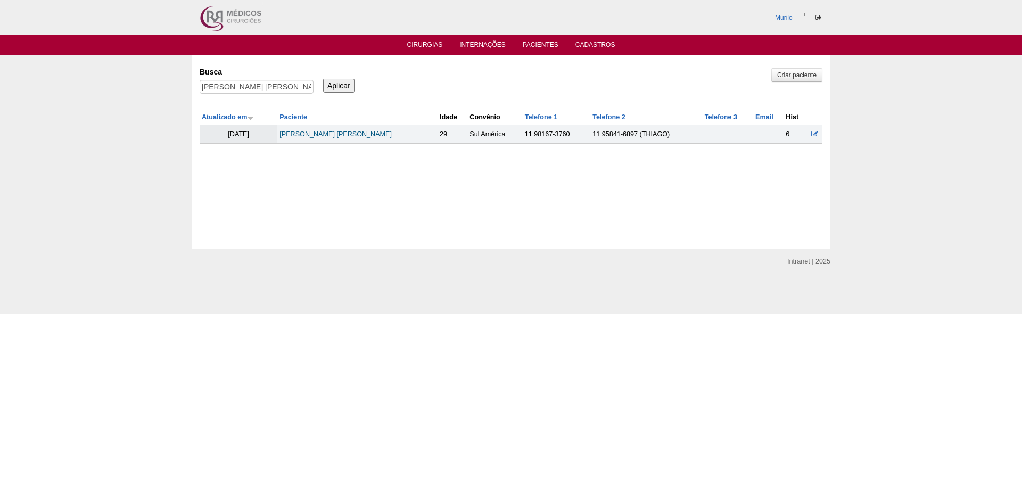
click at [357, 133] on link "[PERSON_NAME]" at bounding box center [335, 133] width 112 height 7
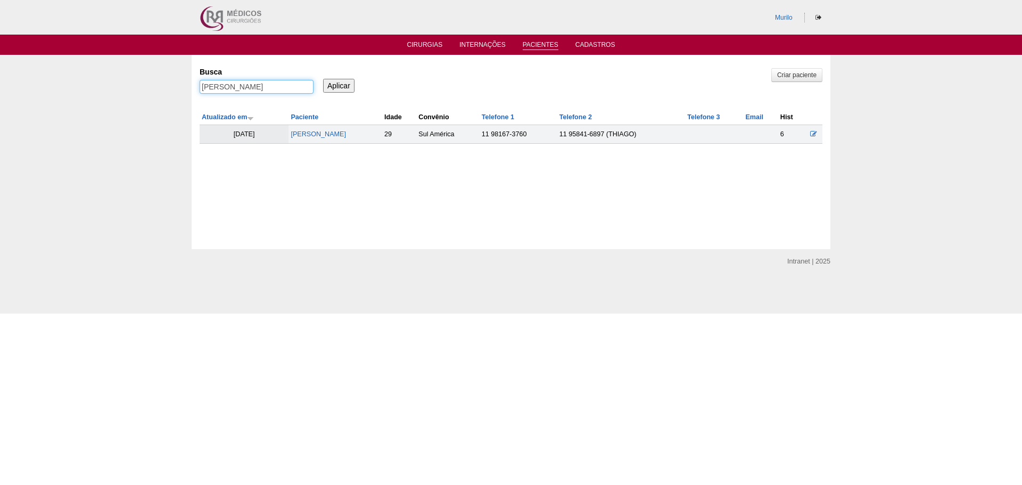
click at [248, 85] on input "BEATRIZ COSTA DE ARAUJO" at bounding box center [257, 87] width 114 height 14
paste input "[PERSON_NAME]"
type input "[PERSON_NAME]"
click at [323, 79] on input "Aplicar" at bounding box center [338, 86] width 31 height 14
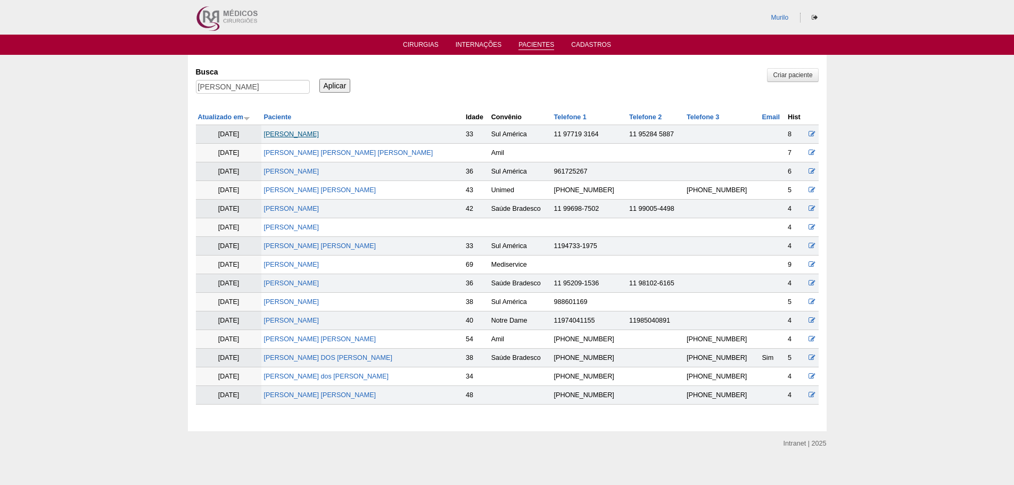
click at [319, 134] on link "Diego Augusto Martiene Piton" at bounding box center [290, 133] width 55 height 7
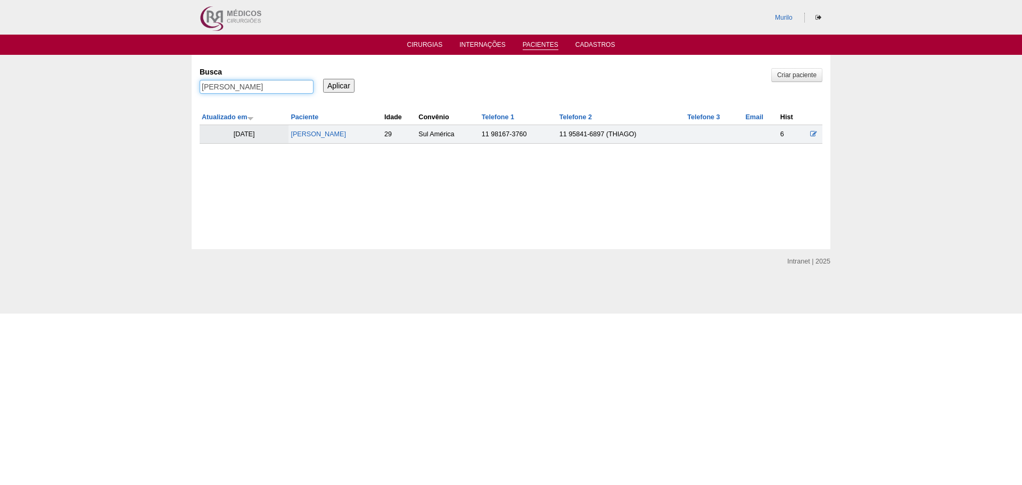
click at [208, 84] on input "[PERSON_NAME]" at bounding box center [257, 87] width 114 height 14
paste input "[PERSON_NAME]"
type input "[PERSON_NAME]"
click at [323, 79] on input "Aplicar" at bounding box center [338, 86] width 31 height 14
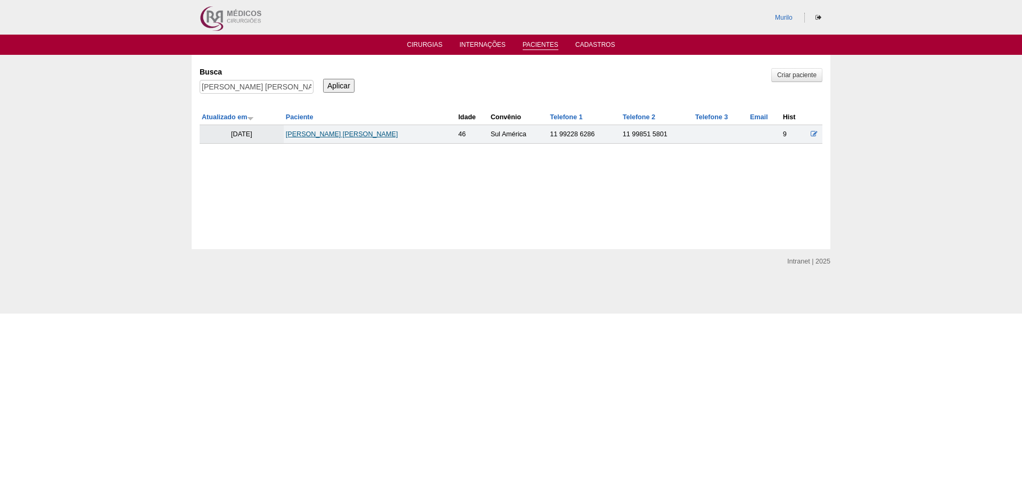
click at [343, 135] on link "[PERSON_NAME] [PERSON_NAME]" at bounding box center [342, 133] width 112 height 7
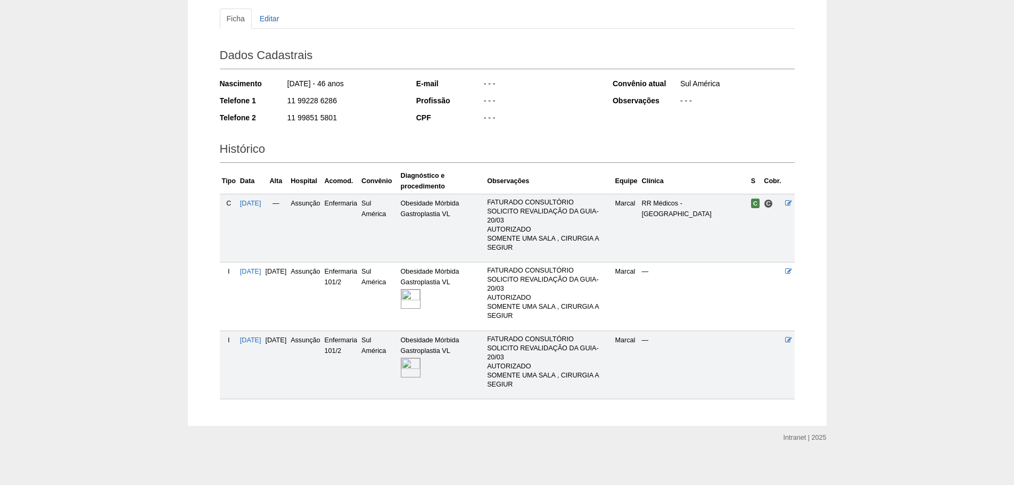
scroll to position [119, 0]
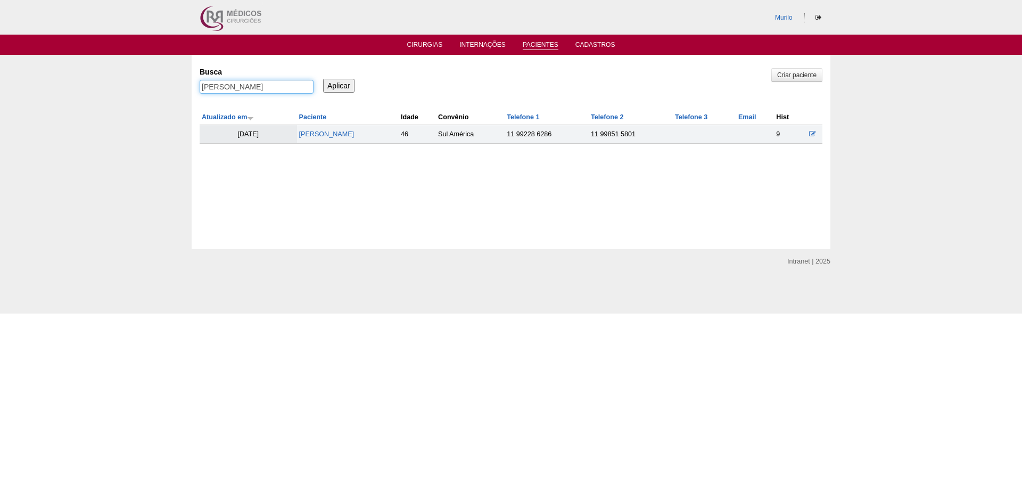
click at [262, 92] on input "[PERSON_NAME]" at bounding box center [257, 87] width 114 height 14
paste input "Juliana Veloso Oliveira"
type input "[PERSON_NAME]"
click at [323, 79] on input "Aplicar" at bounding box center [338, 86] width 31 height 14
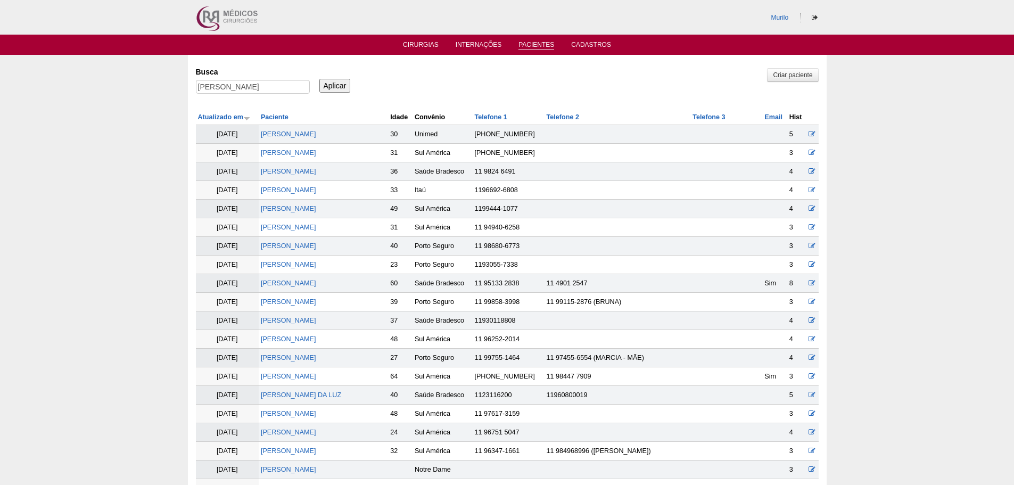
scroll to position [432, 0]
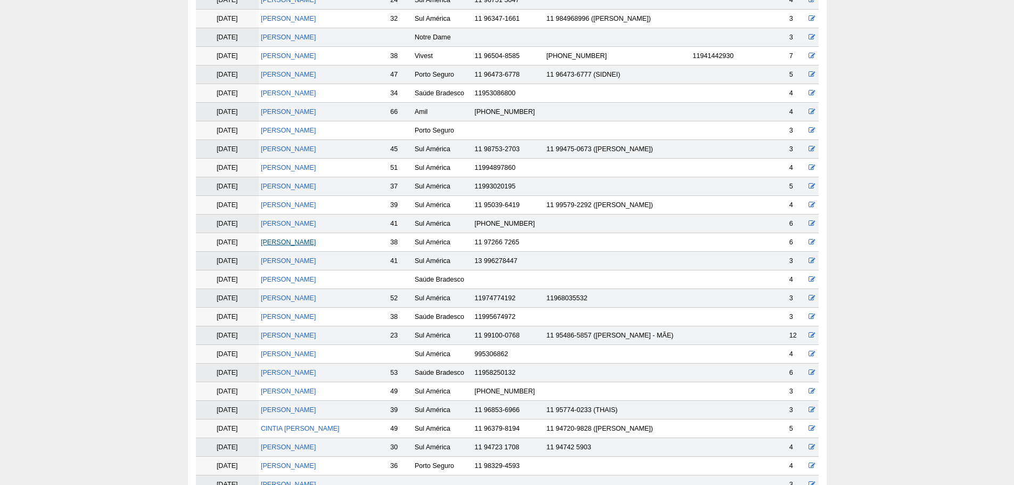
click at [268, 240] on link "Juliana Veloso Oliveira" at bounding box center [288, 241] width 55 height 7
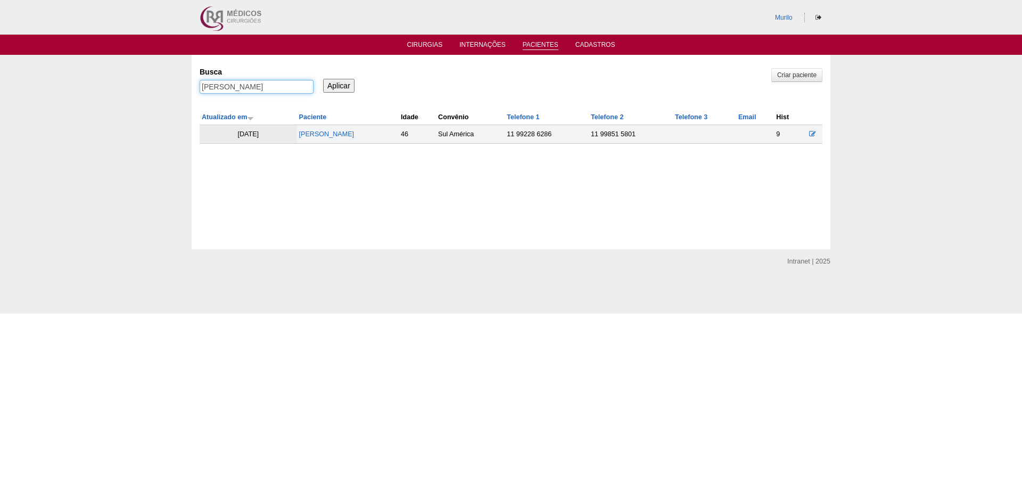
click at [224, 89] on input "[PERSON_NAME]" at bounding box center [257, 87] width 114 height 14
paste input "[PERSON_NAME] de"
type input "[PERSON_NAME]"
click at [323, 79] on input "Aplicar" at bounding box center [338, 86] width 31 height 14
click at [341, 141] on td "[PERSON_NAME]" at bounding box center [347, 134] width 102 height 19
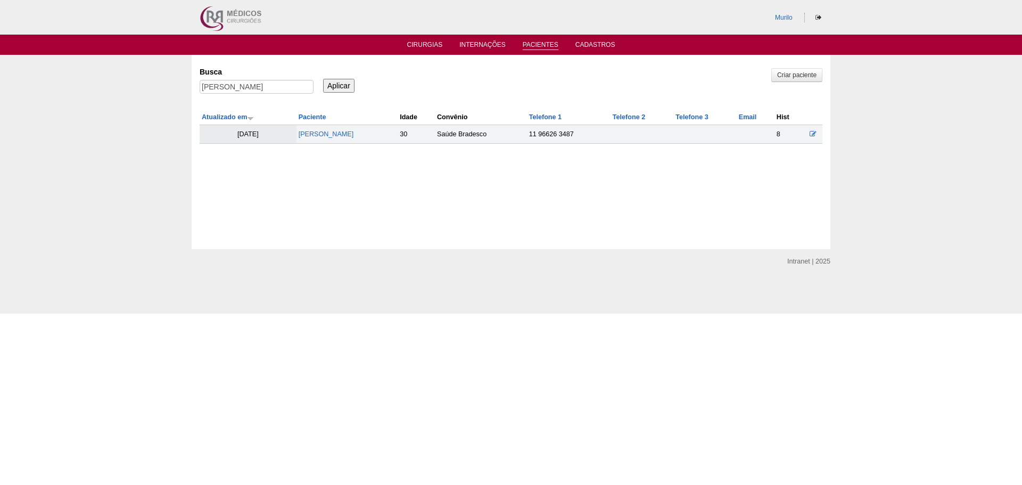
click at [347, 139] on td "[PERSON_NAME]" at bounding box center [347, 134] width 102 height 19
click at [348, 139] on td "[PERSON_NAME]" at bounding box center [347, 134] width 102 height 19
click at [347, 136] on link "[PERSON_NAME]" at bounding box center [326, 133] width 55 height 7
click at [280, 86] on input "[PERSON_NAME]" at bounding box center [257, 87] width 114 height 14
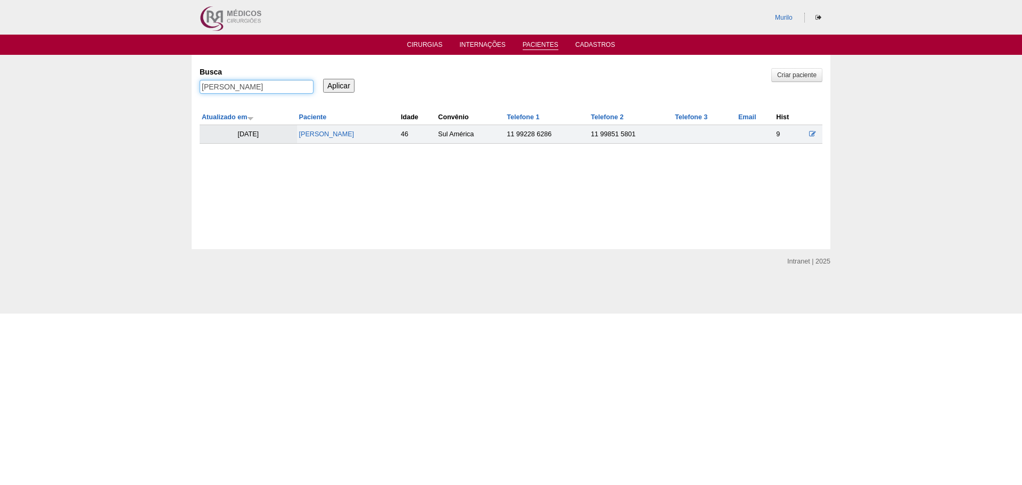
paste input "lice [PERSON_NAME]"
type input "[PERSON_NAME]"
click at [323, 79] on input "Aplicar" at bounding box center [338, 86] width 31 height 14
click at [351, 135] on link "[PERSON_NAME]" at bounding box center [325, 133] width 55 height 7
click at [266, 86] on input "Alice Herrera de Abreu" at bounding box center [257, 87] width 114 height 14
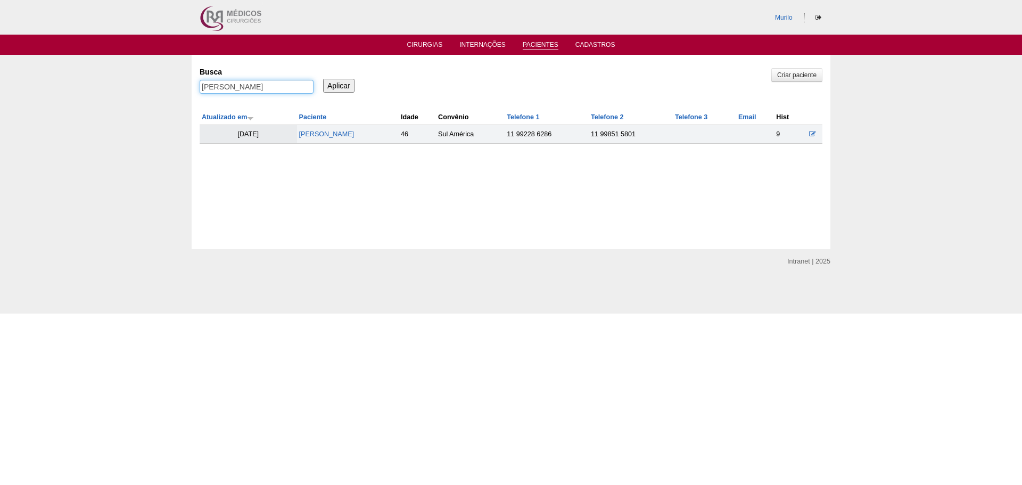
paste input "DRIANO DE VITA"
type input "[PERSON_NAME]"
click at [323, 79] on input "Aplicar" at bounding box center [338, 86] width 31 height 14
click at [332, 133] on link "[PERSON_NAME]" at bounding box center [329, 133] width 55 height 7
click at [232, 81] on input "ADRIANO DE VITA" at bounding box center [257, 87] width 114 height 14
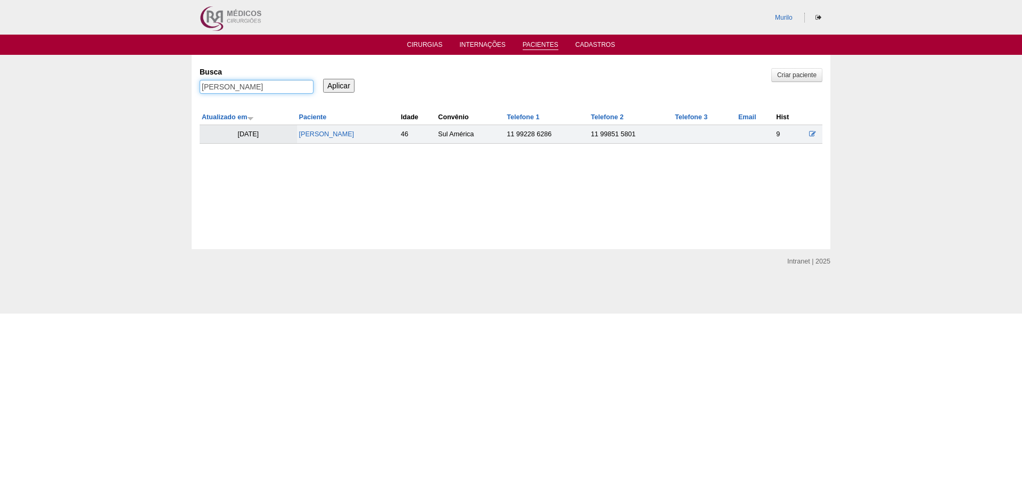
paste input "BIANCA RIBEIRO DE MELO"
type input "BIANCA RIBEIRO DE MELO"
click at [323, 79] on input "Aplicar" at bounding box center [338, 86] width 31 height 14
drag, startPoint x: 342, startPoint y: 141, endPoint x: 349, endPoint y: 134, distance: 9.8
click at [343, 139] on td "[PERSON_NAME]" at bounding box center [354, 134] width 106 height 19
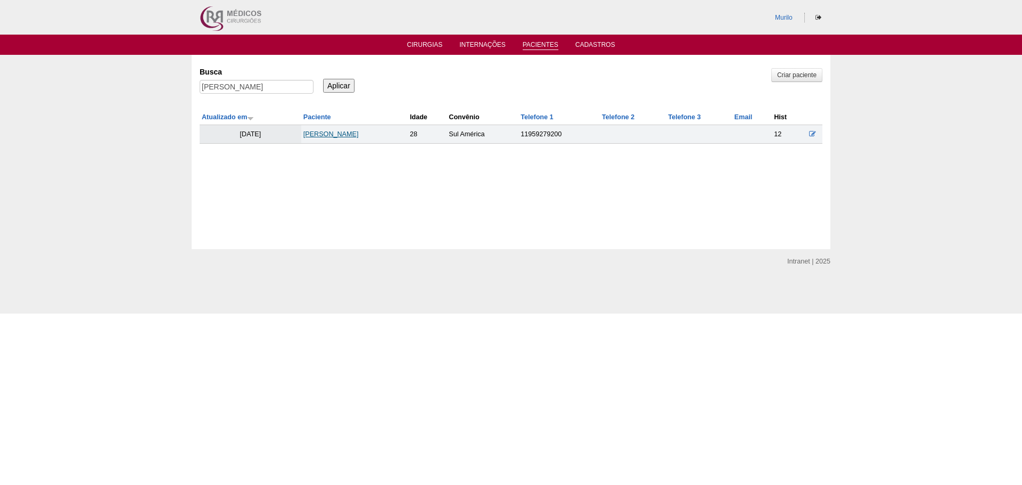
click at [349, 134] on link "[PERSON_NAME]" at bounding box center [330, 133] width 55 height 7
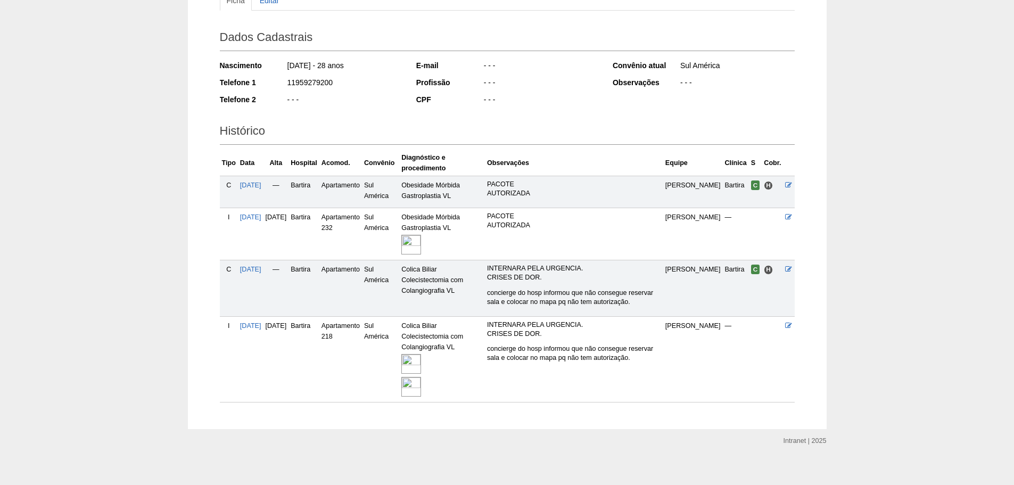
scroll to position [141, 0]
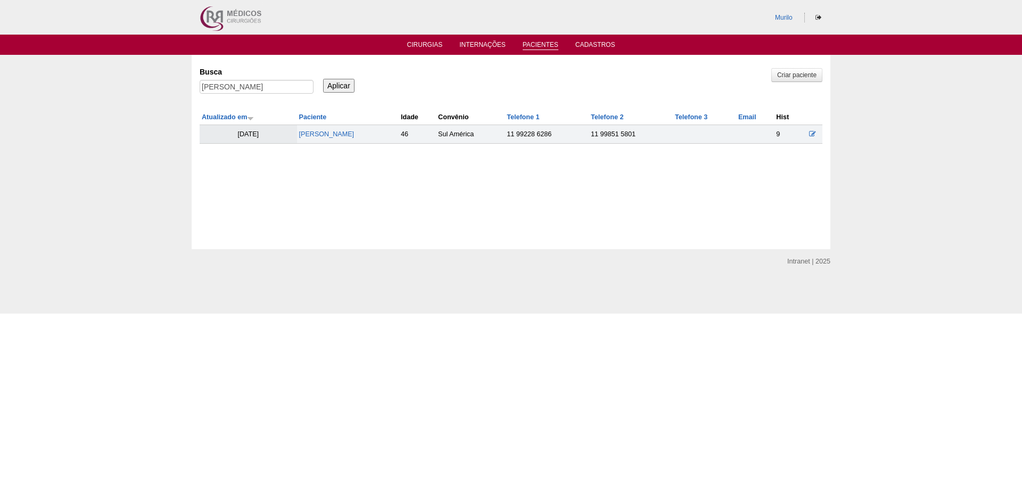
drag, startPoint x: 222, startPoint y: 76, endPoint x: 224, endPoint y: 82, distance: 6.6
click at [224, 82] on div "Busca BIANCA RIBEIRO DE MELO" at bounding box center [260, 81] width 121 height 36
click at [225, 84] on input "BIANCA RIBEIRO DE MELO" at bounding box center [257, 87] width 114 height 14
paste input "IVETE BORRI AMBONATE LOPES"
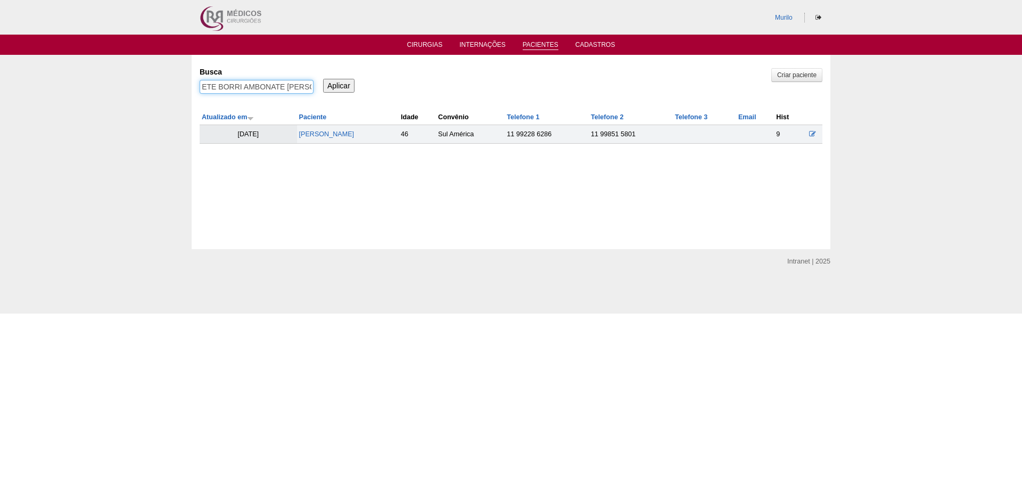
type input "IVETE BORRI AMBONATE LOPES"
click at [323, 79] on input "Aplicar" at bounding box center [338, 86] width 31 height 14
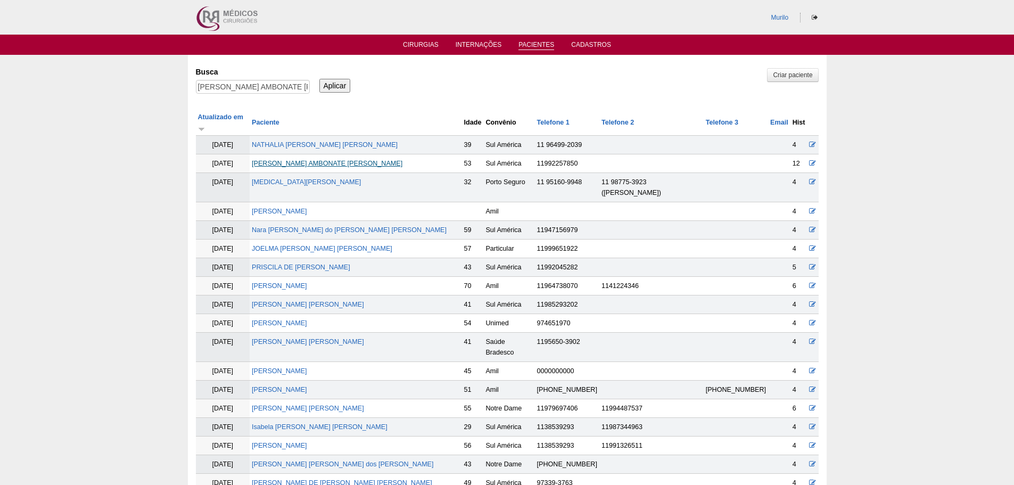
click at [308, 160] on link "IVETE BORRI AMBONATE [PERSON_NAME]" at bounding box center [327, 163] width 151 height 7
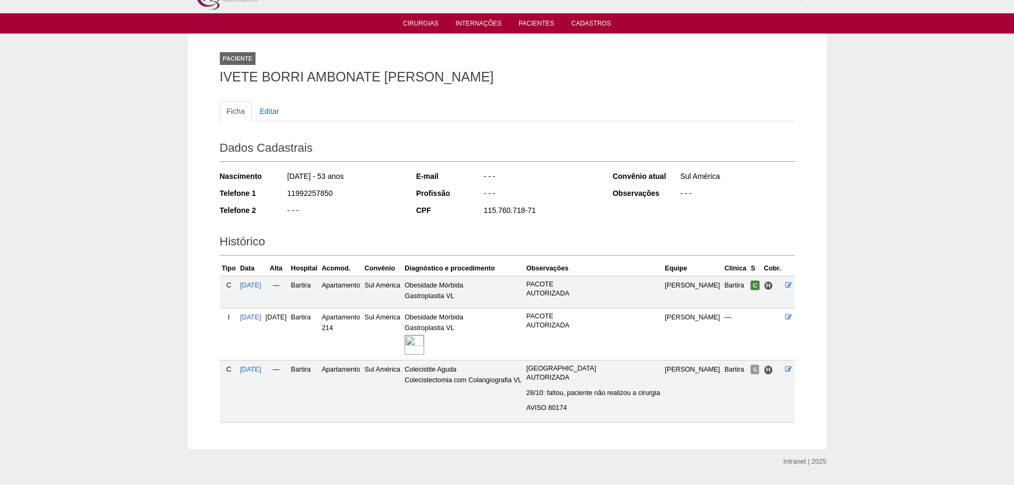
scroll to position [59, 0]
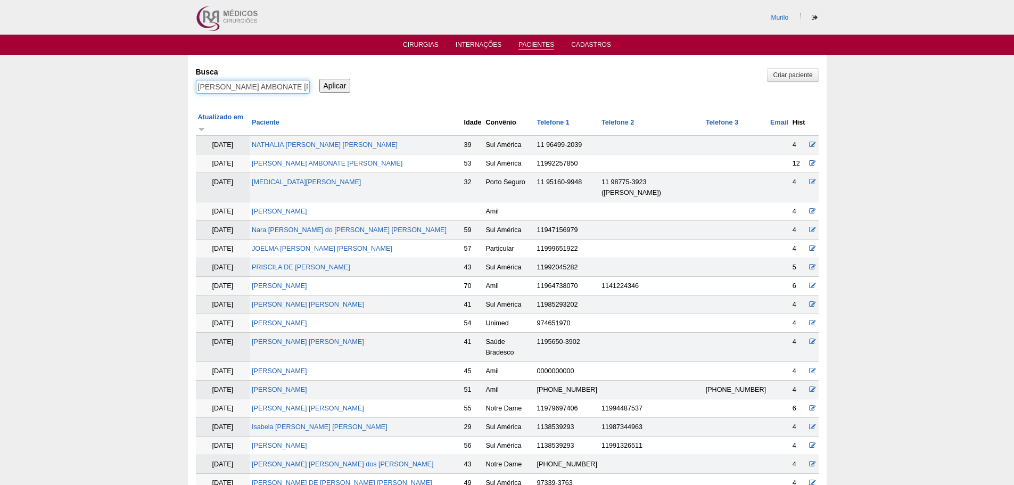
click at [233, 84] on input "[PERSON_NAME] AMBONATE [PERSON_NAME]" at bounding box center [253, 87] width 114 height 14
paste input "[PERSON_NAME]"
type input "[PERSON_NAME]"
click at [319, 79] on input "Aplicar" at bounding box center [334, 86] width 31 height 14
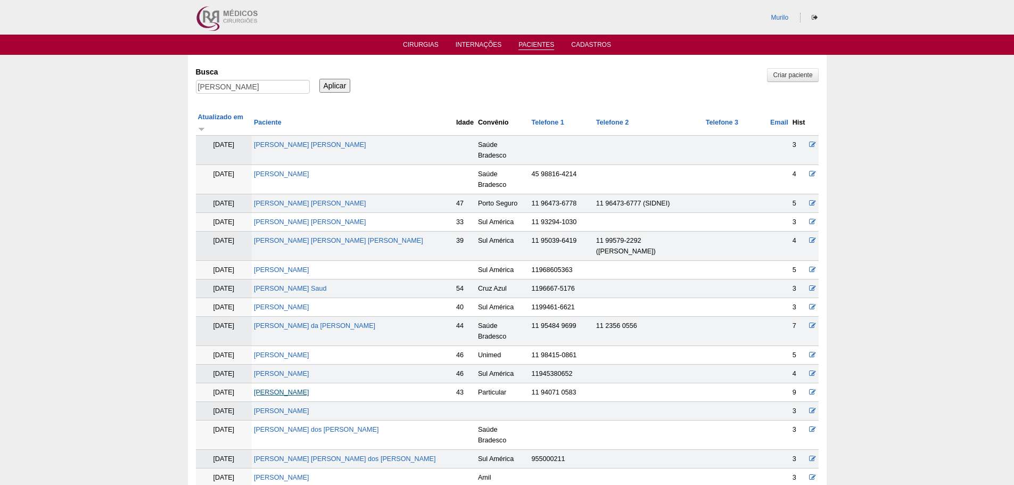
click at [295, 389] on link "[PERSON_NAME]" at bounding box center [281, 392] width 55 height 7
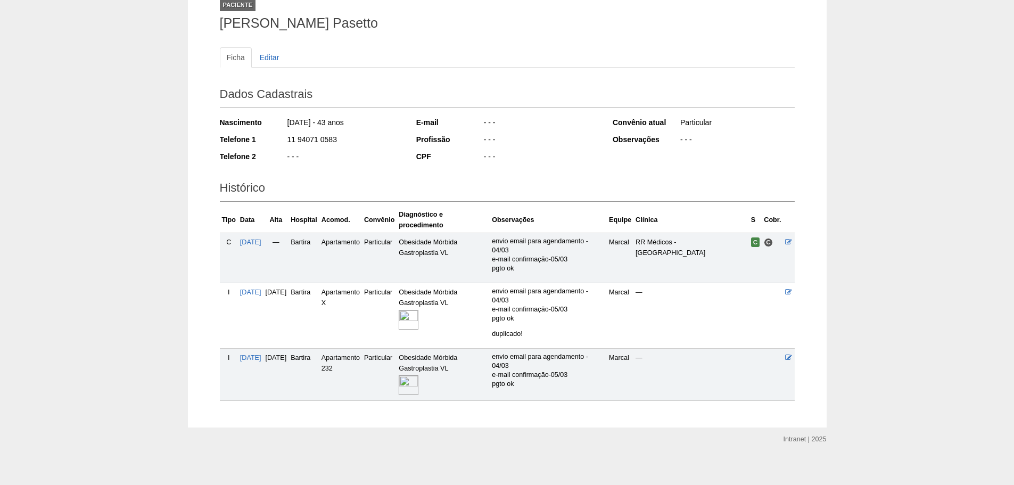
scroll to position [82, 0]
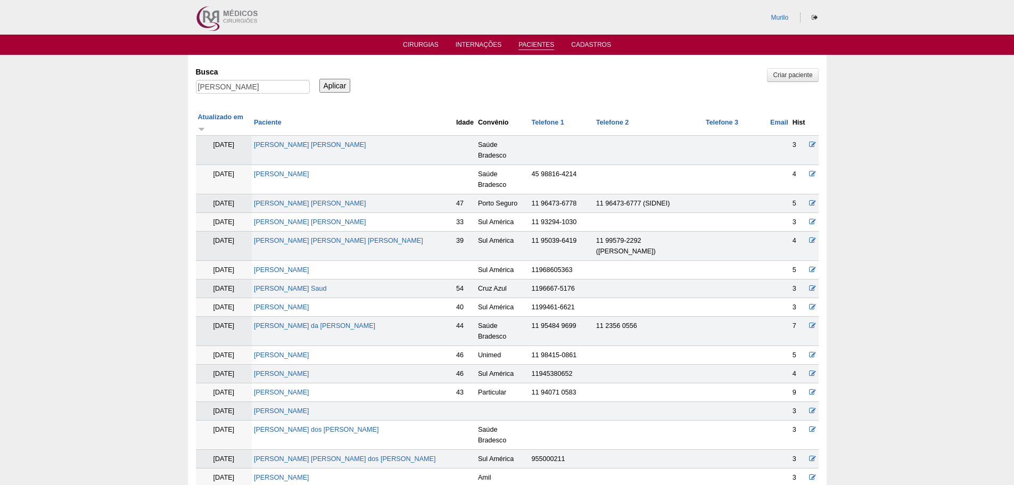
drag, startPoint x: 252, startPoint y: 106, endPoint x: 264, endPoint y: 80, distance: 29.3
drag, startPoint x: 264, startPoint y: 80, endPoint x: 275, endPoint y: 68, distance: 16.6
click at [265, 80] on input "Vanessa Verissimo Pasetto" at bounding box center [253, 87] width 114 height 14
paste input "SILMARA DA COSTA E SILVA"
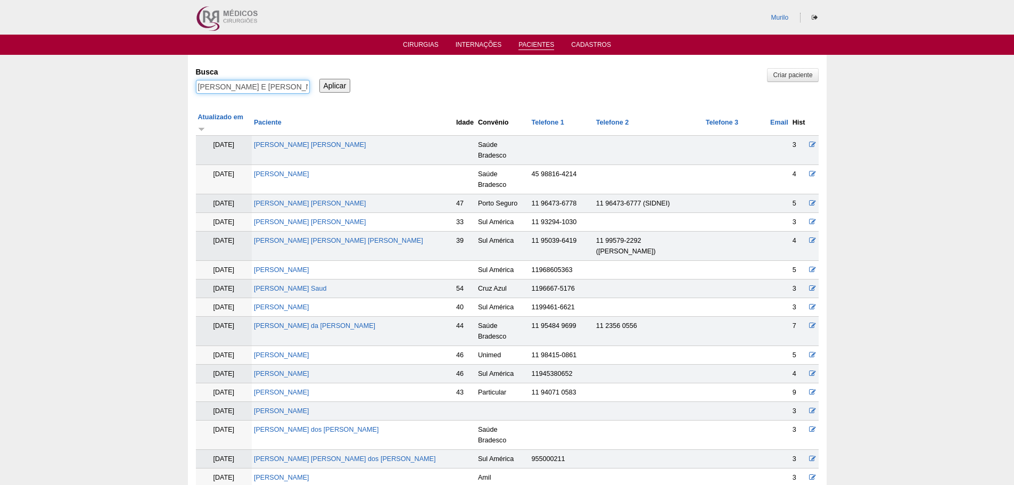
type input "SILMARA DA COSTA E SILVA"
click at [319, 79] on input "Aplicar" at bounding box center [334, 86] width 31 height 14
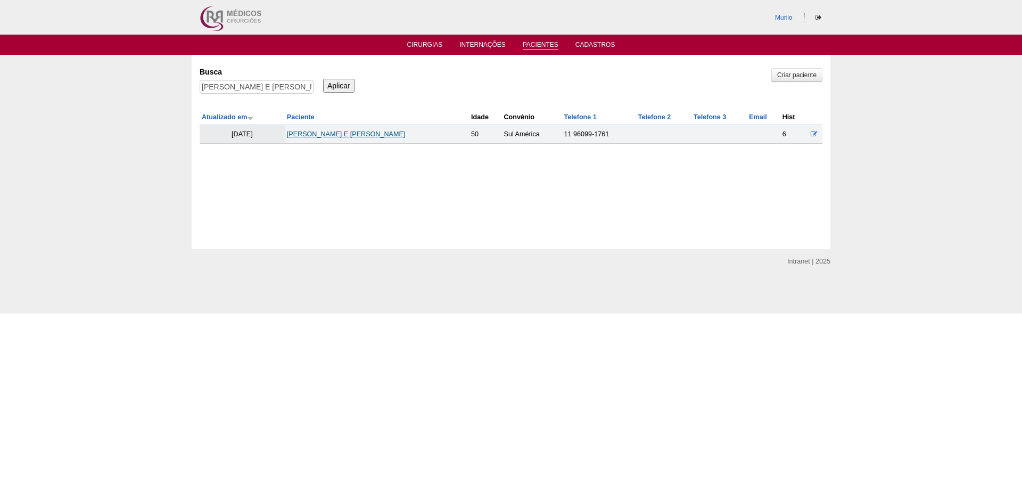
click at [324, 135] on link "[PERSON_NAME] E [PERSON_NAME]" at bounding box center [346, 133] width 119 height 7
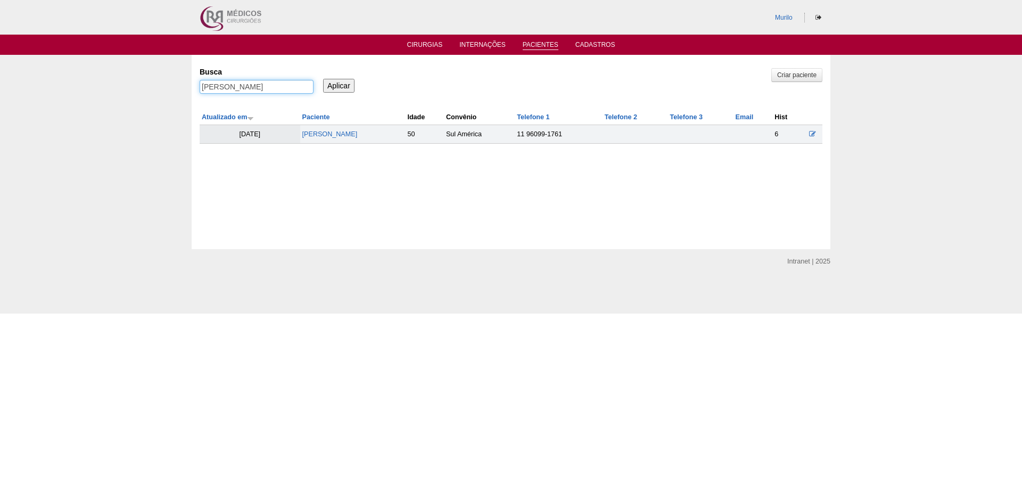
click at [250, 90] on input "[PERSON_NAME]" at bounding box center [257, 87] width 114 height 14
paste input "[PERSON_NAME] DOS [DEMOGRAPHIC_DATA]"
type input "[PERSON_NAME] DOS [DEMOGRAPHIC_DATA]"
click at [323, 79] on input "Aplicar" at bounding box center [338, 86] width 31 height 14
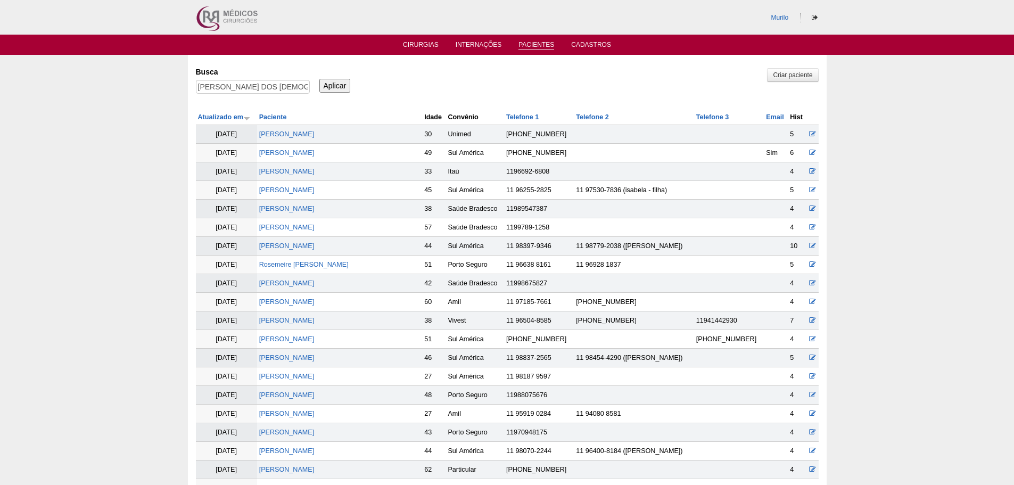
scroll to position [414, 0]
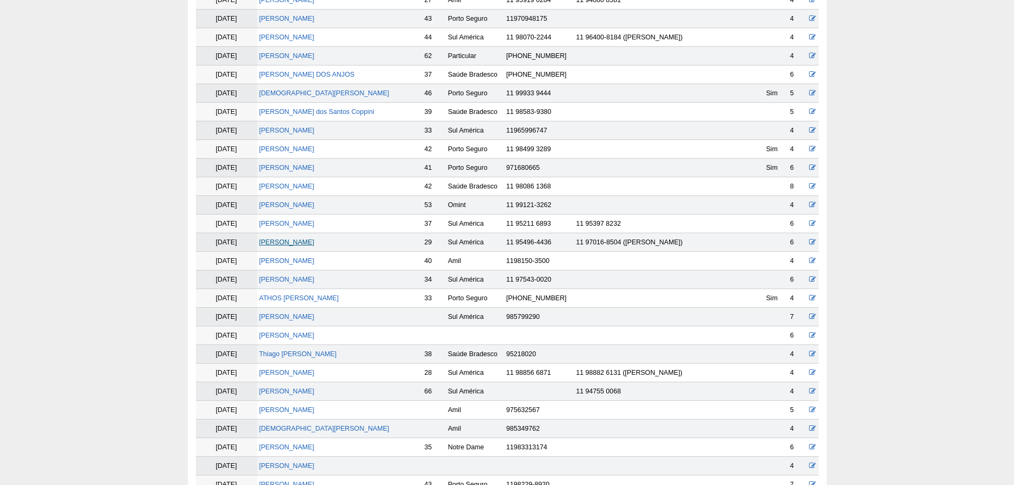
click at [315, 241] on link "[PERSON_NAME]" at bounding box center [286, 241] width 55 height 7
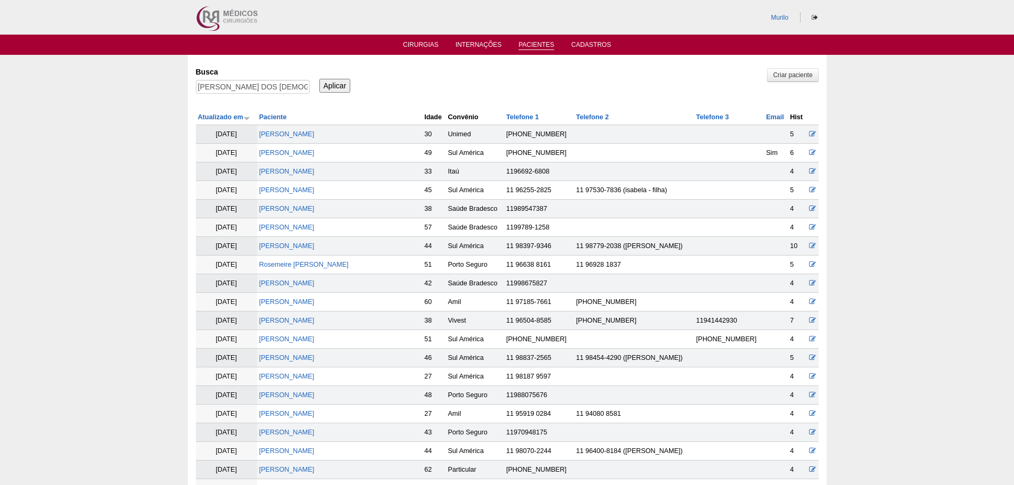
scroll to position [408, 0]
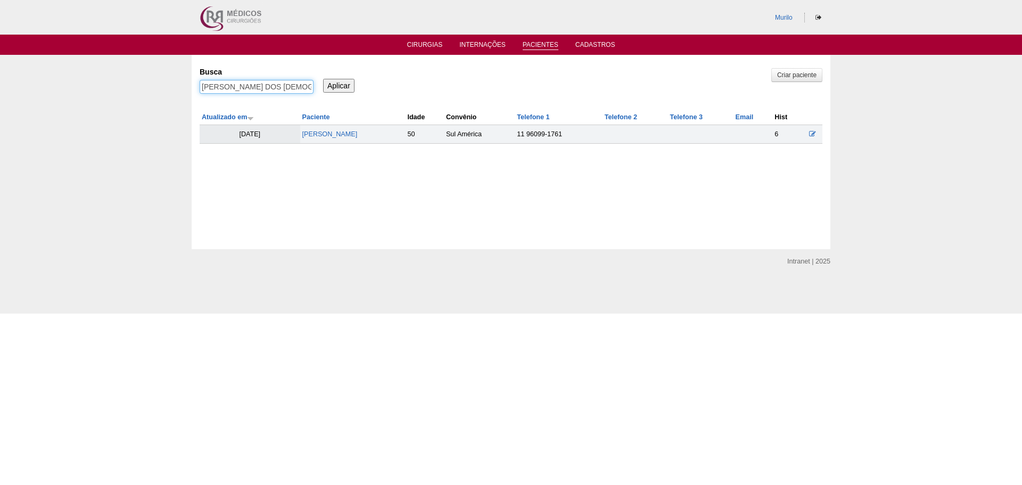
click at [272, 83] on input "[PERSON_NAME] DOS [DEMOGRAPHIC_DATA]" at bounding box center [257, 87] width 114 height 14
type input "V"
paste input "Graziele do [PERSON_NAME]"
type input "Graziele do [PERSON_NAME]"
click at [323, 79] on input "Aplicar" at bounding box center [338, 86] width 31 height 14
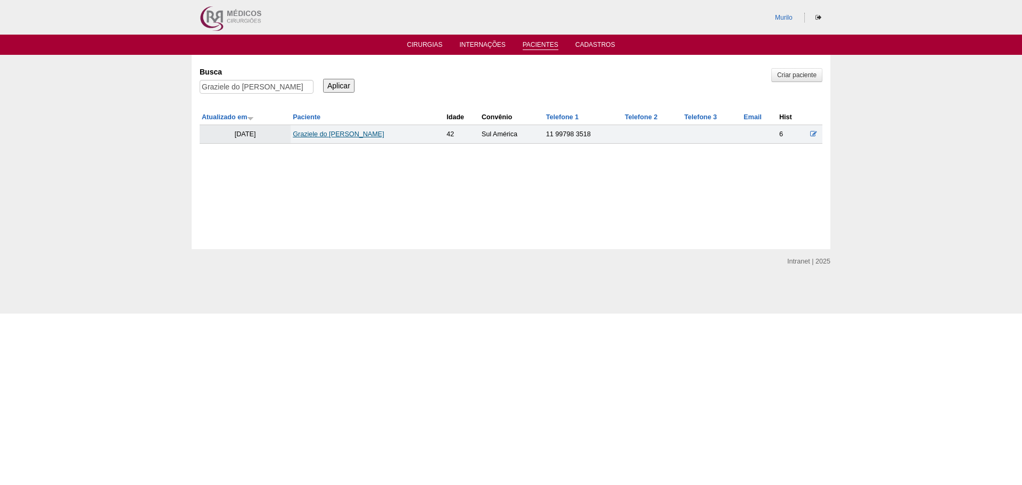
click at [345, 138] on link "Graziele do [PERSON_NAME]" at bounding box center [338, 133] width 91 height 7
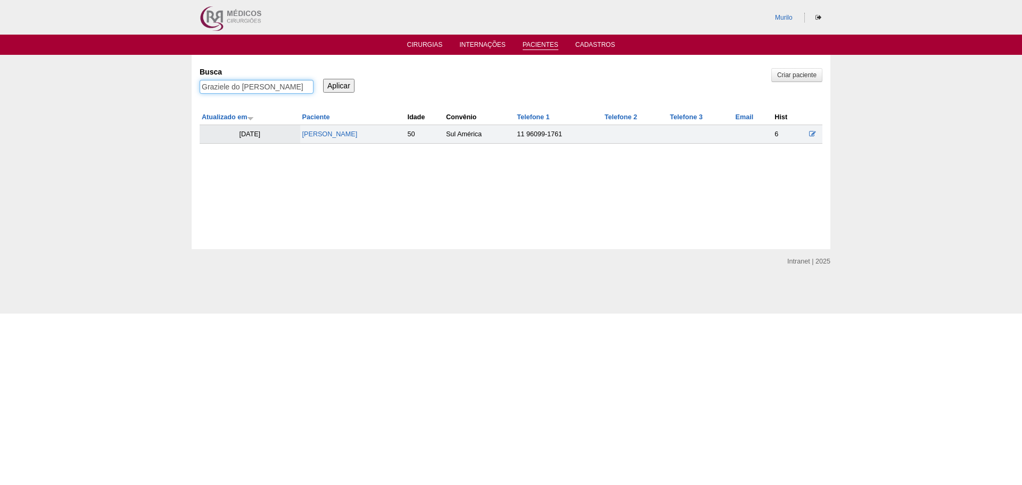
click at [267, 90] on input "Graziele do Amaral Nascimento" at bounding box center [257, 87] width 114 height 14
paste input "[PERSON_NAME]"
type input "[PERSON_NAME]"
click at [323, 79] on input "Aplicar" at bounding box center [338, 86] width 31 height 14
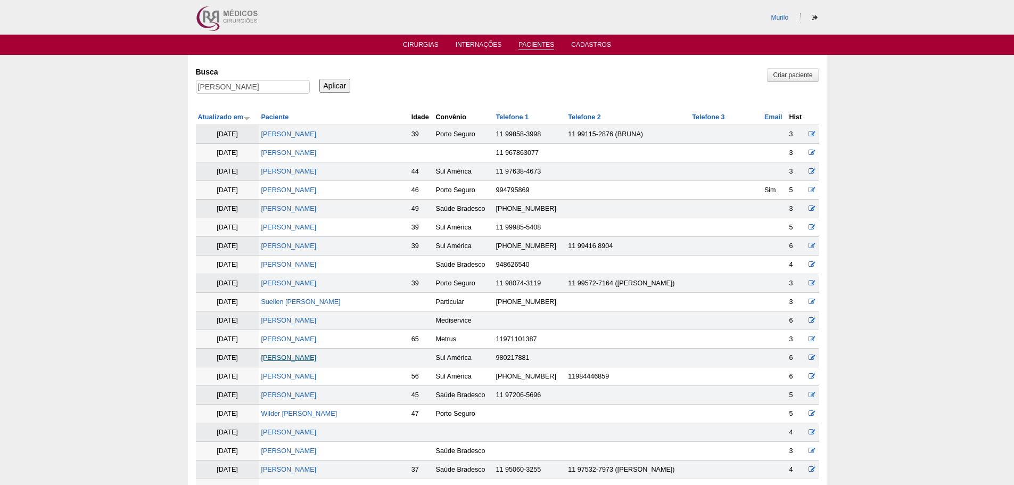
click at [311, 357] on link "[PERSON_NAME]" at bounding box center [288, 357] width 55 height 7
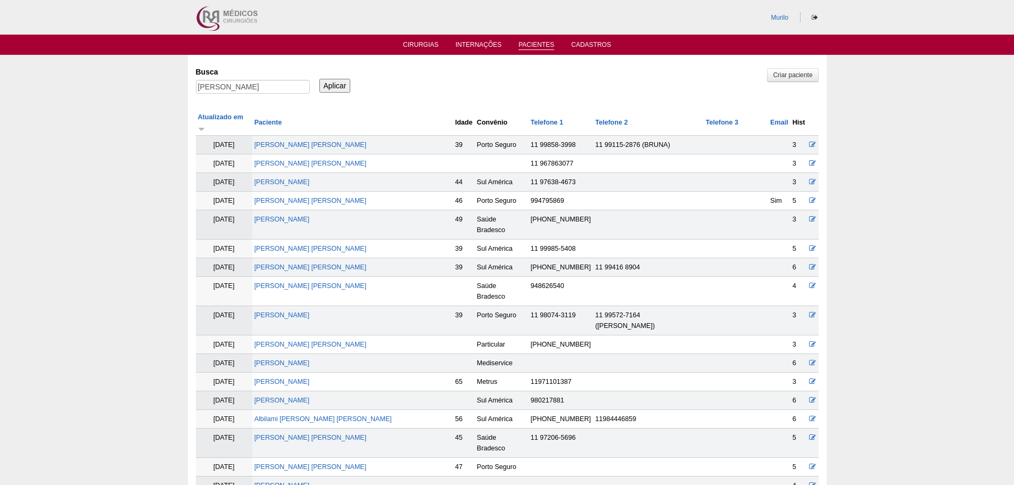
click at [277, 78] on div "Busca [PERSON_NAME]" at bounding box center [256, 81] width 121 height 36
click at [274, 82] on input "[PERSON_NAME]" at bounding box center [253, 87] width 114 height 14
paste input "GIOVANNA BOFFETTE DE CAMARGO"
type input "GIOVANNA BOFFETTE DE CAMARGO"
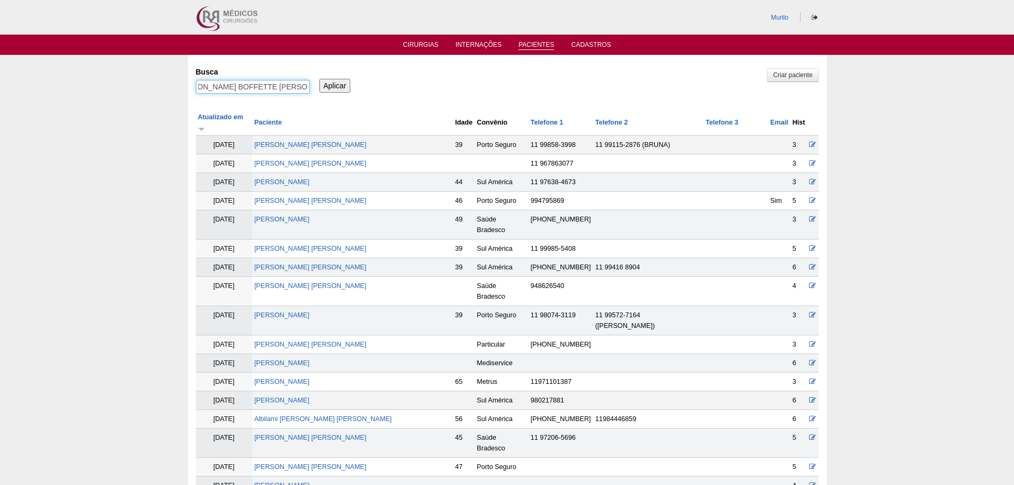
click at [319, 79] on input "Aplicar" at bounding box center [334, 86] width 31 height 14
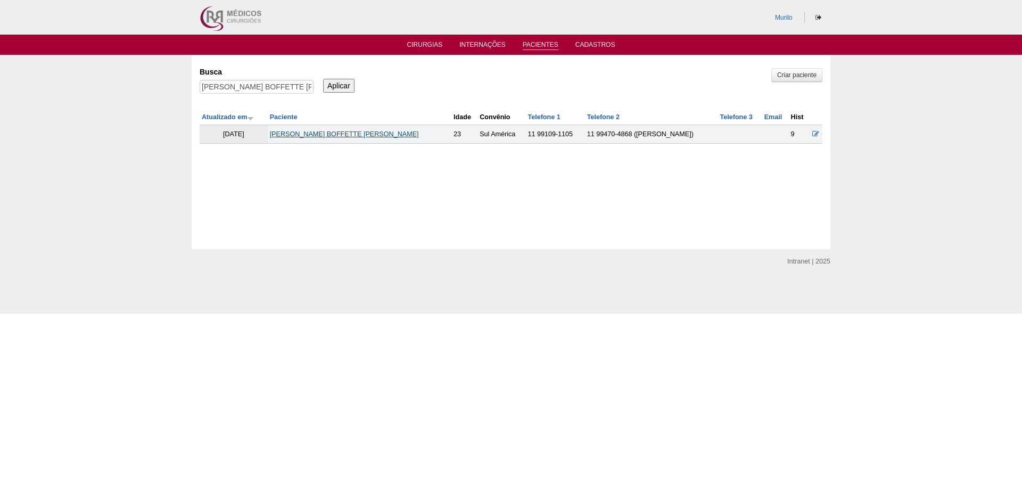
click at [305, 130] on link "[PERSON_NAME] BOFFETTE [PERSON_NAME]" at bounding box center [344, 133] width 149 height 7
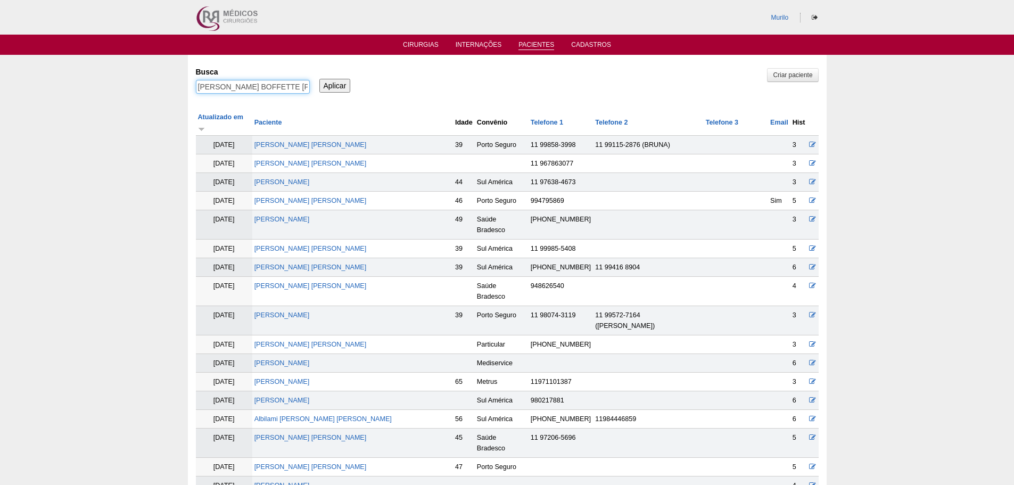
click at [244, 89] on input "GIOVANNA BOFFETTE DE CAMARGO" at bounding box center [253, 87] width 114 height 14
paste input "SIMONE ROSA SOUSA VIEIRA"
type input "SIMONE ROSA SOUSA VIEIRA"
click at [319, 79] on input "Aplicar" at bounding box center [334, 86] width 31 height 14
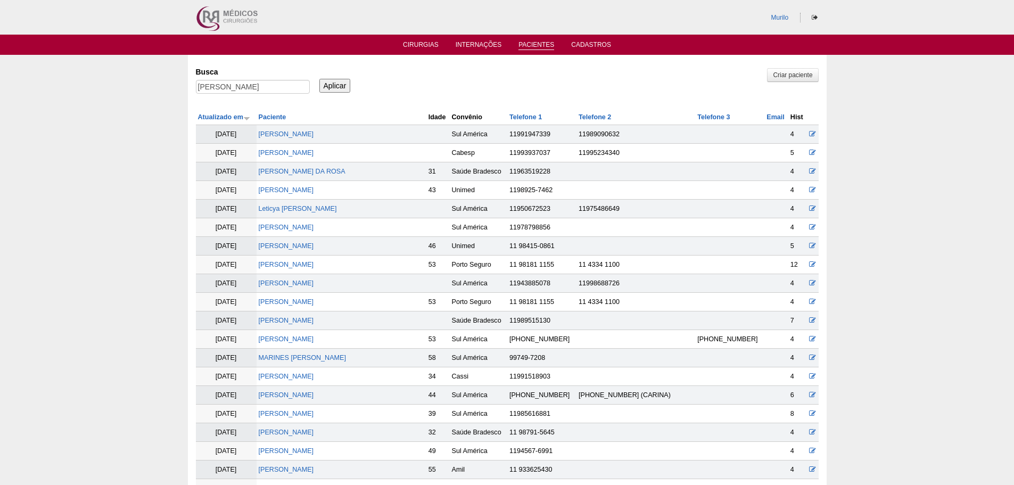
click at [355, 405] on td "SIMONE ROSA SOUSA VIEIRA" at bounding box center [342, 413] width 170 height 19
click at [314, 412] on link "SIMONE ROSA SOUSA VIEIRA" at bounding box center [286, 413] width 55 height 7
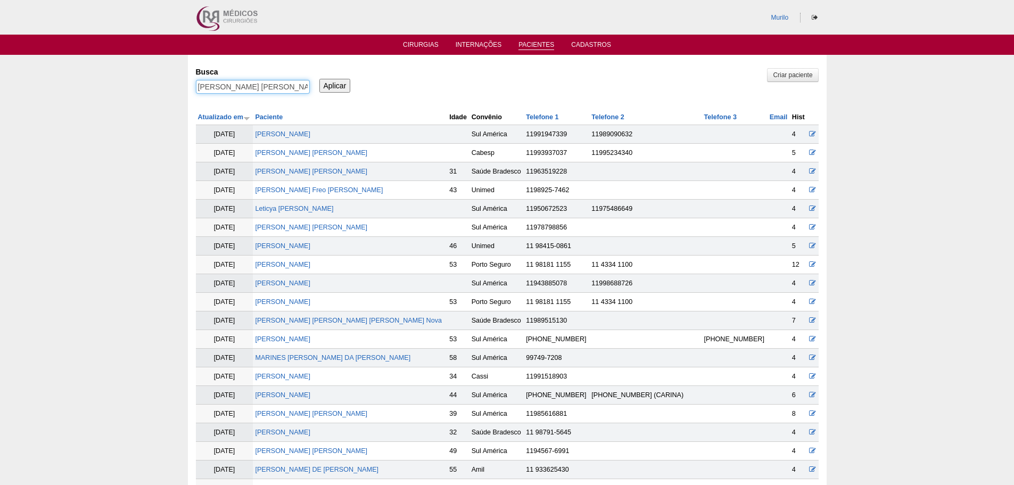
click at [236, 88] on input "[PERSON_NAME] [PERSON_NAME]" at bounding box center [253, 87] width 114 height 14
paste input "ANISIELE [PERSON_NAME] [PERSON_NAME]"
type input "[PERSON_NAME]"
click at [319, 79] on input "Aplicar" at bounding box center [334, 86] width 31 height 14
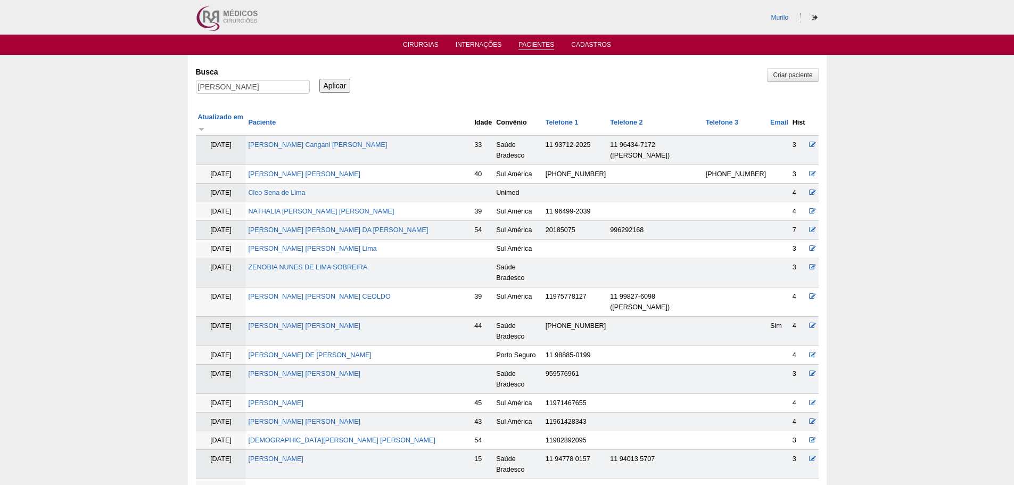
scroll to position [432, 0]
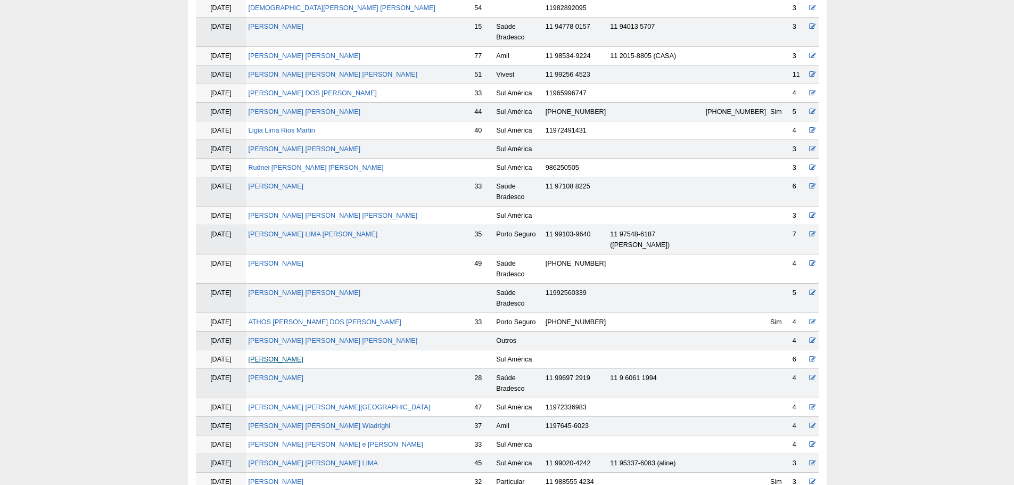
click at [303, 356] on link "[PERSON_NAME]" at bounding box center [275, 359] width 55 height 7
click at [310, 350] on td "ANISIELE BARBOSA LIMA" at bounding box center [359, 359] width 226 height 19
click at [303, 356] on link "ANISIELE BARBOSA LIMA" at bounding box center [275, 359] width 55 height 7
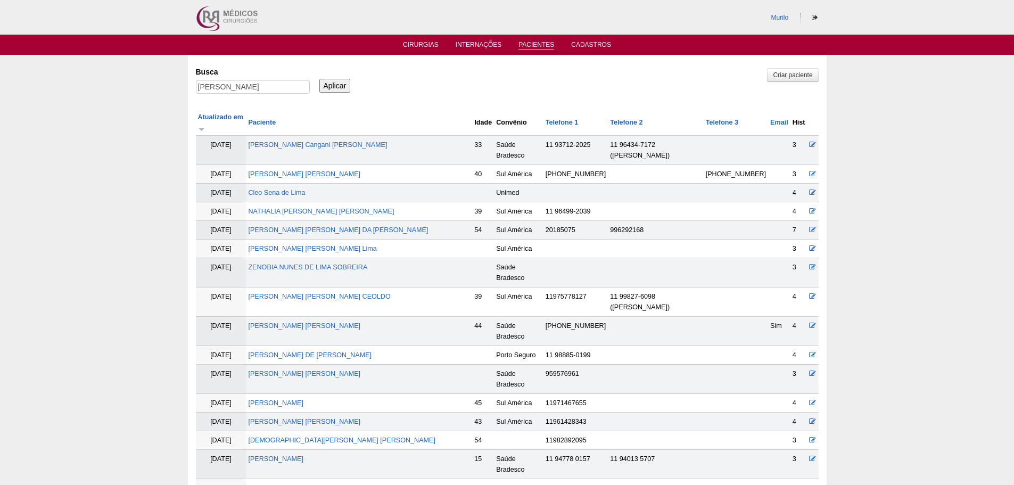
scroll to position [427, 0]
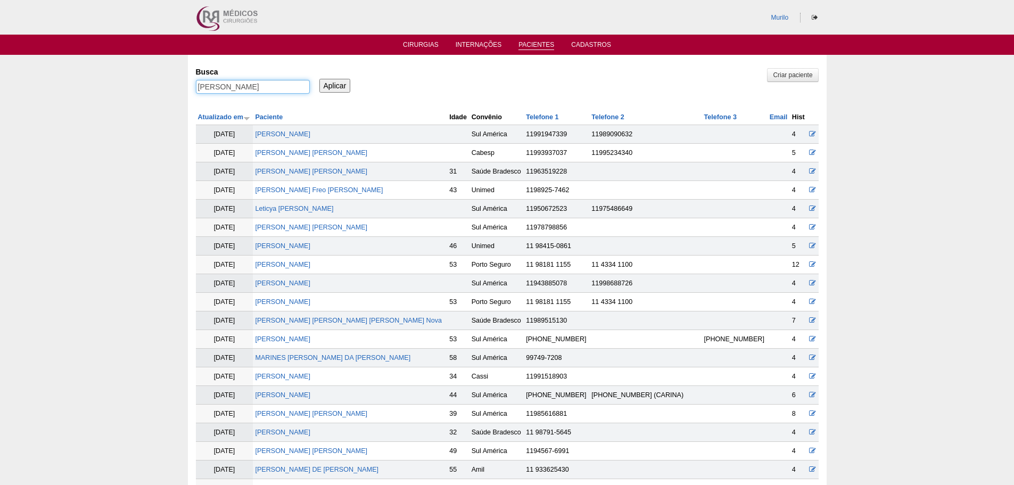
click at [215, 81] on input "ANISIELE BARBOSA LIMA" at bounding box center [253, 87] width 114 height 14
paste input "Vanessa de Melo"
type input "Vanessa de Melo"
click at [319, 79] on input "Aplicar" at bounding box center [334, 86] width 31 height 14
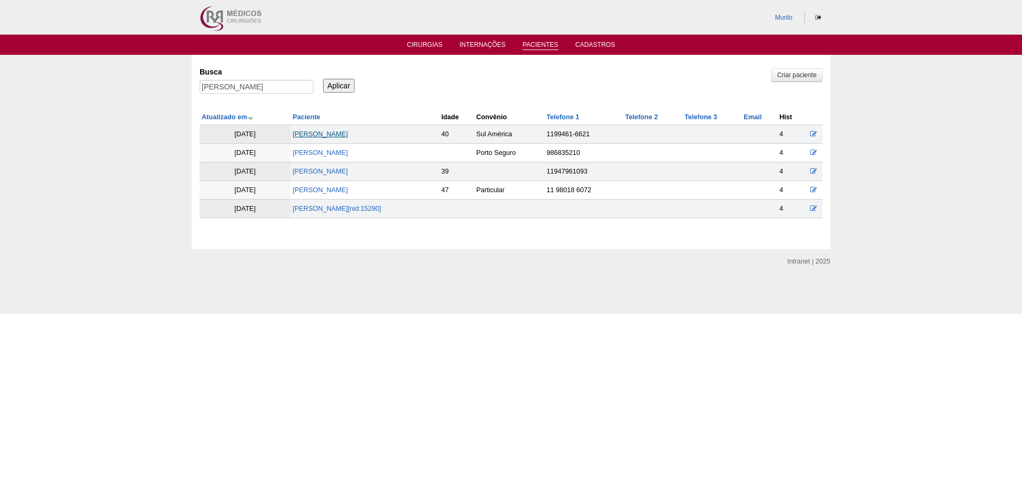
click at [338, 135] on link "[PERSON_NAME]" at bounding box center [320, 133] width 55 height 7
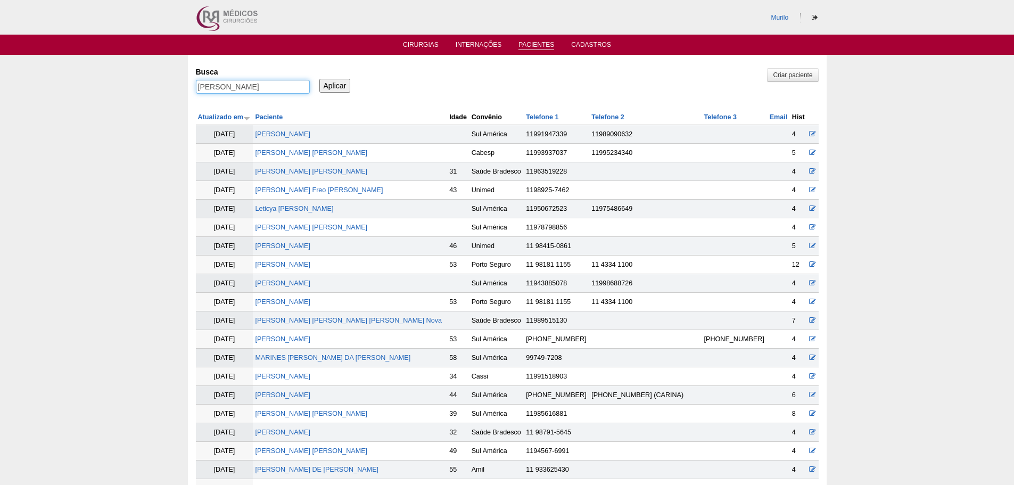
click at [213, 85] on input "Vanessa de Melo" at bounding box center [253, 87] width 114 height 14
paste input "ELAINE CRISTINA DA SILVA DE PADUA"
type input "ELAINE CRISTINA DA SILVA DE PADUA"
click at [319, 79] on input "Aplicar" at bounding box center [334, 86] width 31 height 14
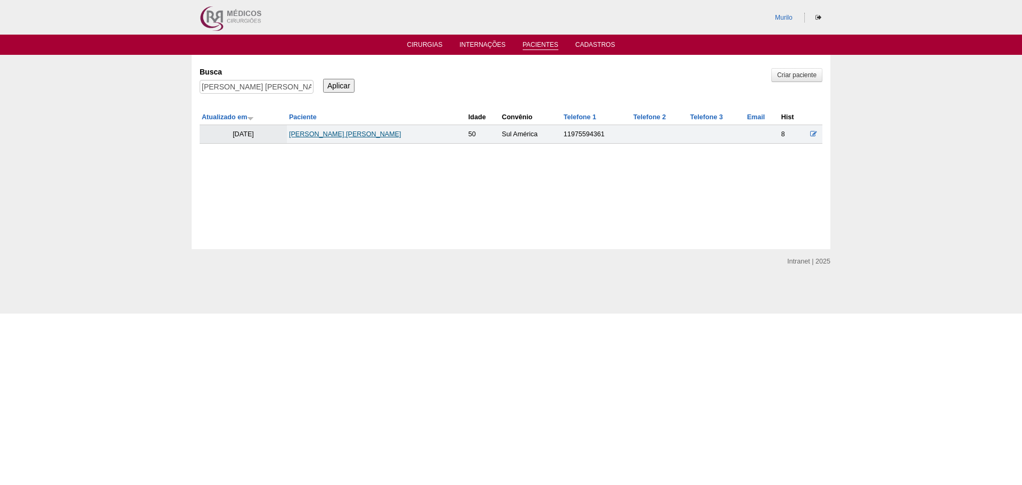
click at [386, 134] on link "[PERSON_NAME] [PERSON_NAME]" at bounding box center [345, 133] width 112 height 7
click at [246, 84] on input "[PERSON_NAME] [PERSON_NAME]" at bounding box center [257, 87] width 114 height 14
paste input "PRISCILA [PERSON_NAME]"
type input "PRISCILA [PERSON_NAME]"
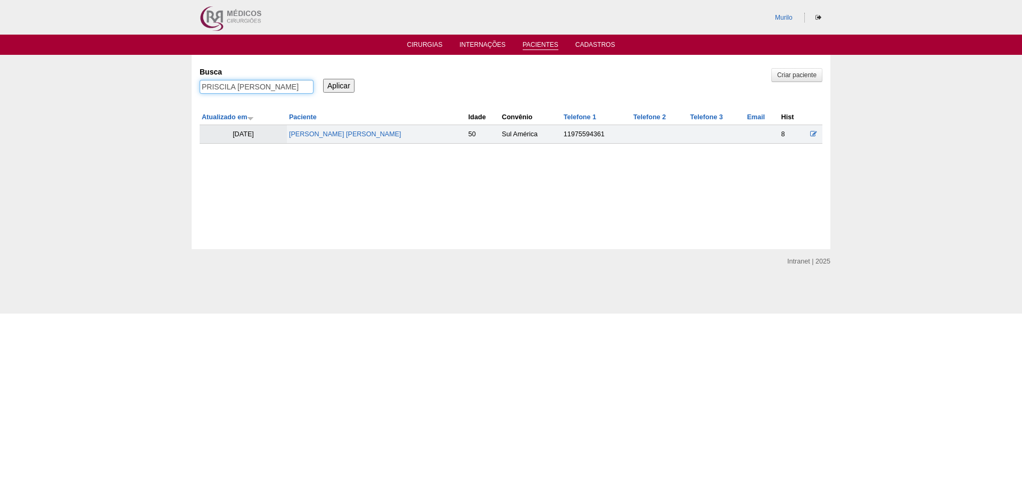
click at [323, 79] on input "Aplicar" at bounding box center [338, 86] width 31 height 14
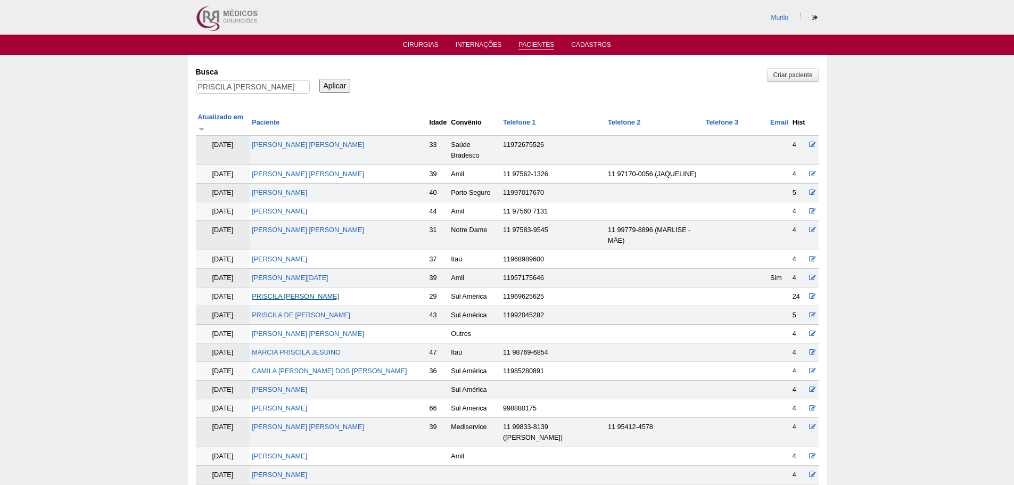
click at [291, 293] on link "PRISCILA [PERSON_NAME]" at bounding box center [295, 296] width 87 height 7
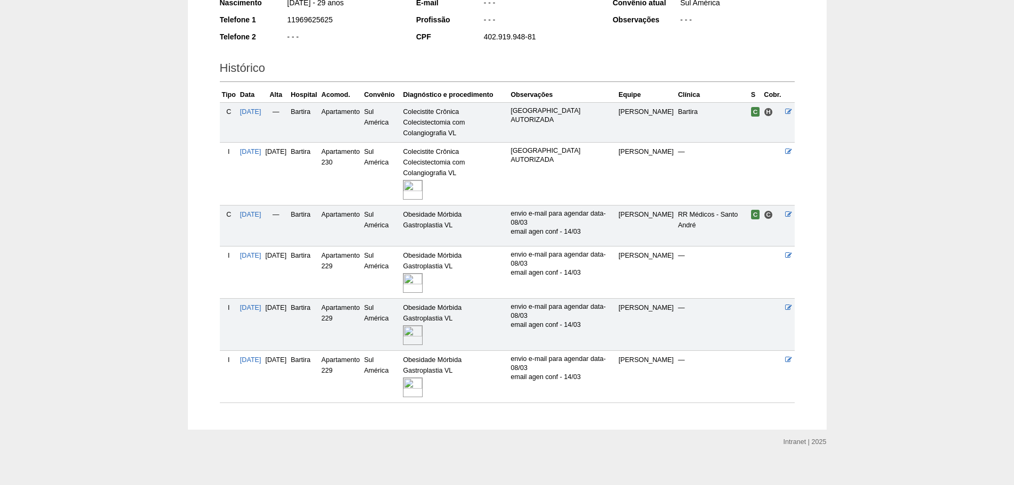
scroll to position [204, 0]
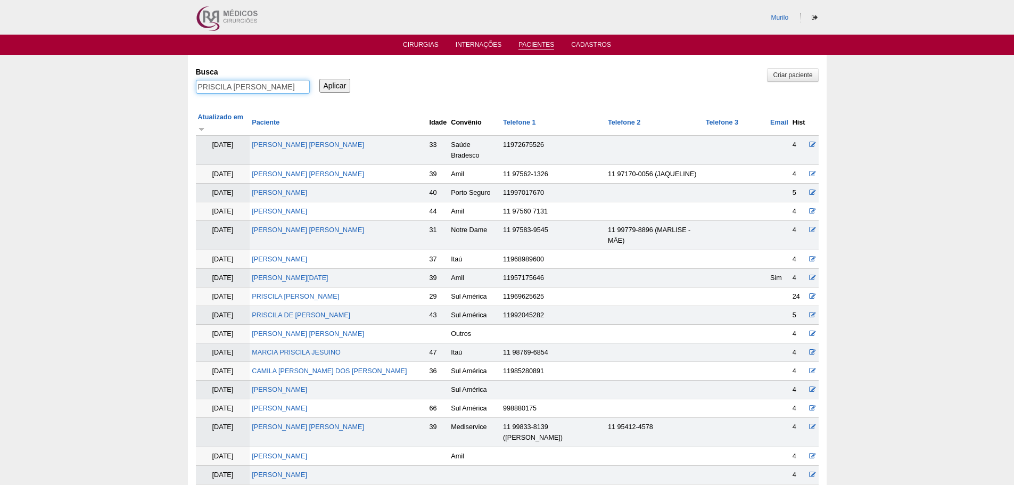
click at [240, 82] on input "PRISCILA BARBARA RAMOS BOCCALETTO" at bounding box center [253, 87] width 114 height 14
paste input "[PERSON_NAME]"
type input "[PERSON_NAME]"
click at [319, 79] on input "Aplicar" at bounding box center [334, 86] width 31 height 14
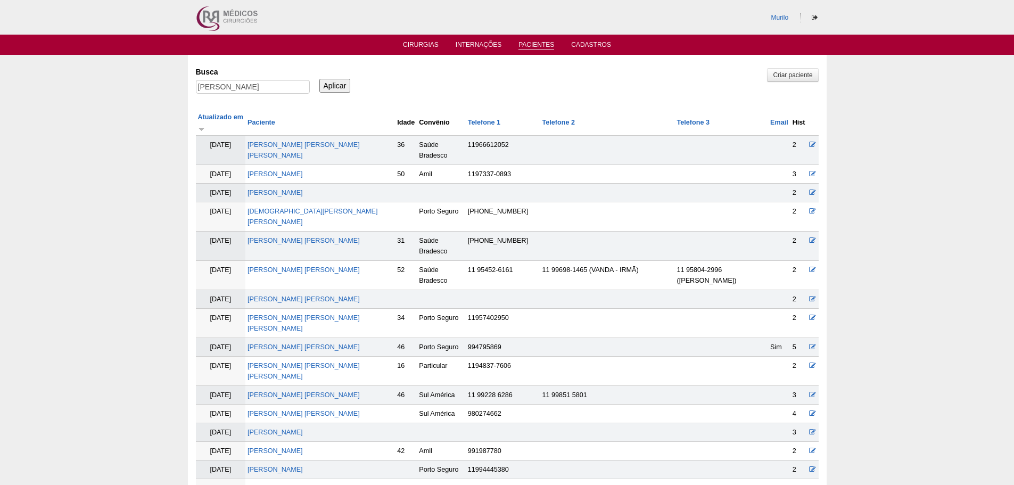
scroll to position [696, 0]
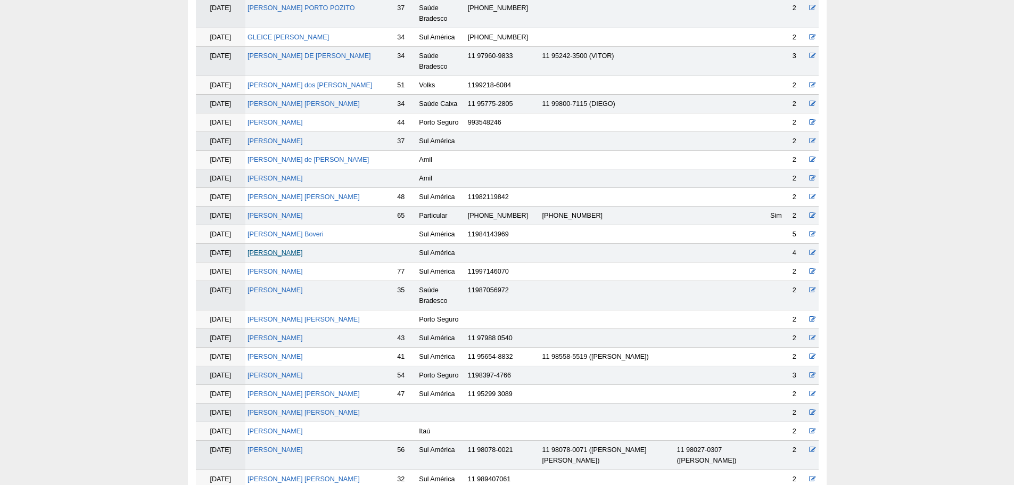
click at [285, 249] on link "[PERSON_NAME]" at bounding box center [274, 252] width 55 height 7
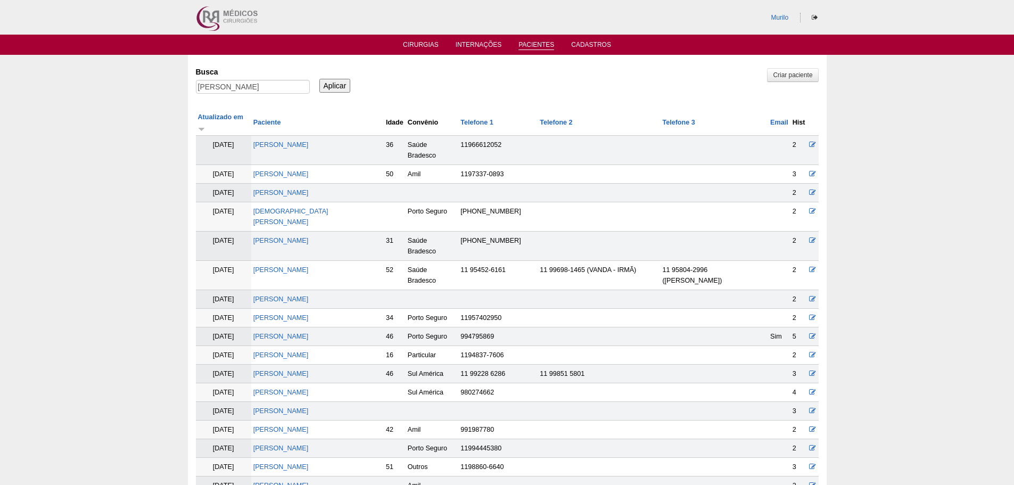
scroll to position [690, 0]
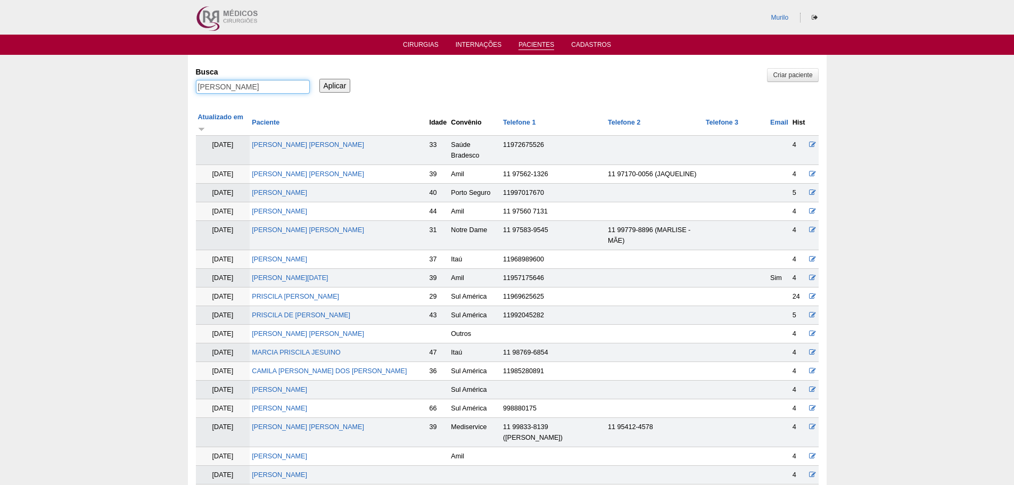
click at [208, 84] on input "[PERSON_NAME]" at bounding box center [253, 87] width 114 height 14
paste input "[PERSON_NAME]"
type input "[PERSON_NAME]"
click at [319, 79] on input "Aplicar" at bounding box center [334, 86] width 31 height 14
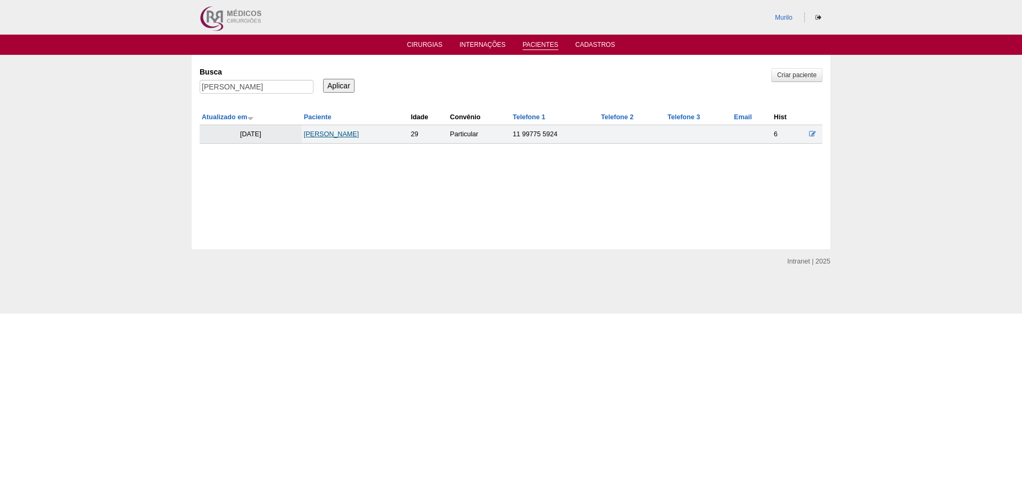
click at [356, 132] on link "[PERSON_NAME]" at bounding box center [331, 133] width 55 height 7
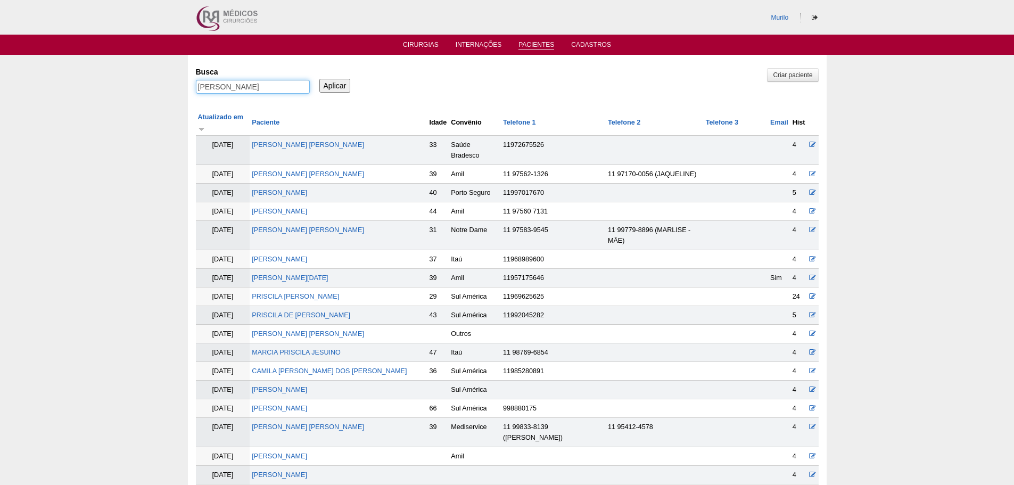
click at [225, 84] on input "[PERSON_NAME]" at bounding box center [253, 87] width 114 height 14
paste input "[PERSON_NAME] [PERSON_NAME] PATUCI [PERSON_NAME]"
type input "[PERSON_NAME] [PERSON_NAME] PATUCI [PERSON_NAME]"
click at [319, 79] on input "Aplicar" at bounding box center [334, 86] width 31 height 14
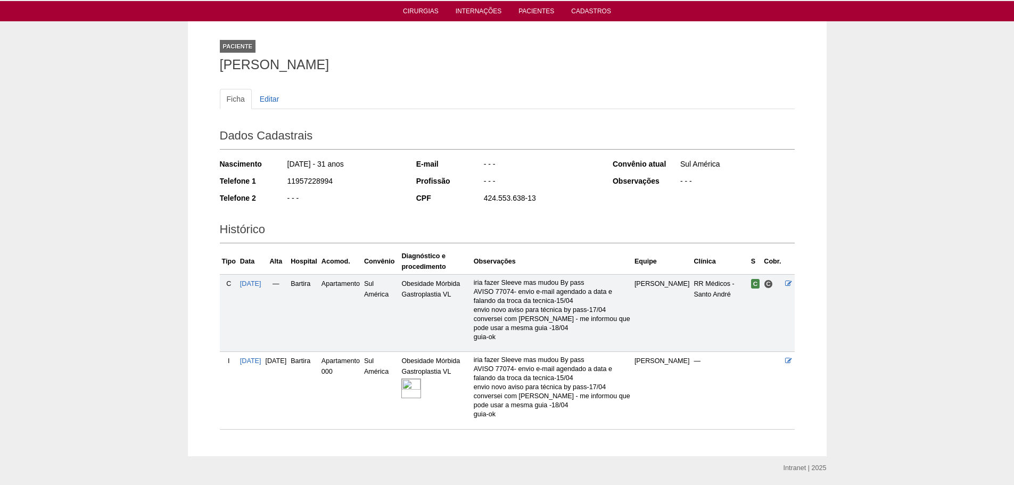
scroll to position [69, 0]
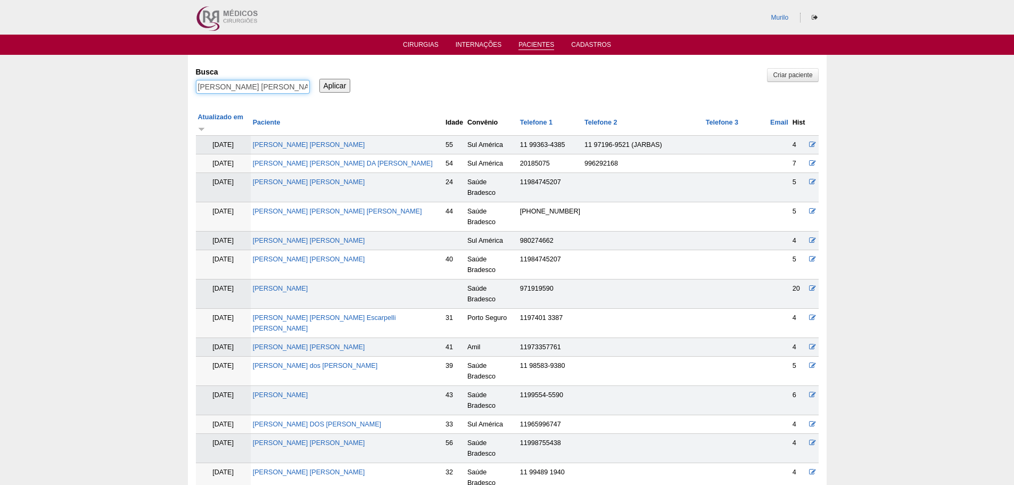
click at [247, 81] on input "LORENA CAROLINE PATUCI ALVES" at bounding box center [253, 87] width 114 height 14
paste input "NILTON DE VALES SANTO"
type input "[PERSON_NAME]"
click at [319, 79] on input "Aplicar" at bounding box center [334, 86] width 31 height 14
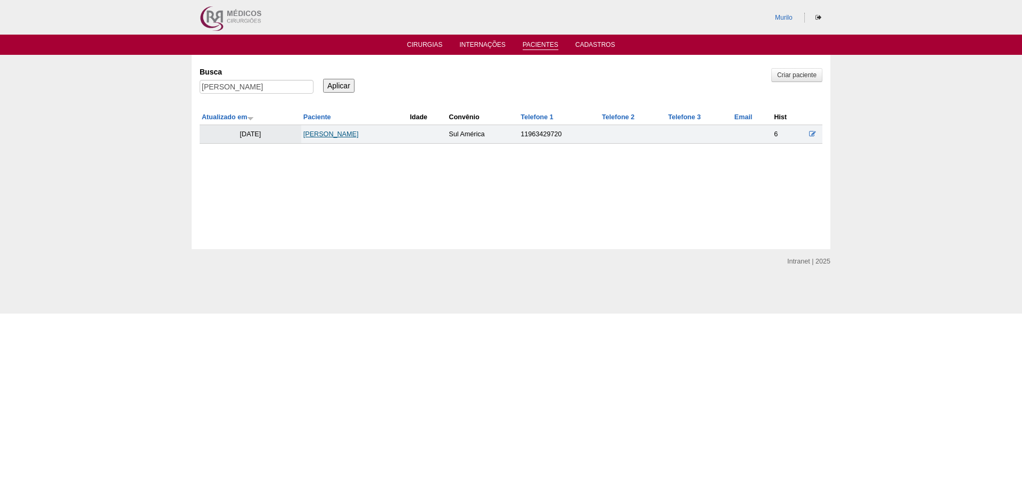
click at [330, 136] on link "[PERSON_NAME]" at bounding box center [330, 133] width 55 height 7
